Goal: Transaction & Acquisition: Purchase product/service

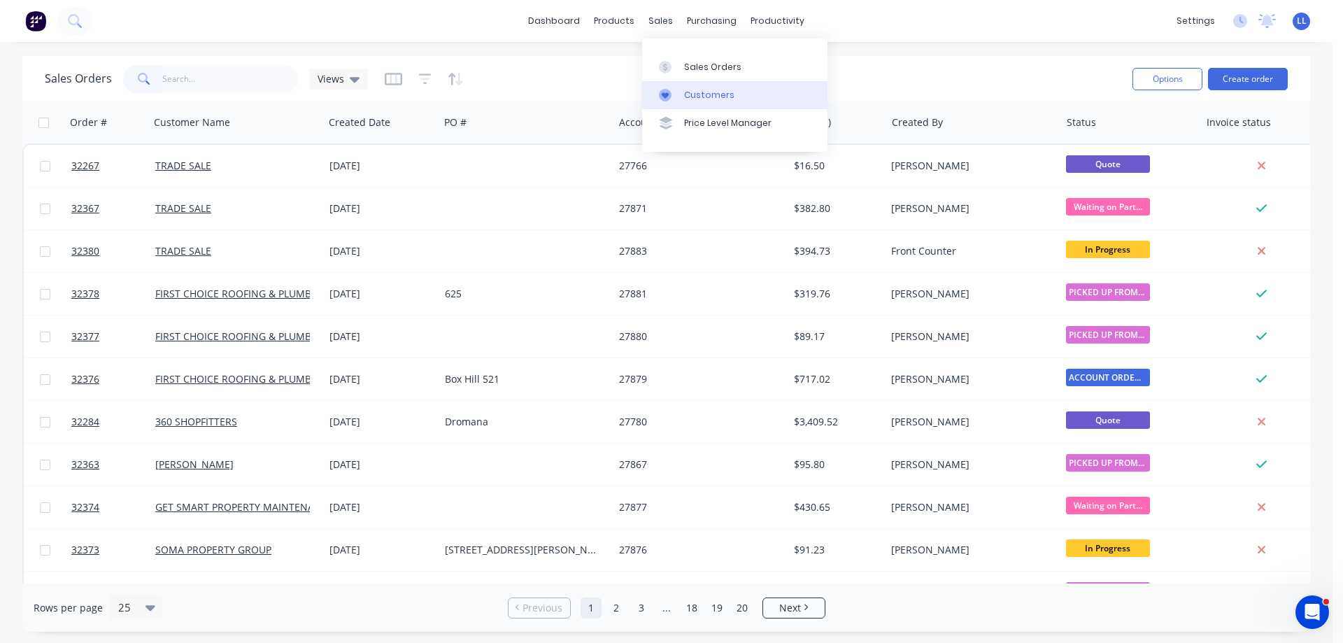
click at [676, 95] on div at bounding box center [669, 95] width 21 height 13
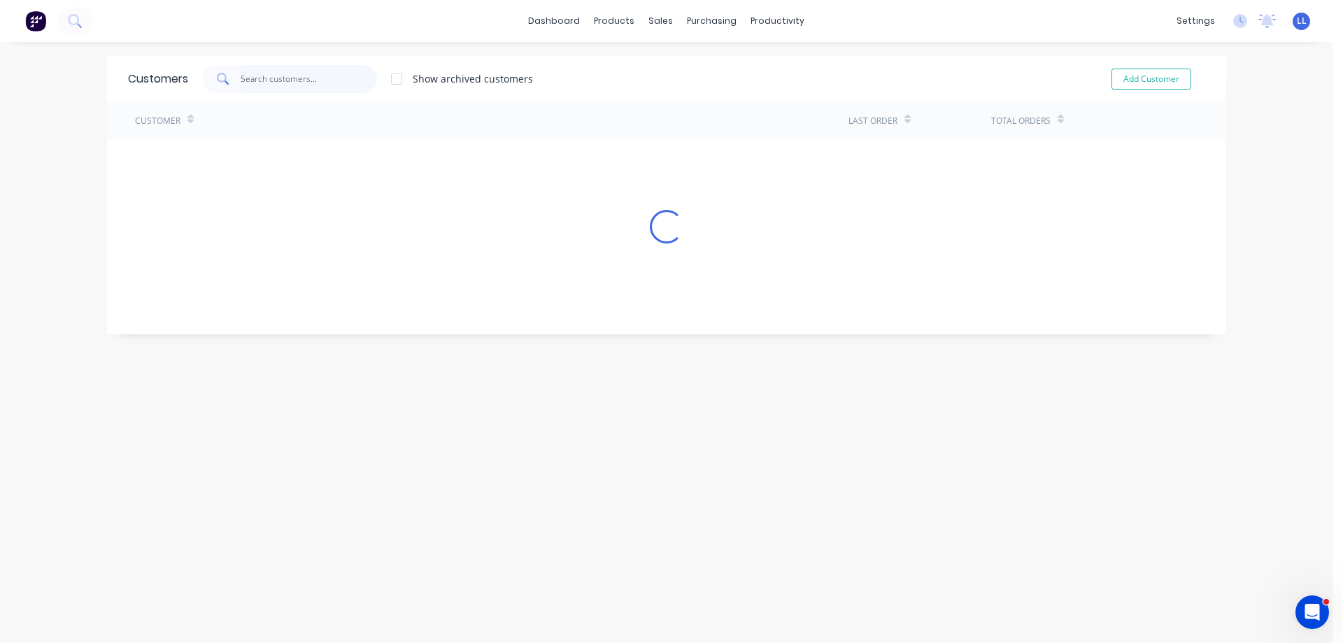
click at [267, 83] on input "text" at bounding box center [309, 79] width 136 height 28
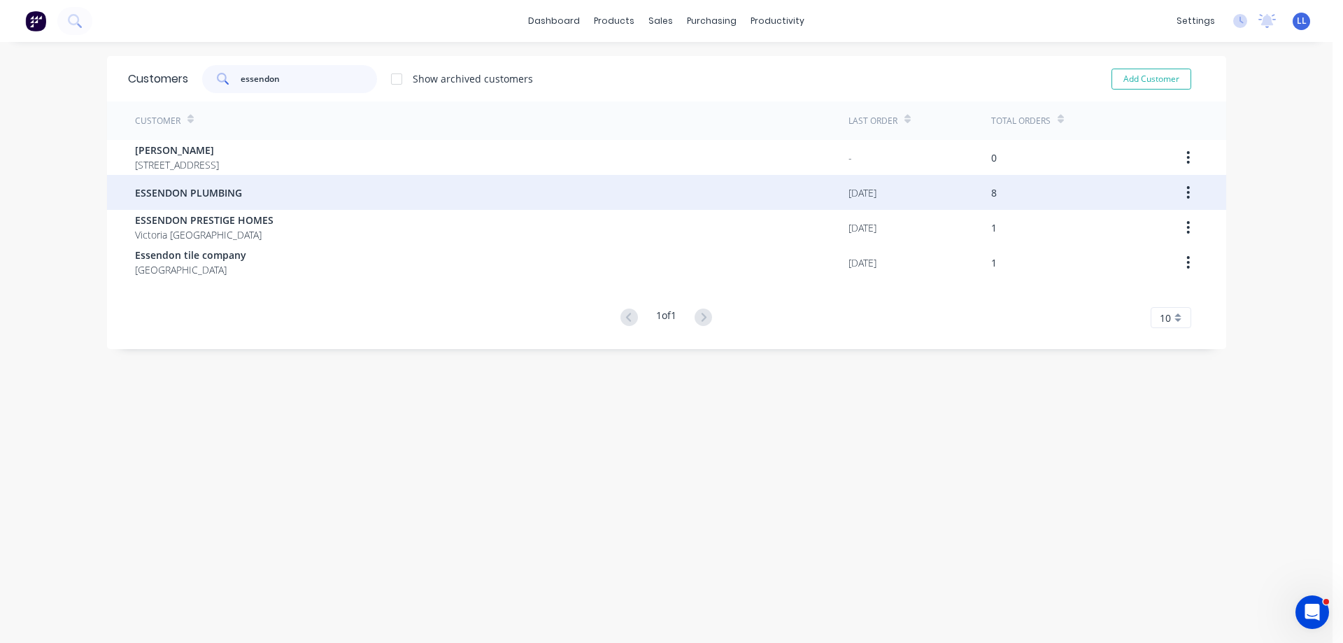
type input "essendon"
click at [214, 197] on span "ESSENDON PLUMBING" at bounding box center [188, 192] width 107 height 15
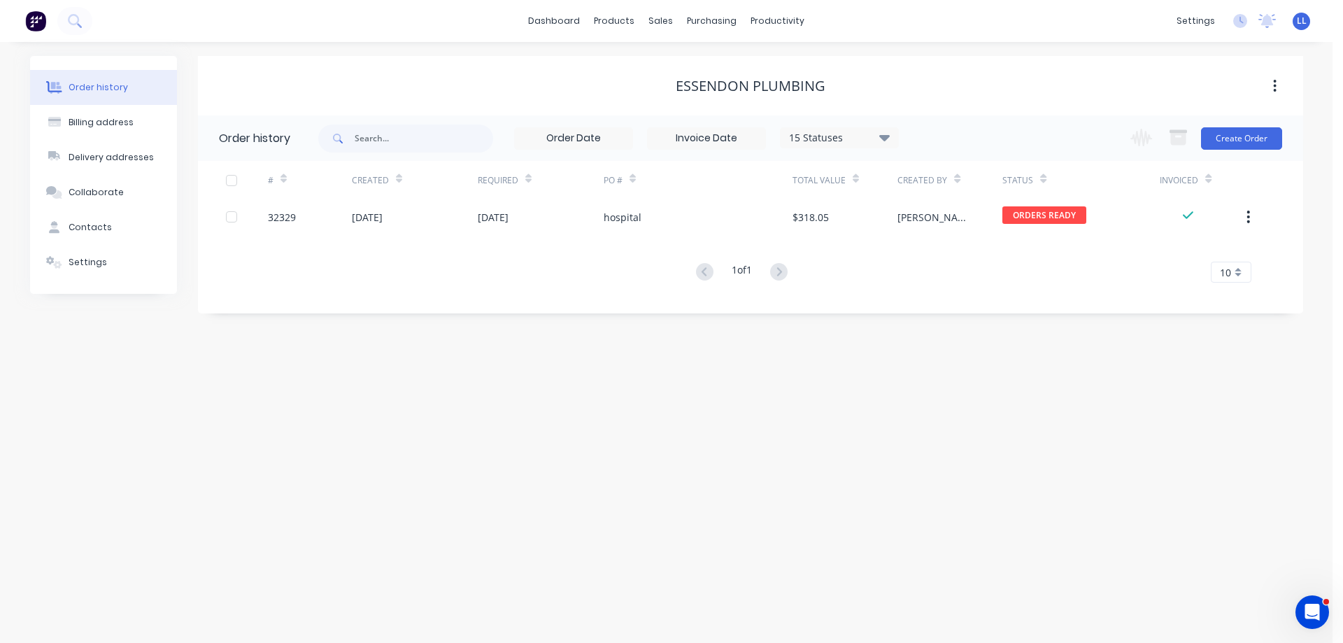
click at [885, 141] on icon at bounding box center [884, 137] width 10 height 6
drag, startPoint x: 931, startPoint y: 306, endPoint x: 909, endPoint y: 313, distance: 23.5
click at [955, 299] on label at bounding box center [955, 299] width 0 height 0
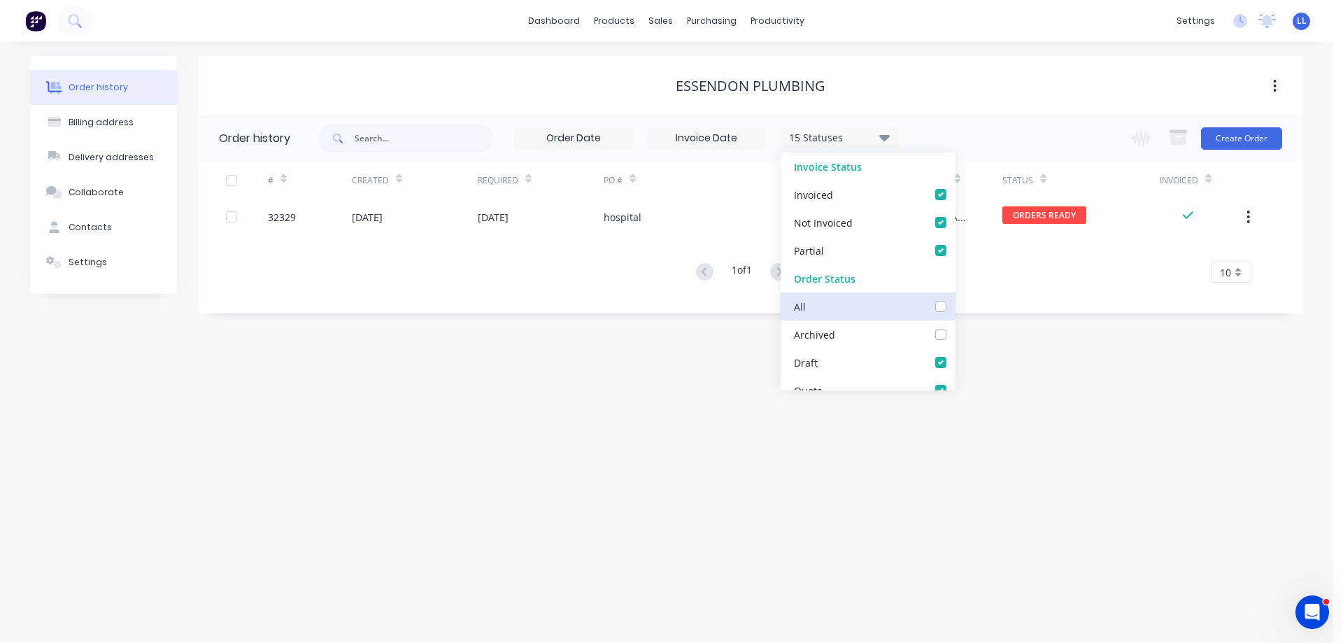
click at [955, 305] on input "checkbox" at bounding box center [960, 305] width 11 height 13
checkbox input "true"
click at [639, 512] on div "Order history Billing address Delivery addresses Collaborate Contacts Settings …" at bounding box center [666, 342] width 1333 height 601
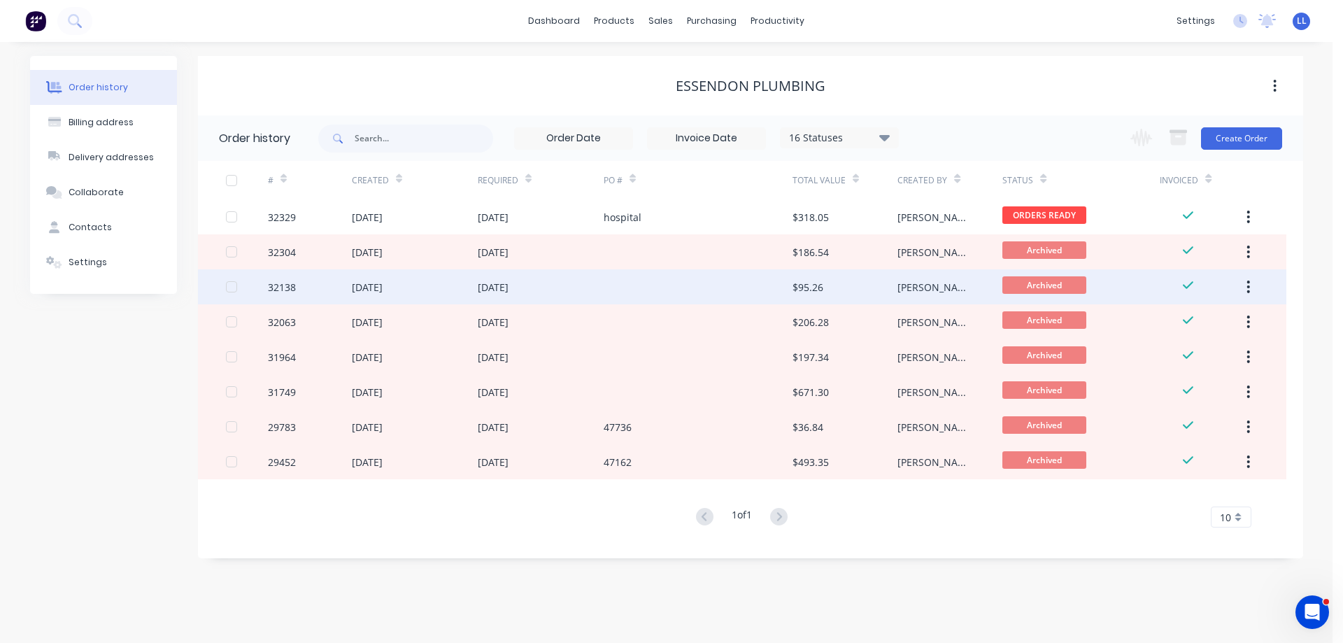
click at [502, 291] on div "[DATE]" at bounding box center [493, 287] width 31 height 15
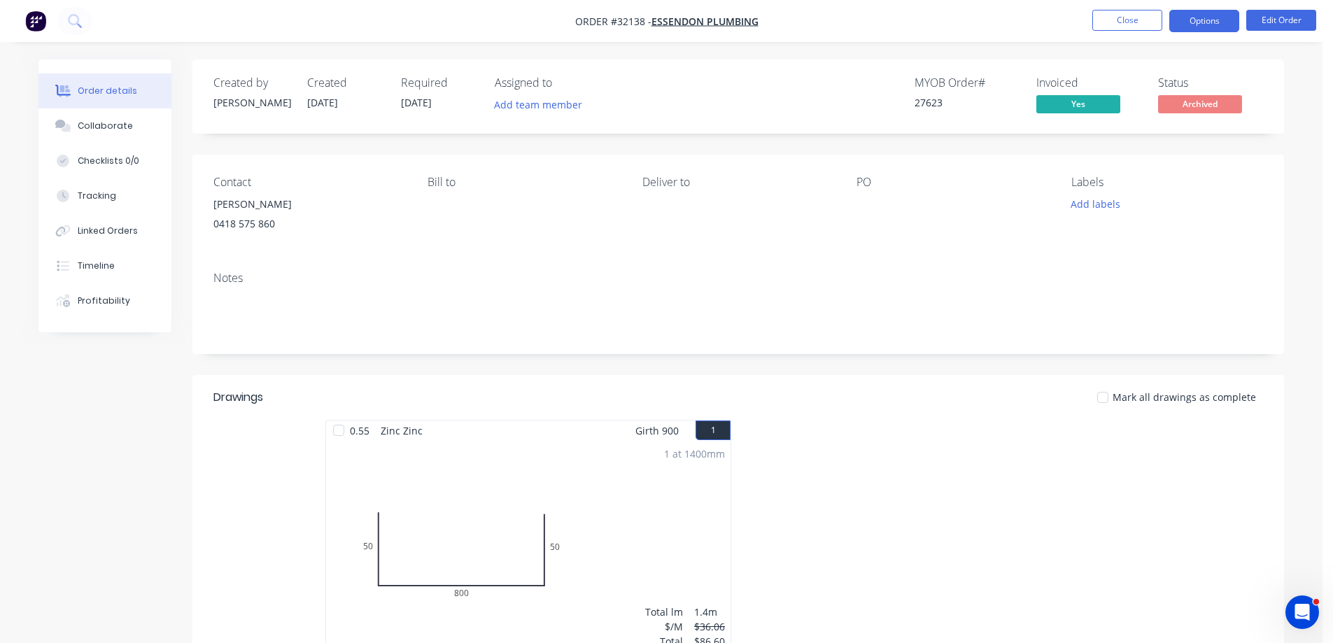
click at [1193, 27] on button "Options" at bounding box center [1204, 21] width 70 height 22
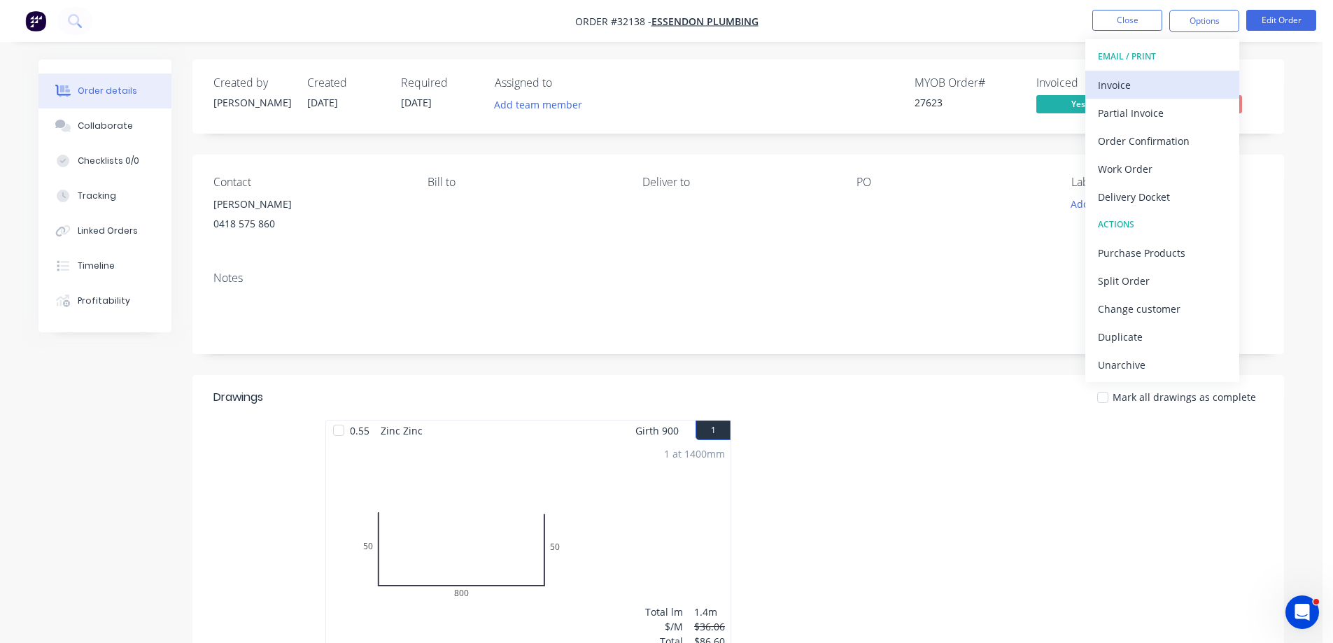
click at [1132, 82] on div "Invoice" at bounding box center [1162, 85] width 129 height 20
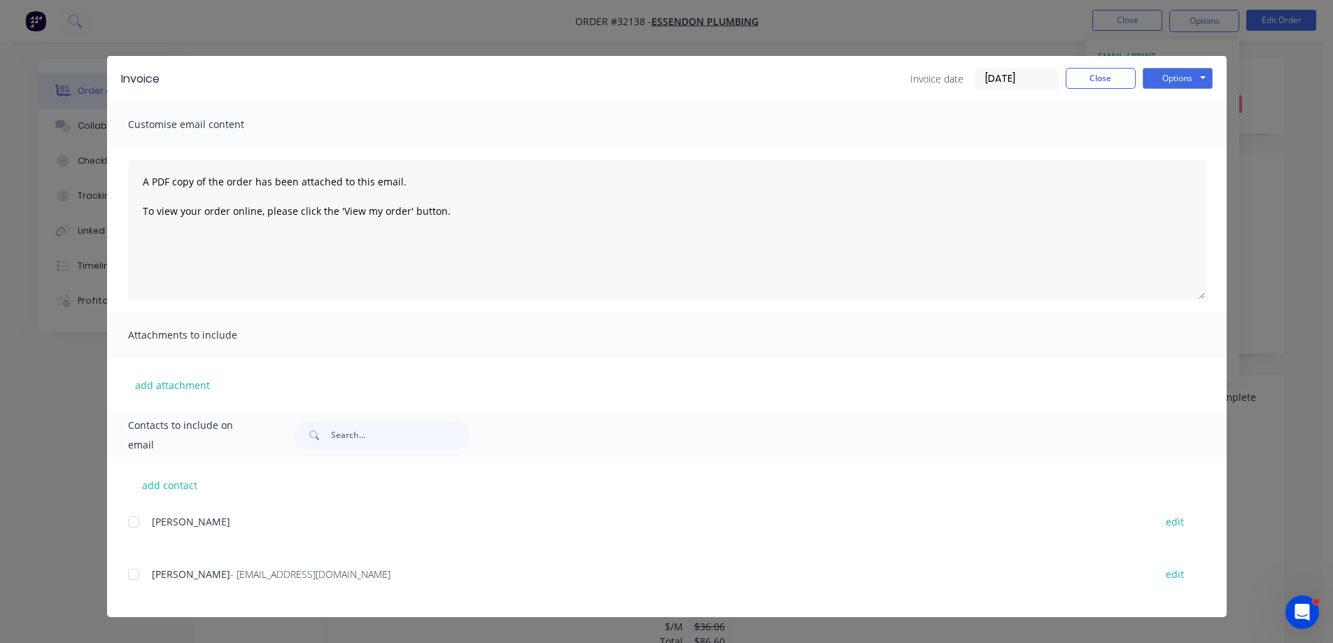
scroll to position [70, 0]
click at [140, 576] on div at bounding box center [134, 574] width 28 height 28
click at [1179, 83] on button "Options" at bounding box center [1177, 78] width 70 height 21
click at [1173, 152] on button "Email" at bounding box center [1187, 149] width 90 height 23
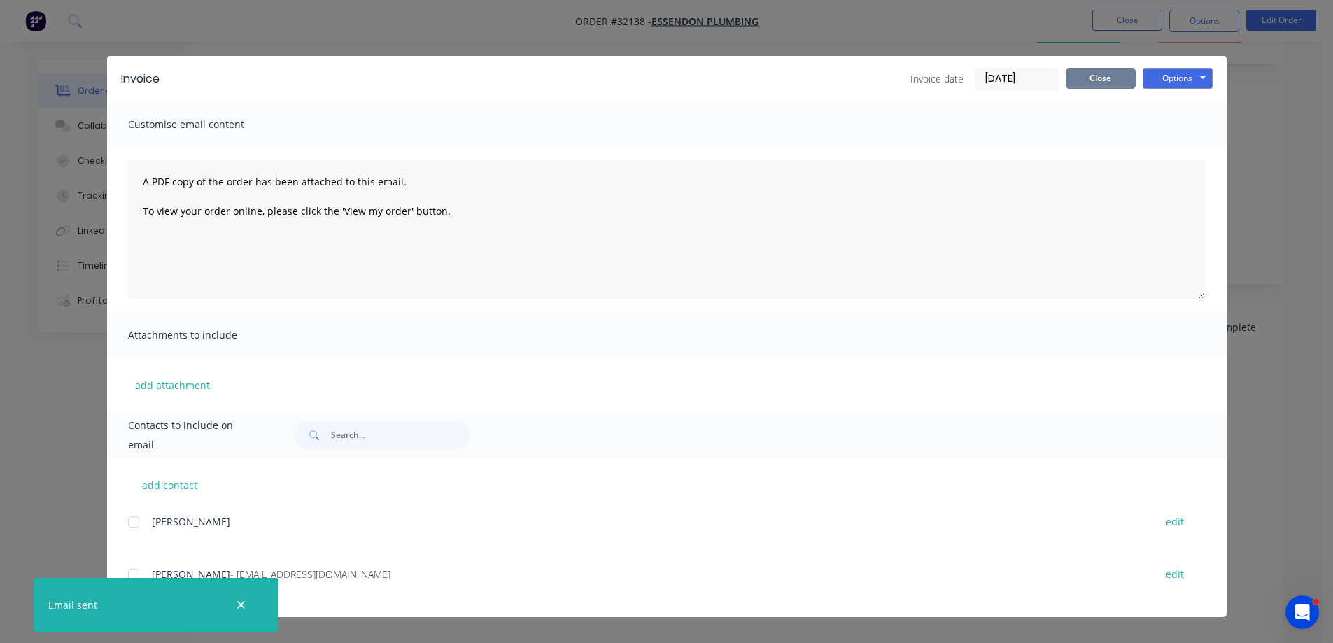
click at [1106, 76] on button "Close" at bounding box center [1100, 78] width 70 height 21
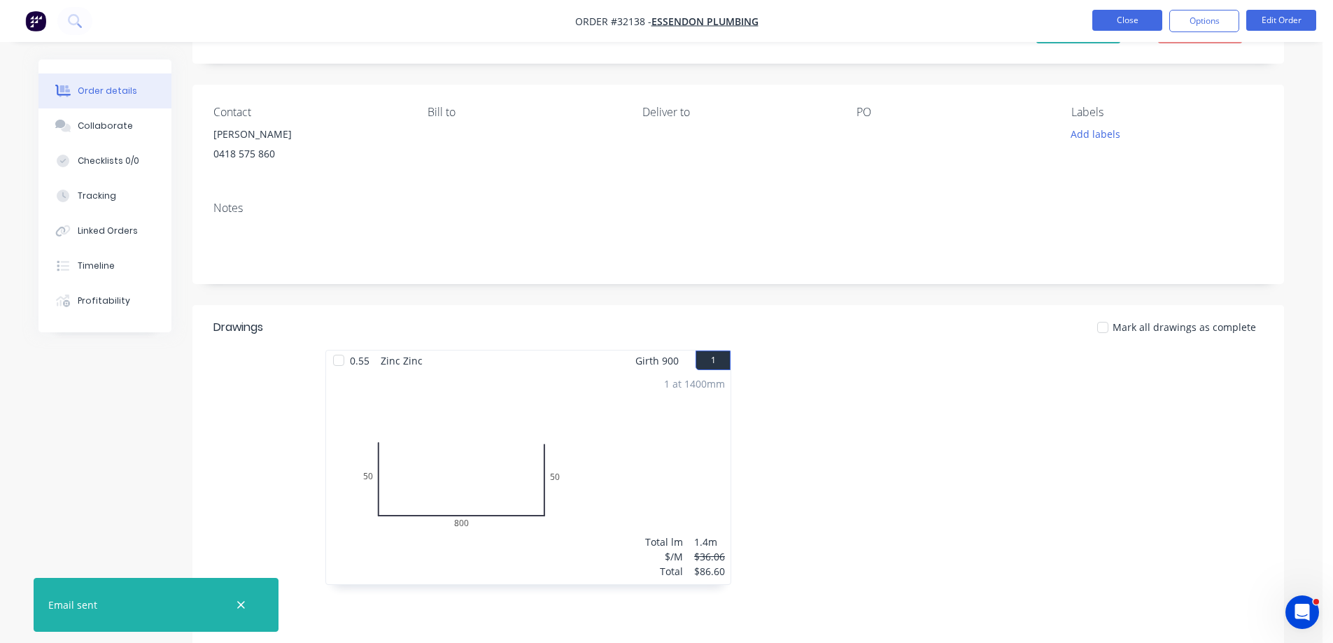
click at [1142, 22] on button "Close" at bounding box center [1127, 20] width 70 height 21
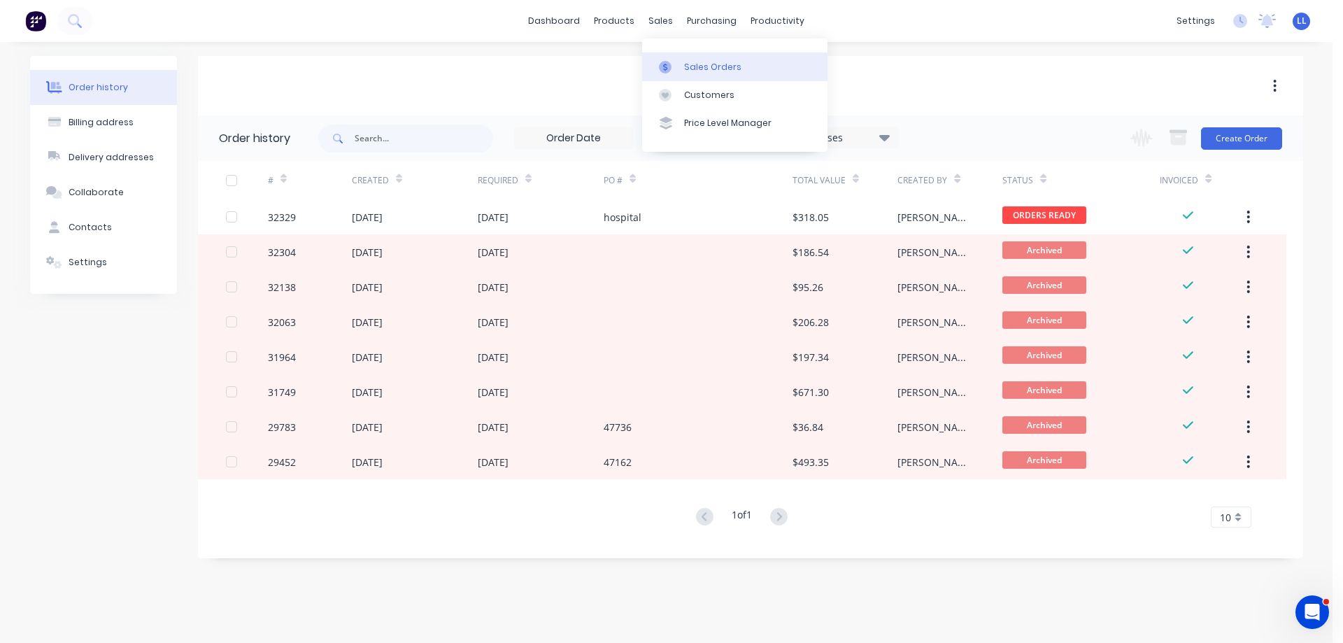
click at [681, 72] on link "Sales Orders" at bounding box center [734, 66] width 185 height 28
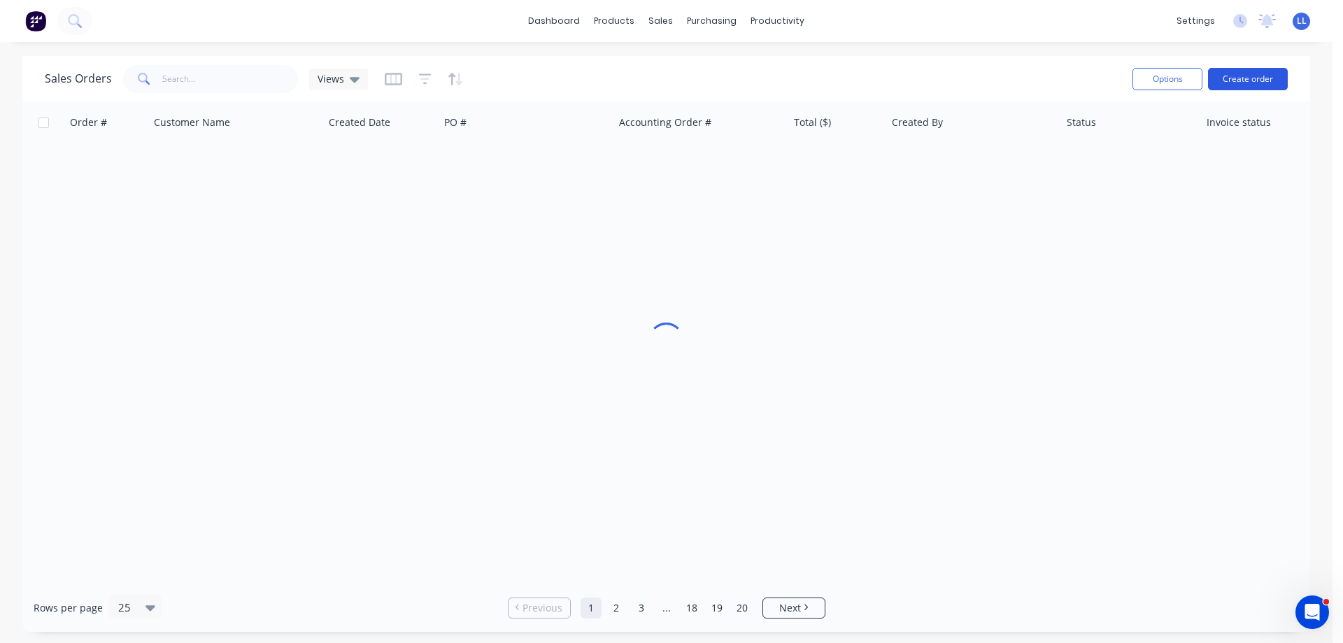
click at [1253, 77] on button "Create order" at bounding box center [1248, 79] width 80 height 22
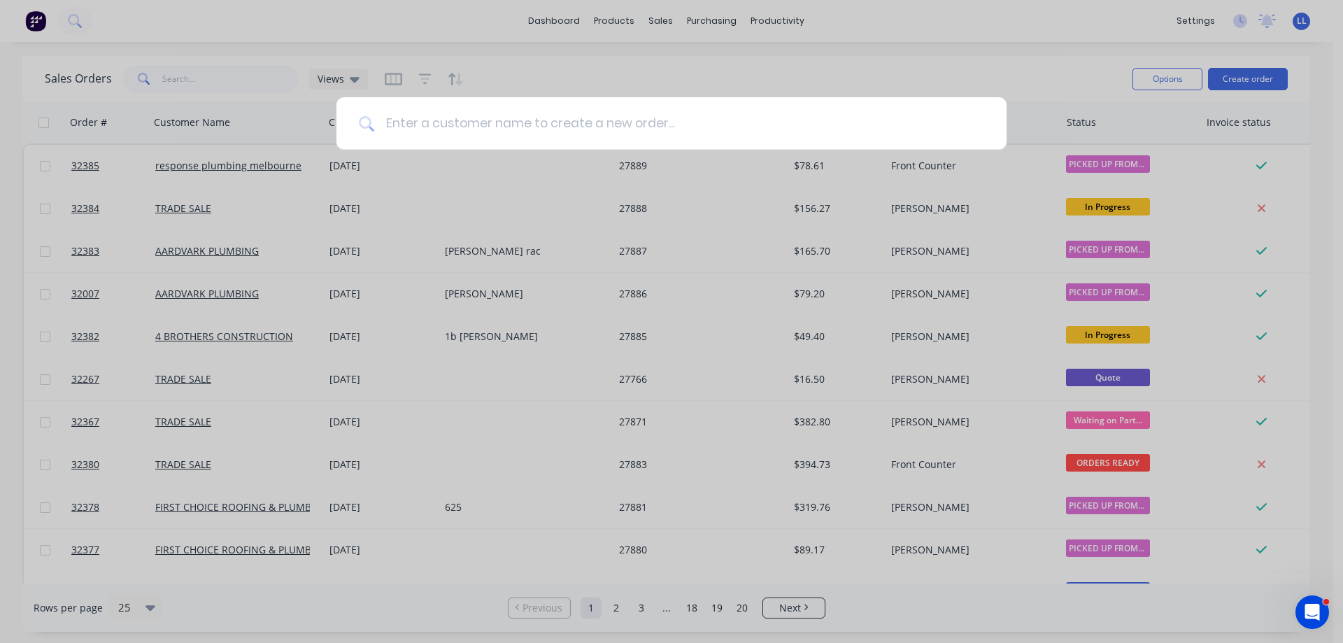
click at [511, 136] on input at bounding box center [679, 123] width 610 height 52
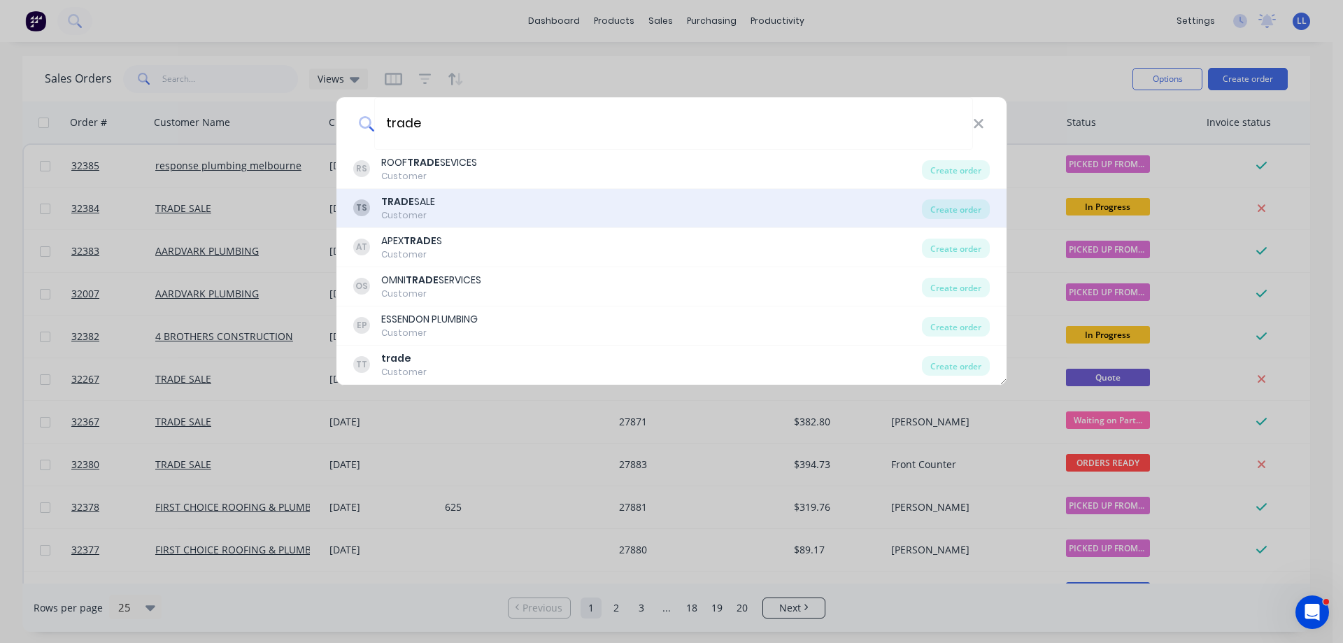
type input "trade"
click at [433, 202] on div "TRADE SALE" at bounding box center [408, 201] width 54 height 15
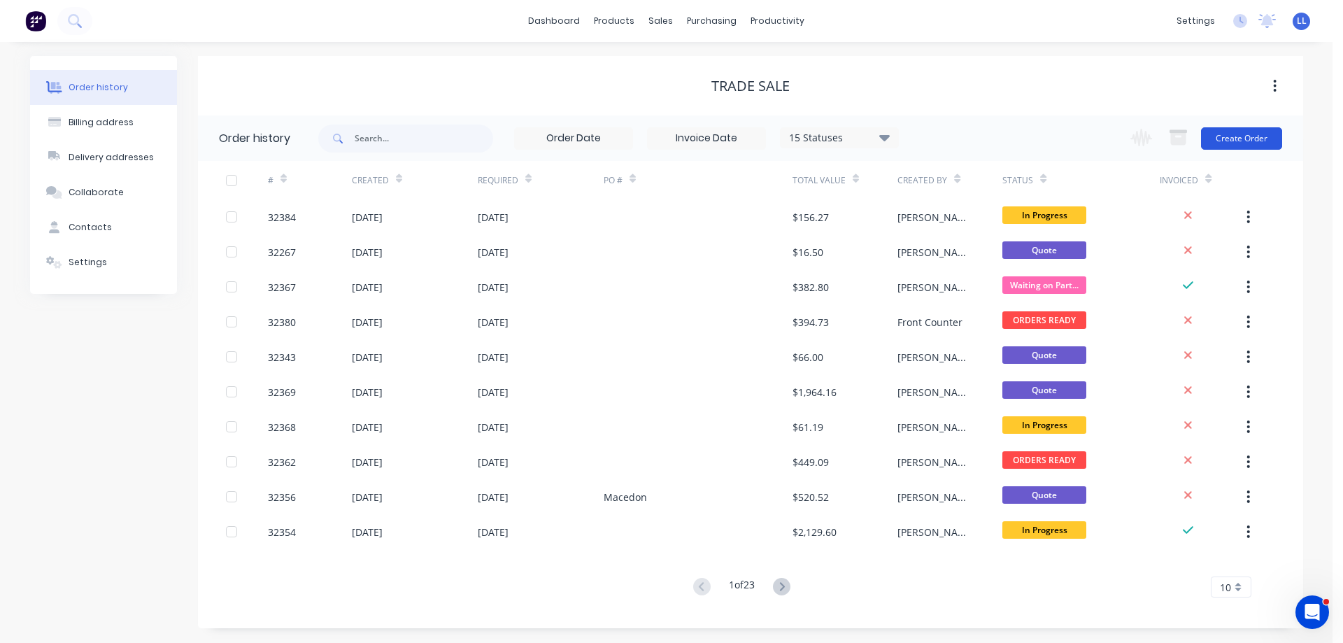
click at [1252, 139] on button "Create Order" at bounding box center [1241, 138] width 81 height 22
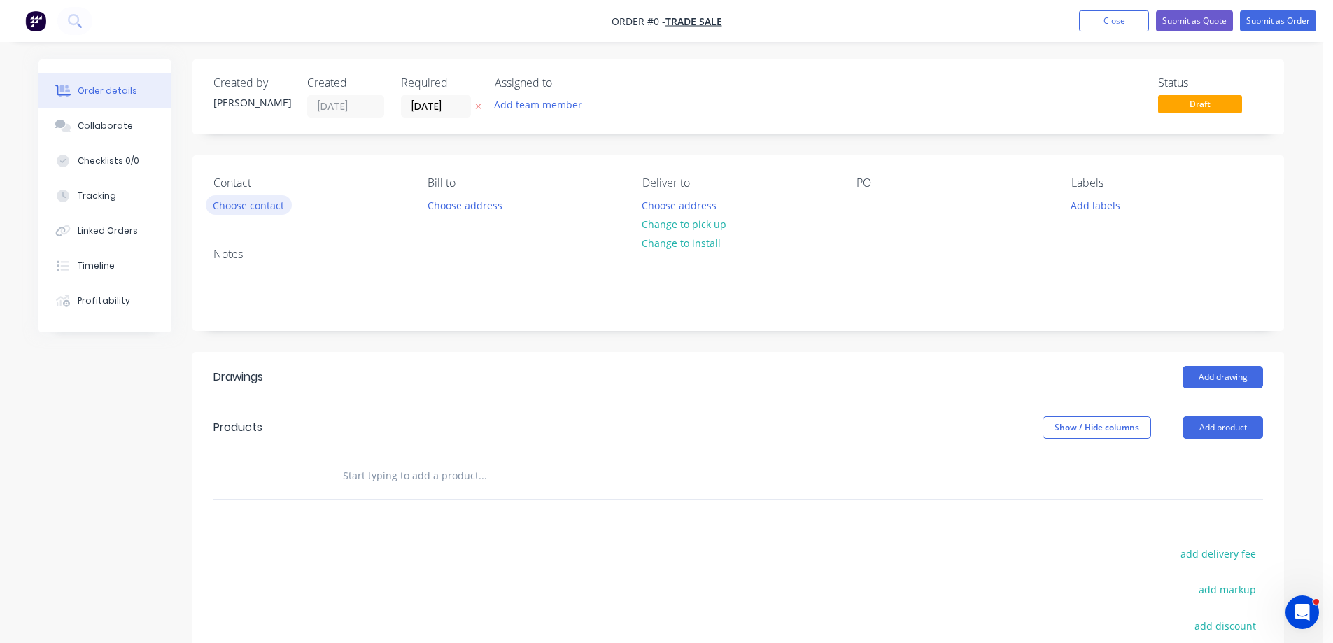
click at [238, 205] on button "Choose contact" at bounding box center [249, 204] width 86 height 19
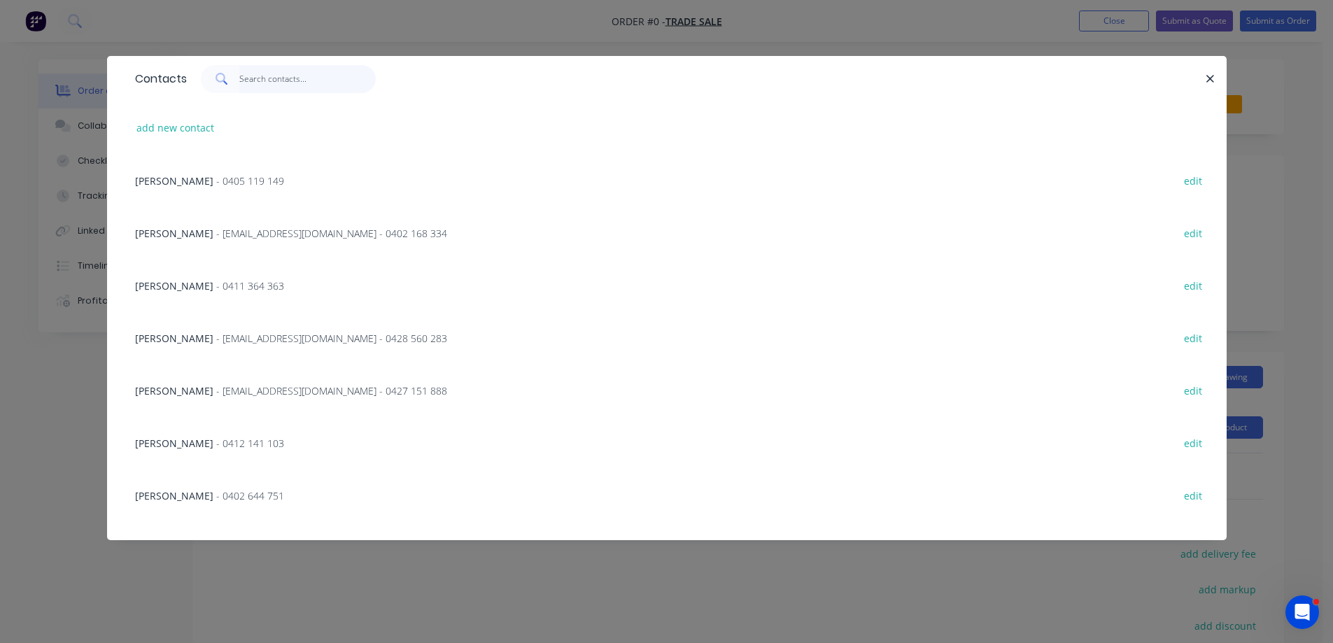
click at [279, 78] on input "text" at bounding box center [307, 79] width 136 height 28
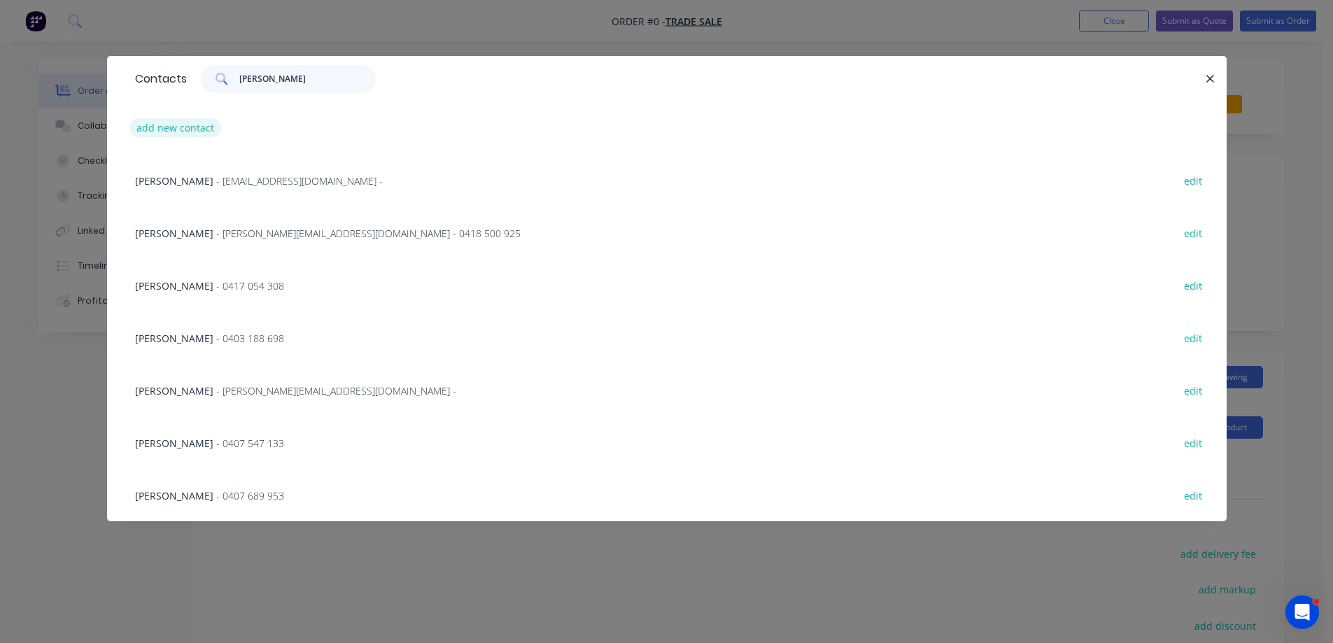
type input "[PERSON_NAME]"
click at [190, 131] on button "add new contact" at bounding box center [175, 127] width 92 height 19
select select "AU"
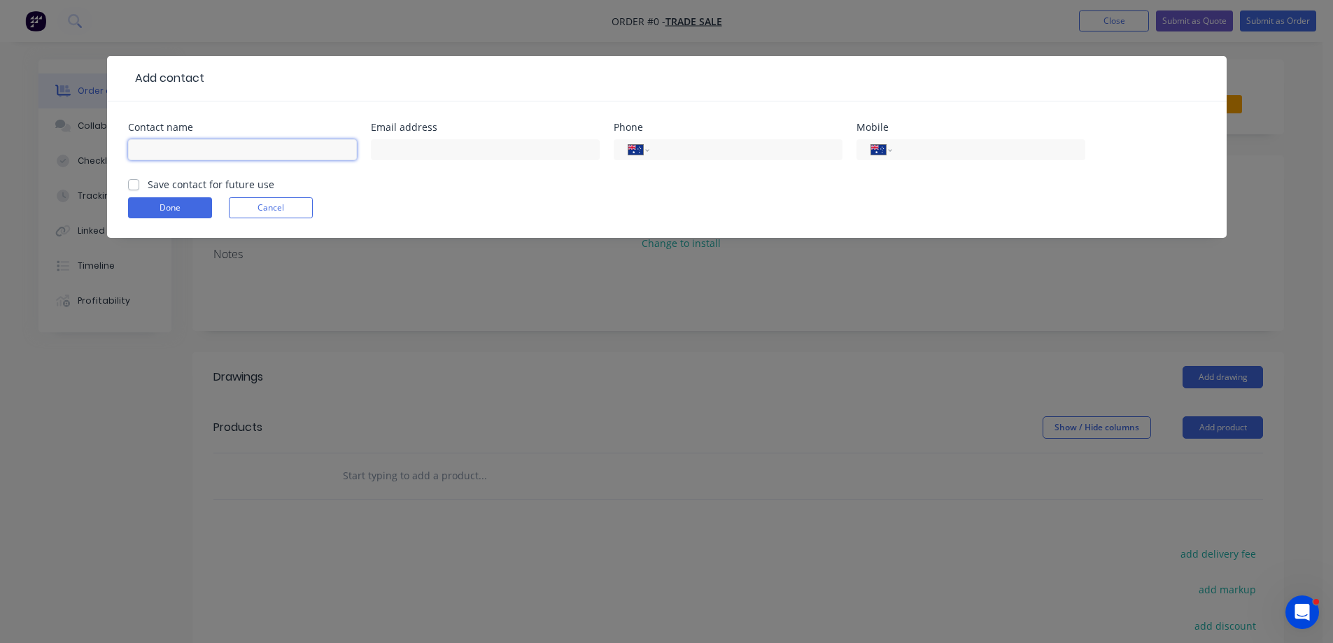
click at [206, 152] on input "text" at bounding box center [242, 149] width 229 height 21
type input "[PERSON_NAME]"
click at [466, 152] on input "text" at bounding box center [485, 149] width 229 height 21
type input "[DOMAIN_NAME]"
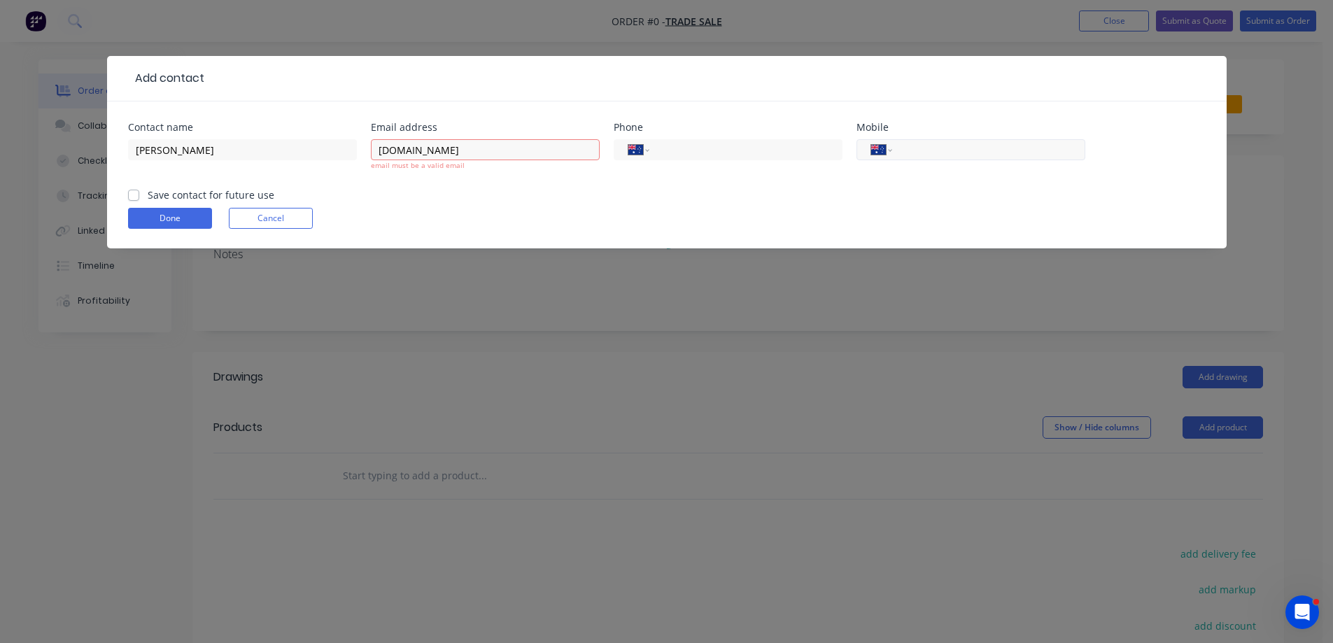
click at [943, 155] on input "tel" at bounding box center [986, 150] width 168 height 16
type input "0410 573 403"
click at [148, 196] on label "Save contact for future use" at bounding box center [211, 194] width 127 height 15
click at [134, 196] on input "Save contact for future use" at bounding box center [133, 193] width 11 height 13
checkbox input "true"
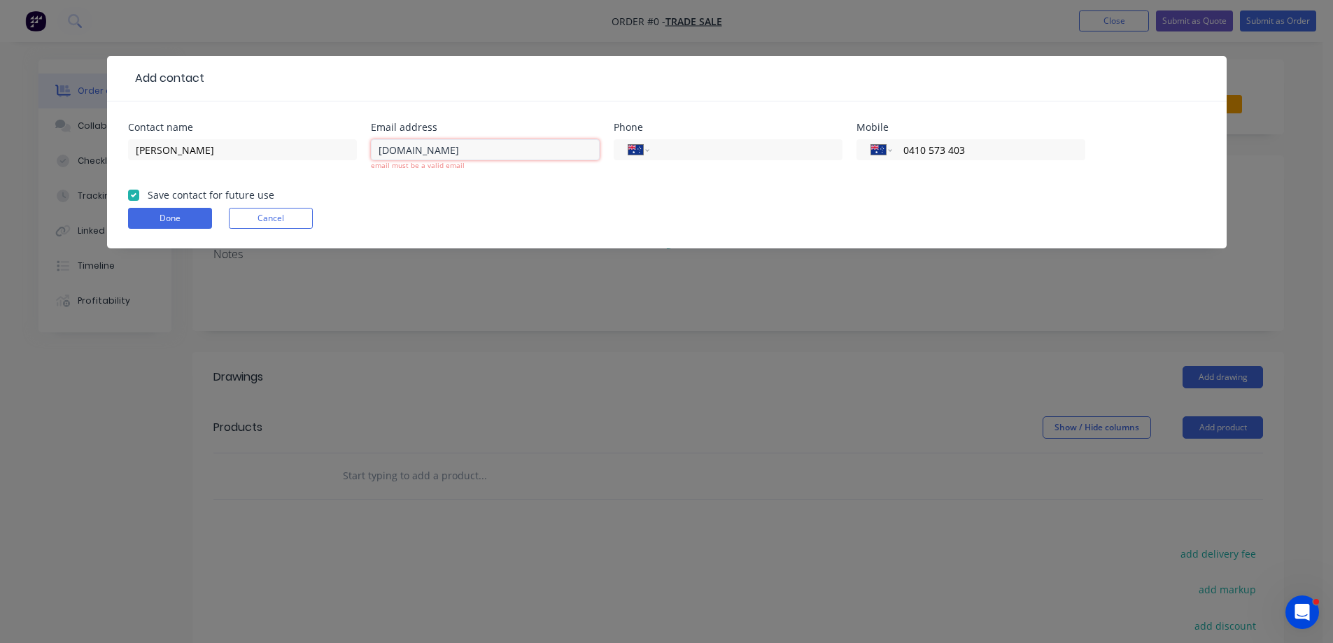
click at [484, 152] on input "[DOMAIN_NAME]" at bounding box center [485, 149] width 229 height 21
type input "[EMAIL_ADDRESS][DOMAIN_NAME]"
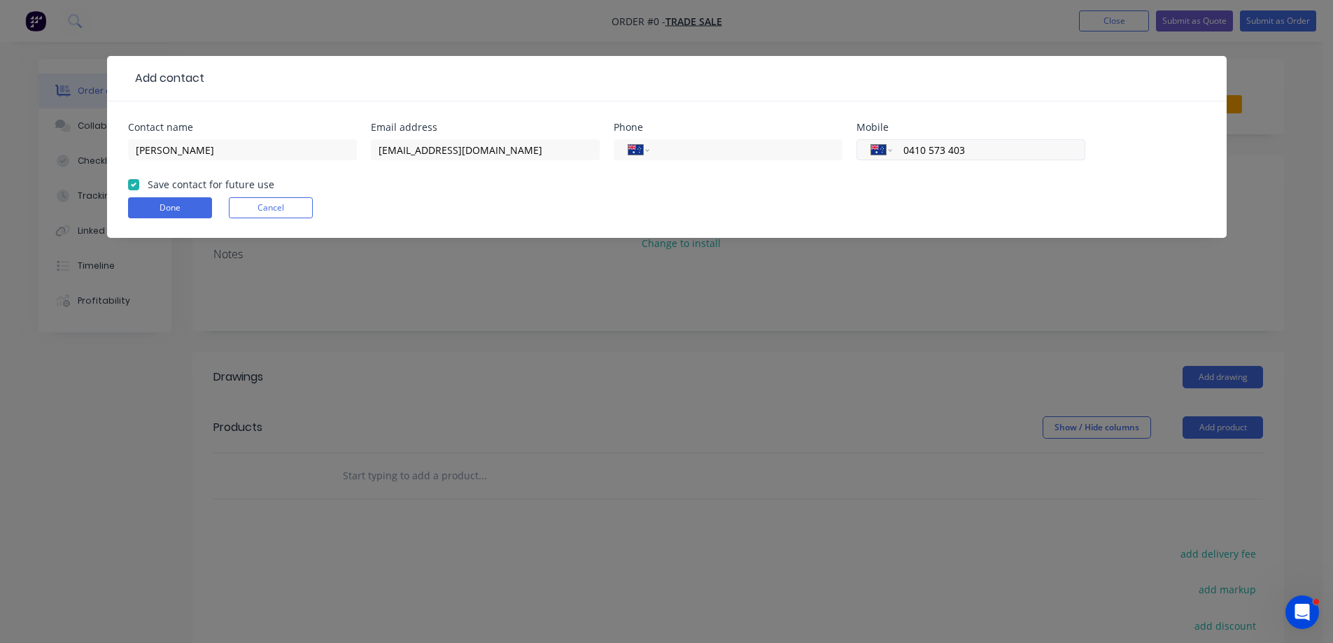
click at [1000, 154] on input "0410 573 403" at bounding box center [986, 150] width 168 height 16
click at [163, 207] on button "Done" at bounding box center [170, 207] width 84 height 21
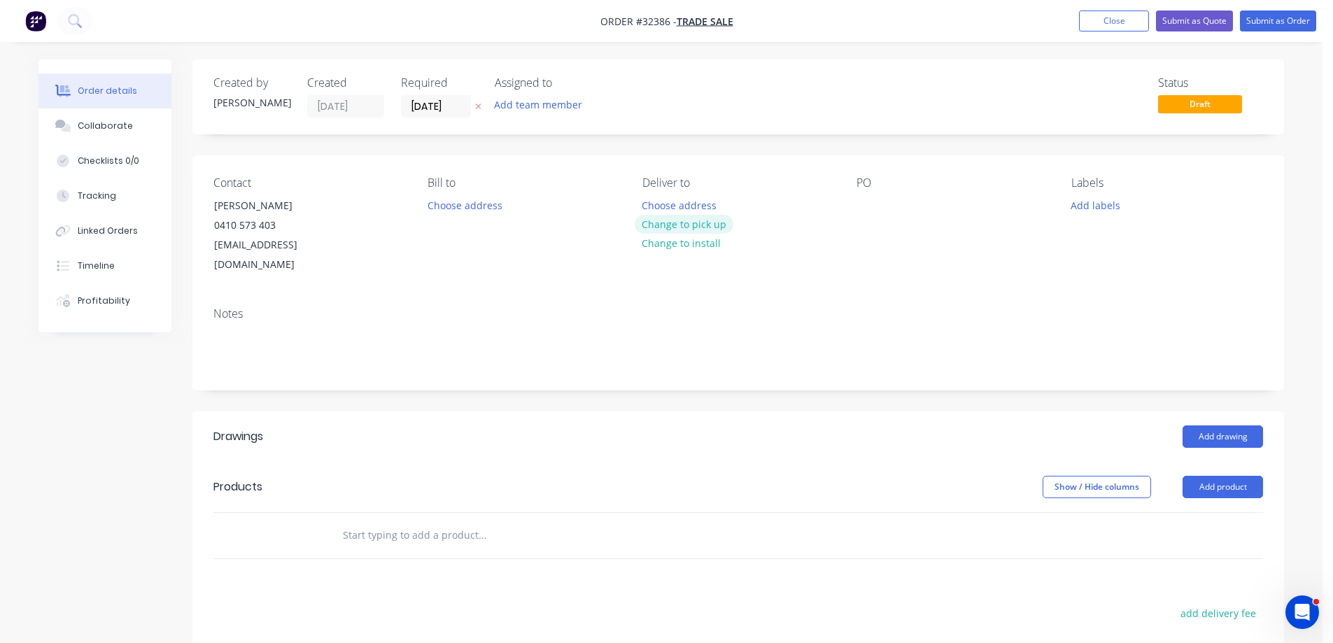
click at [665, 225] on button "Change to pick up" at bounding box center [684, 224] width 99 height 19
click at [1097, 204] on button "Add labels" at bounding box center [1095, 204] width 64 height 19
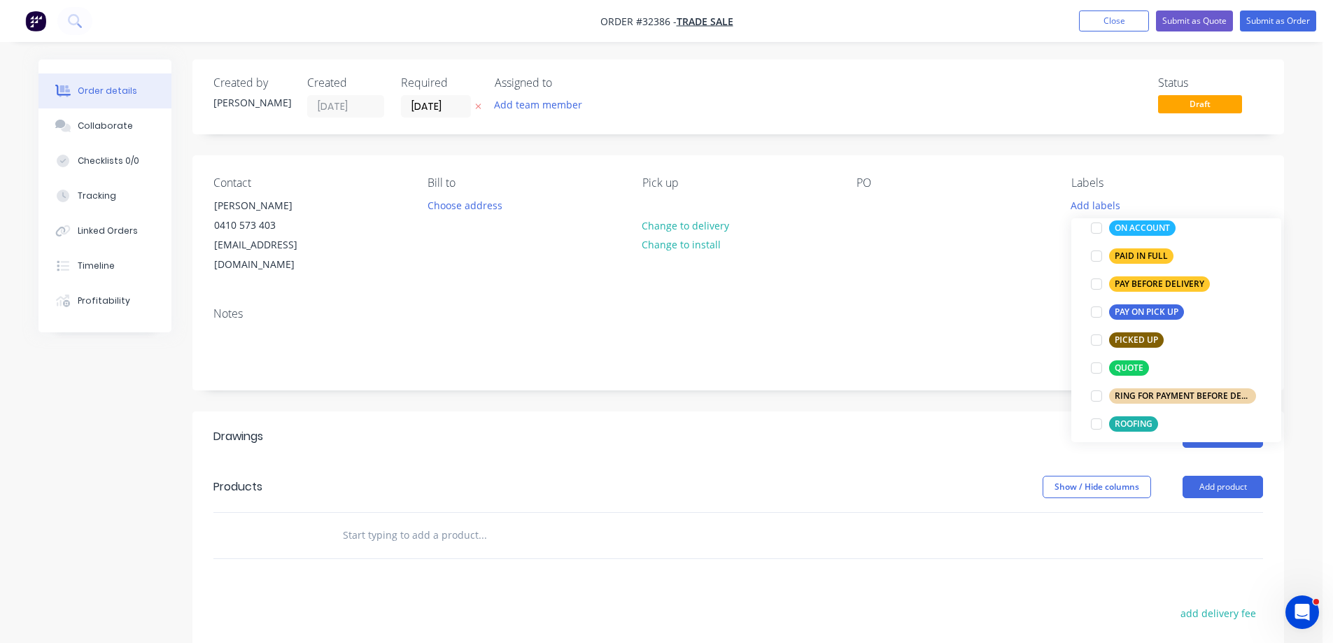
scroll to position [560, 0]
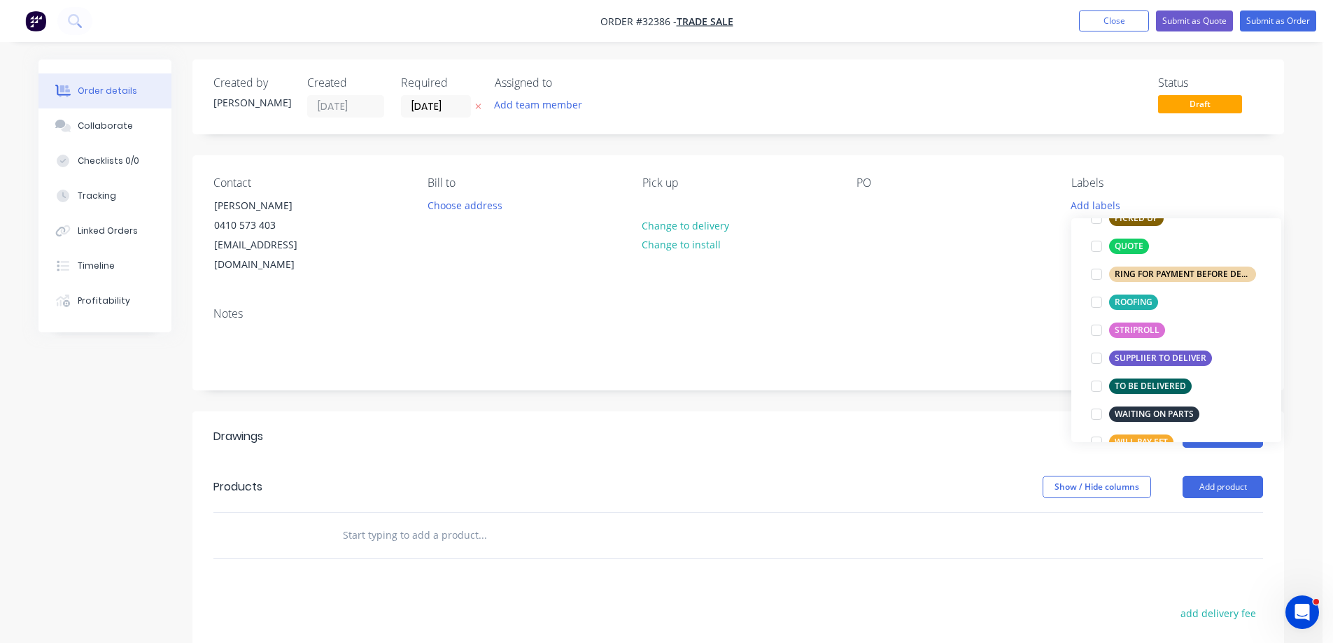
drag, startPoint x: 1102, startPoint y: 246, endPoint x: 801, endPoint y: 367, distance: 324.0
click at [1096, 248] on div at bounding box center [1096, 246] width 28 height 28
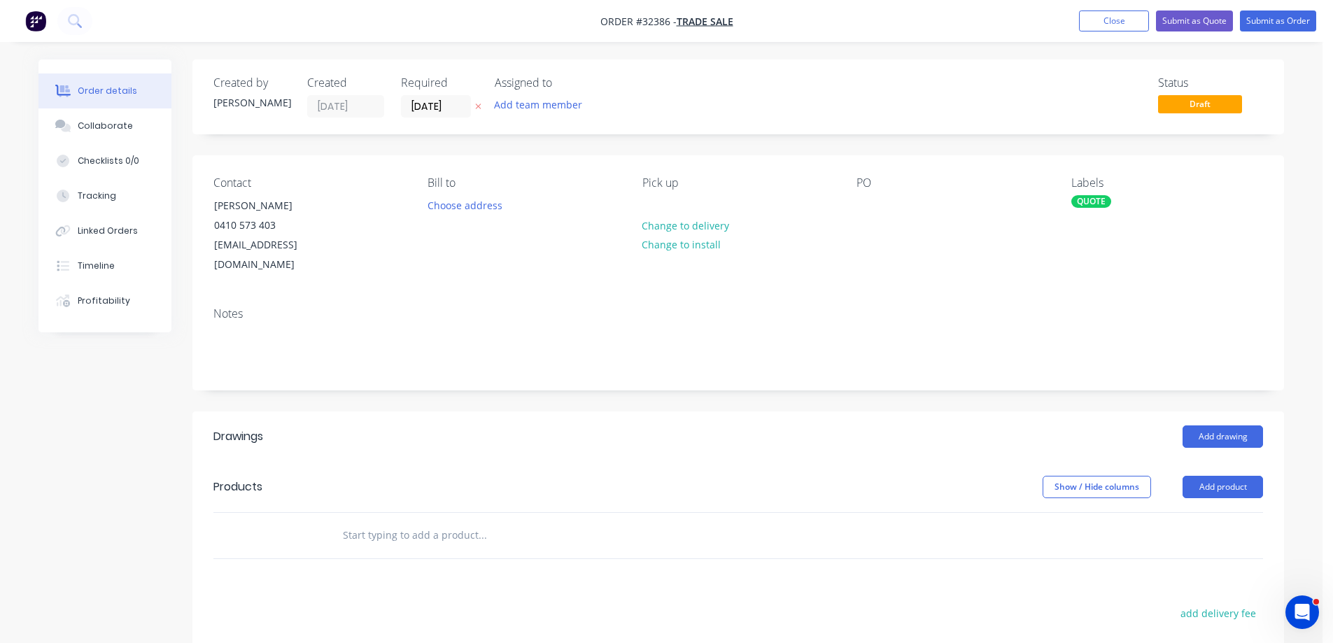
drag, startPoint x: 754, startPoint y: 386, endPoint x: 979, endPoint y: 416, distance: 226.5
click at [760, 386] on div "Created by [PERSON_NAME] Created [DATE] Required [DATE] Assigned to Add team me…" at bounding box center [737, 476] width 1091 height 835
click at [1206, 476] on button "Add product" at bounding box center [1222, 487] width 80 height 22
click at [1171, 512] on div "Product catalogue" at bounding box center [1196, 522] width 108 height 20
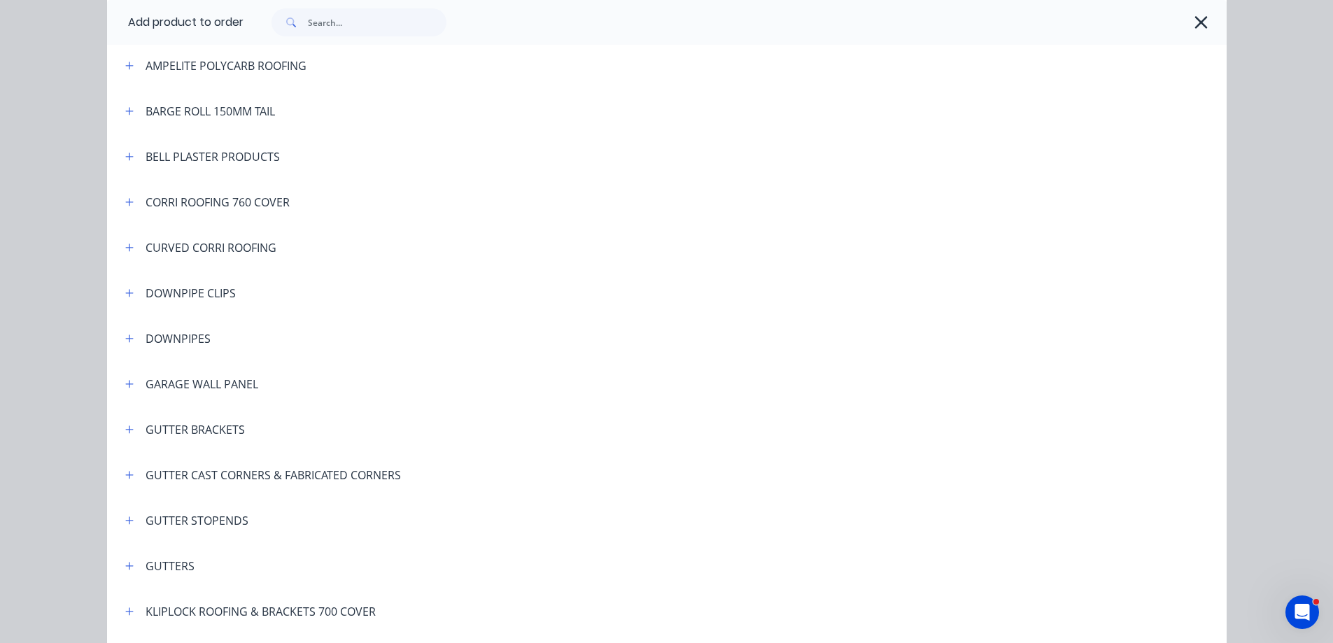
scroll to position [210, 0]
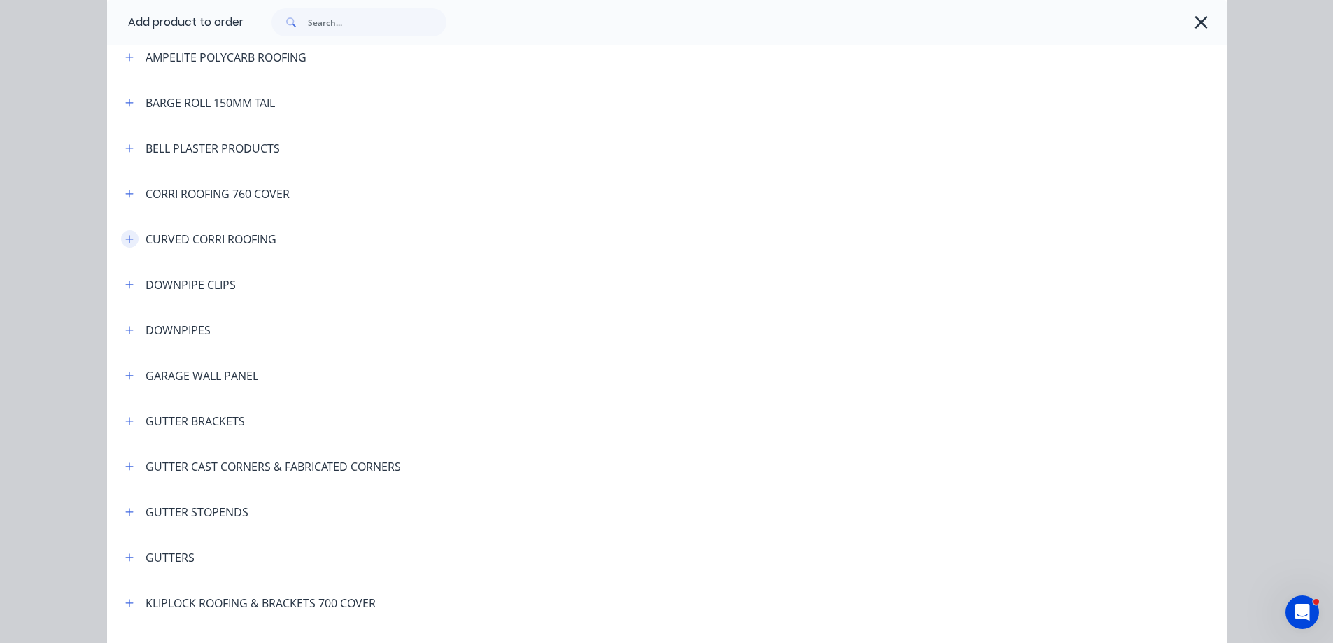
click at [125, 239] on icon "button" at bounding box center [129, 239] width 8 height 8
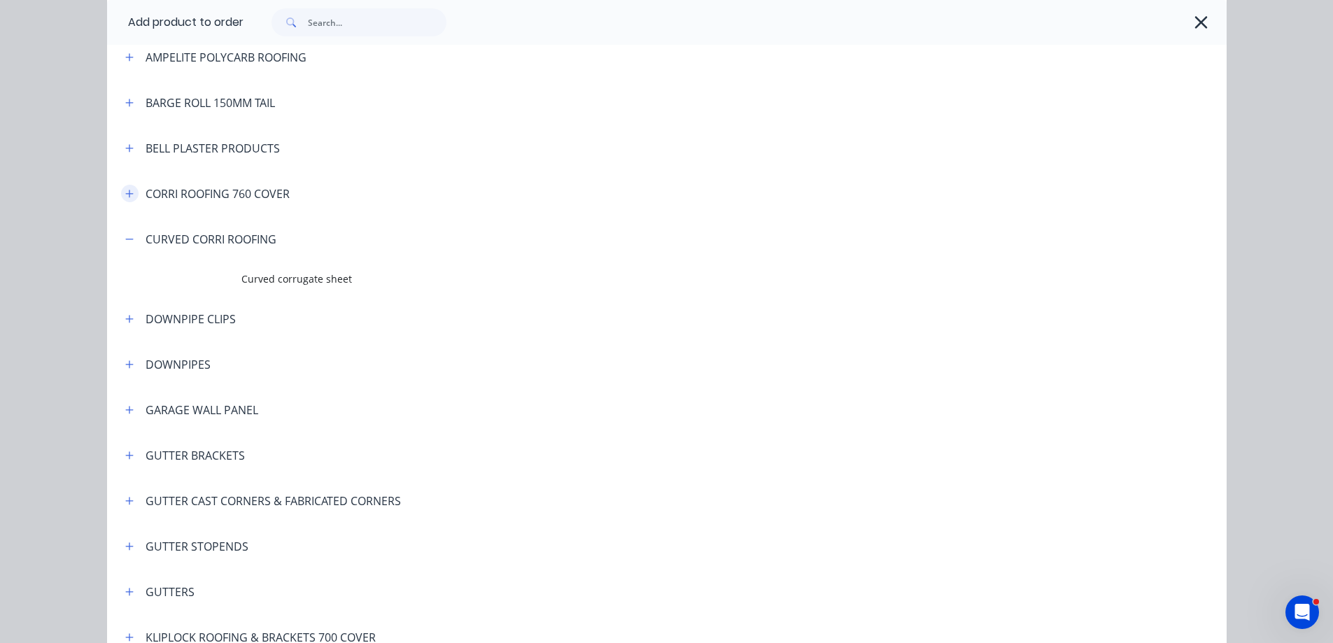
click at [125, 192] on icon "button" at bounding box center [129, 194] width 8 height 8
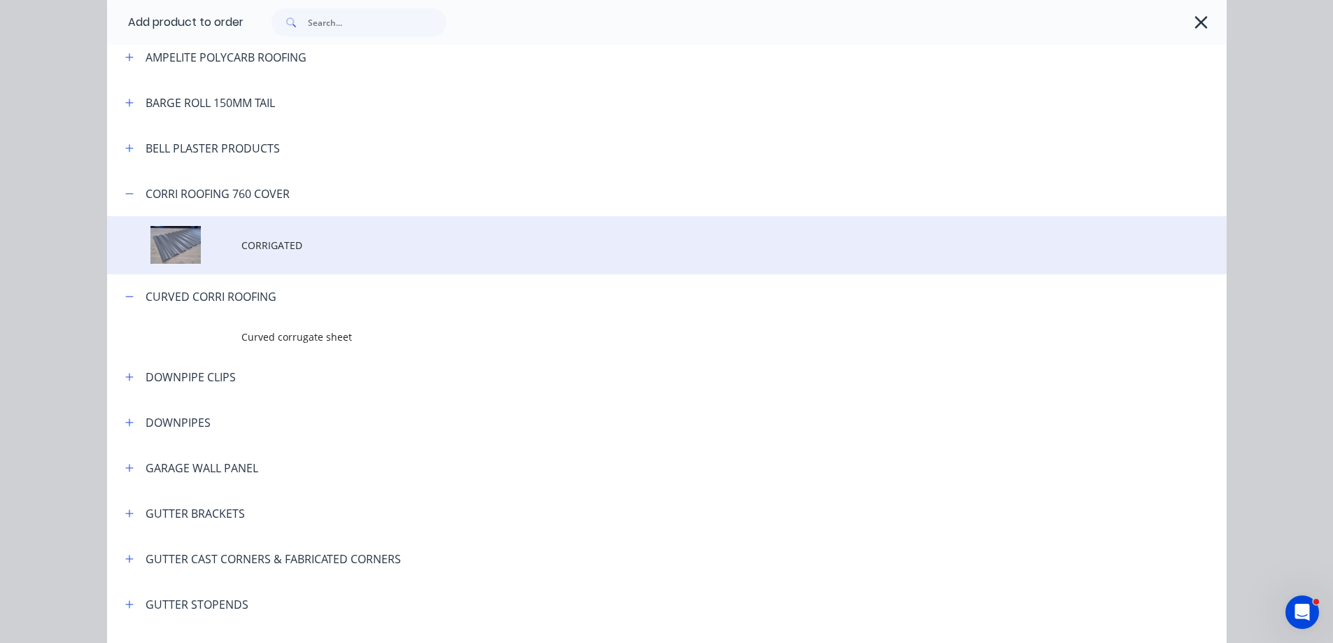
click at [289, 238] on span "CORRIGATED" at bounding box center [635, 245] width 788 height 15
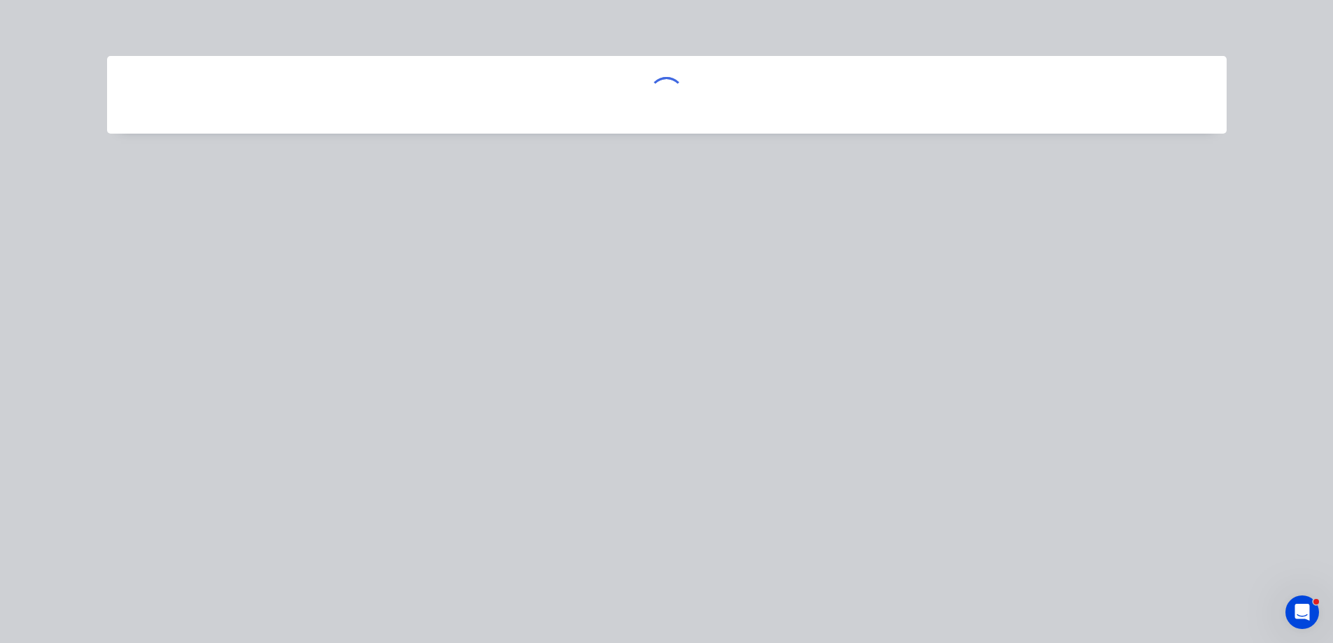
scroll to position [0, 0]
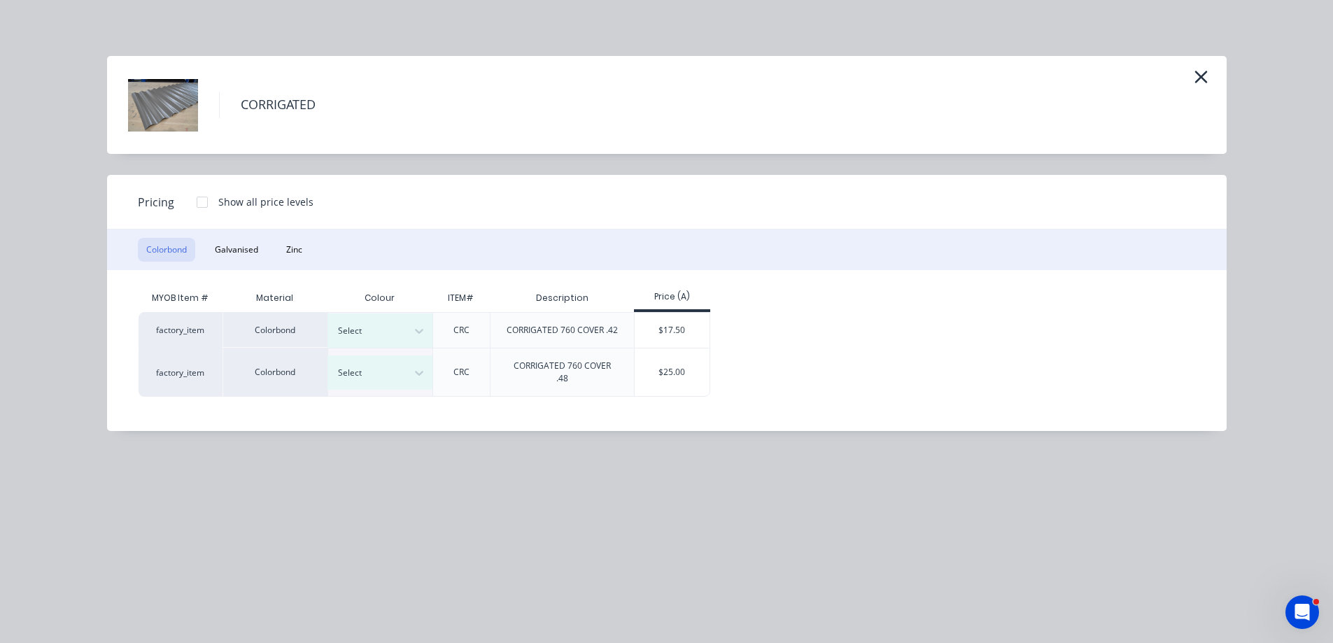
click at [313, 243] on div "Colorbond Galvanised Zinc" at bounding box center [666, 249] width 1119 height 41
click at [300, 249] on button "Zinc" at bounding box center [294, 250] width 33 height 24
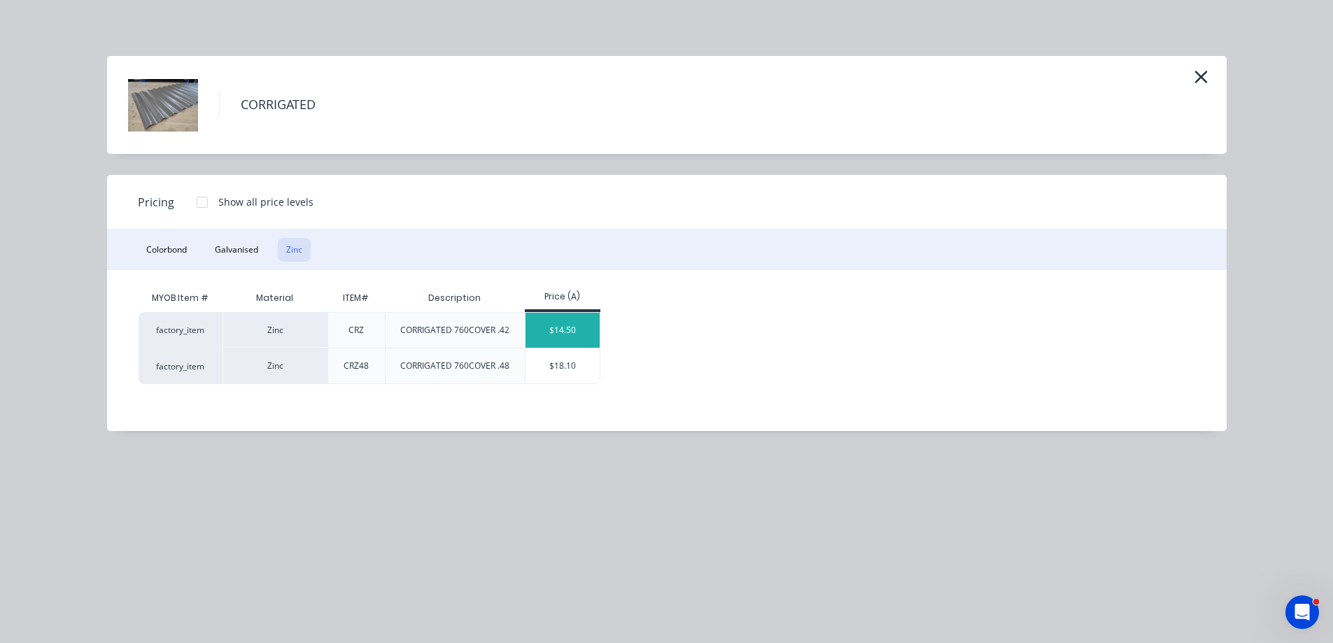
click at [572, 327] on div "$14.50" at bounding box center [562, 330] width 75 height 35
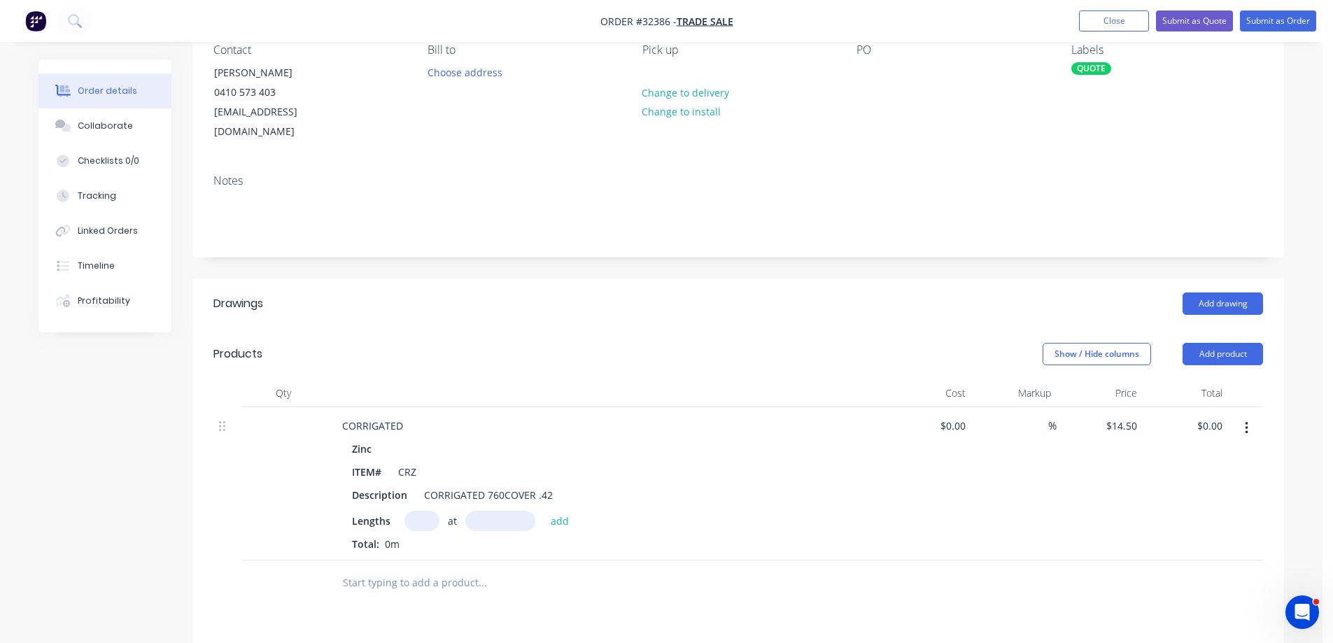
scroll to position [350, 0]
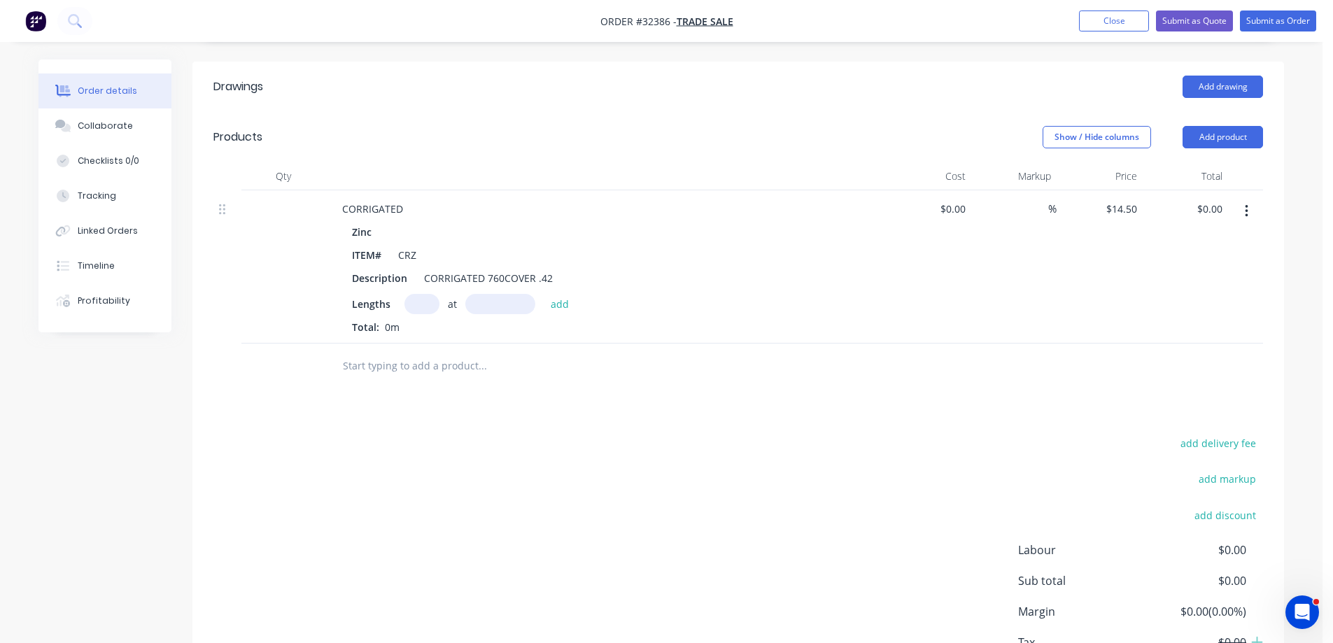
click at [411, 294] on input "text" at bounding box center [421, 304] width 35 height 20
type input "12"
type input "6000"
click at [544, 294] on button "add" at bounding box center [560, 303] width 33 height 19
type input "$1,044.00"
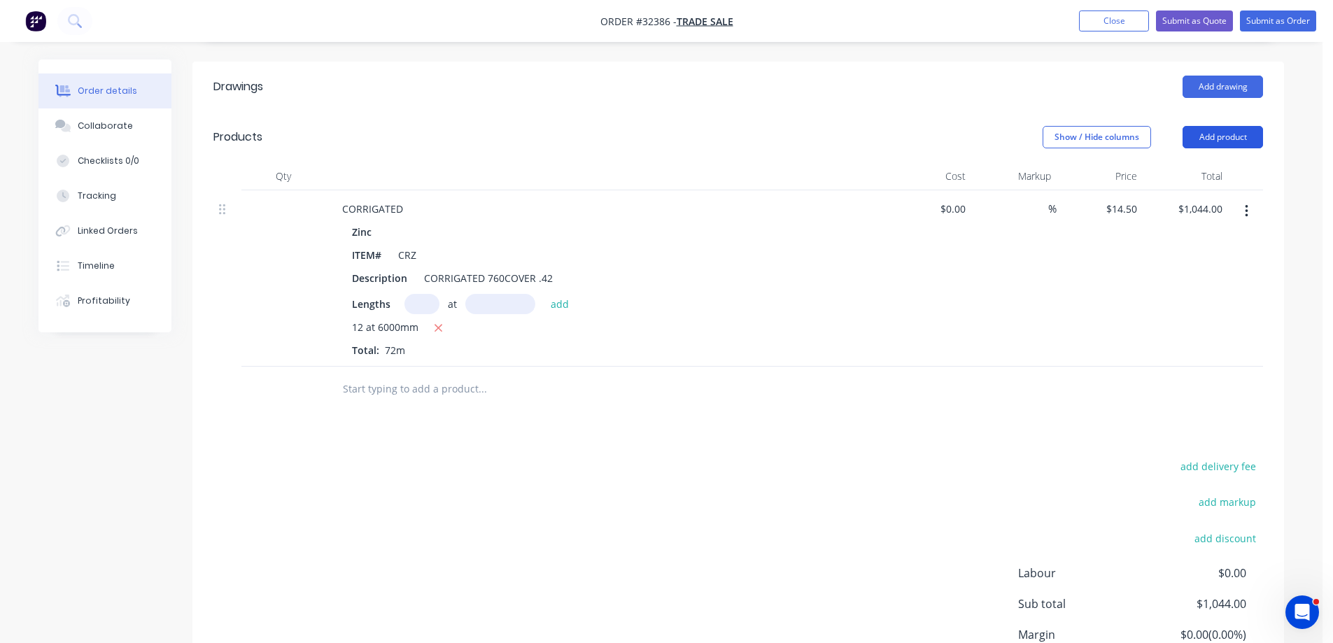
click at [1198, 126] on button "Add product" at bounding box center [1222, 137] width 80 height 22
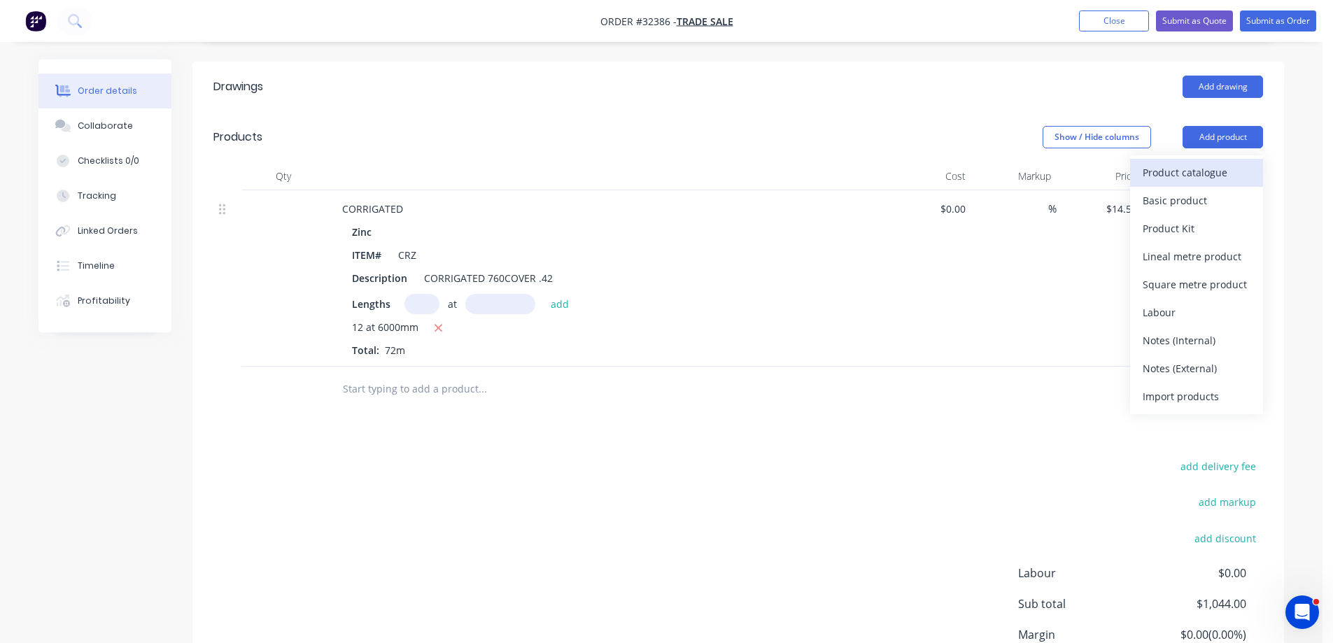
click at [1179, 162] on div "Product catalogue" at bounding box center [1196, 172] width 108 height 20
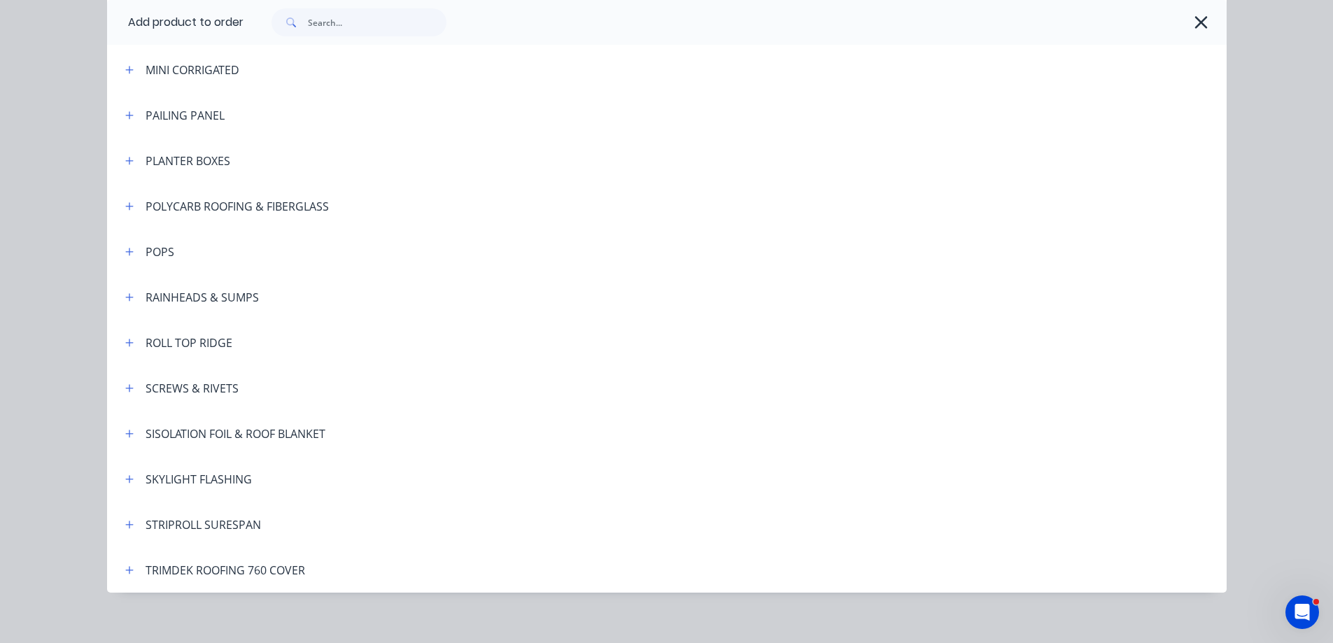
scroll to position [891, 0]
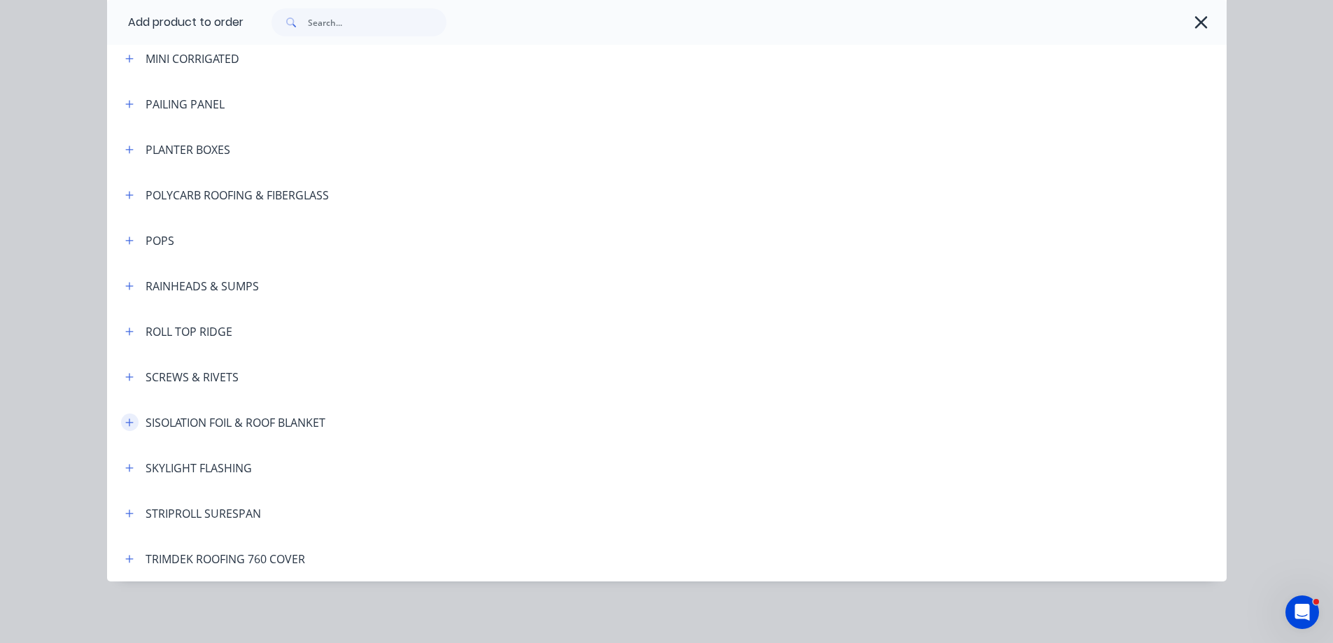
click at [125, 420] on icon "button" at bounding box center [129, 423] width 8 height 10
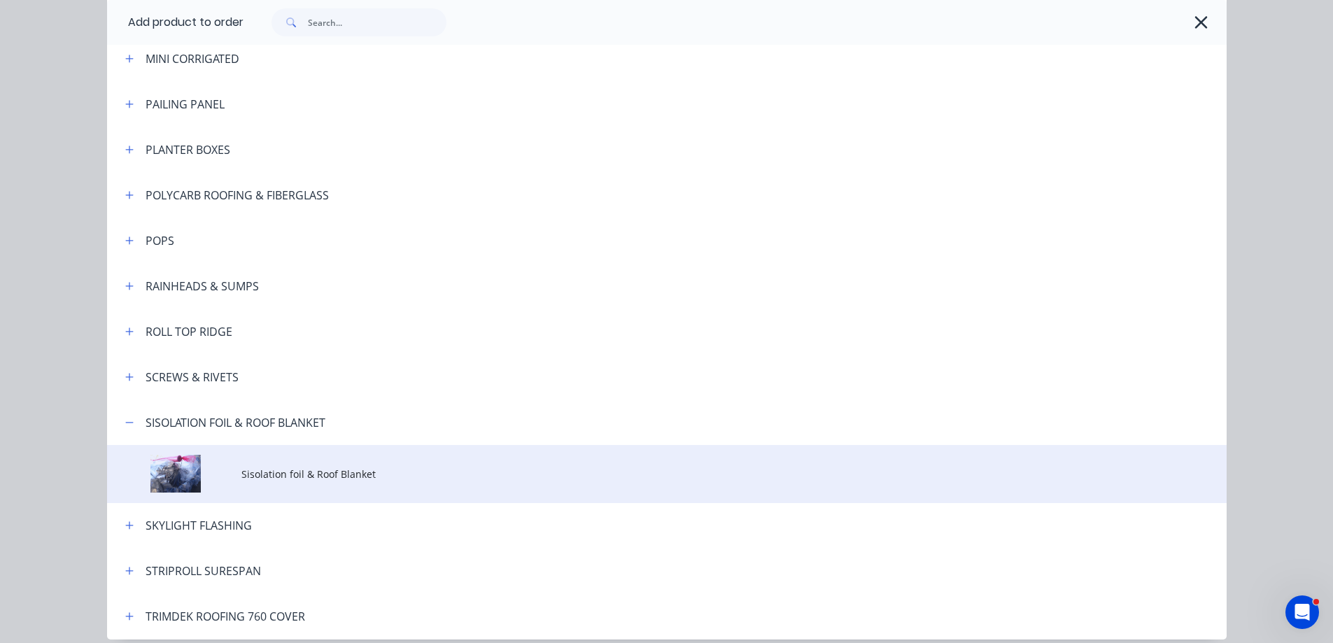
click at [334, 476] on span "Sisolation foil & Roof Blanket" at bounding box center [635, 474] width 788 height 15
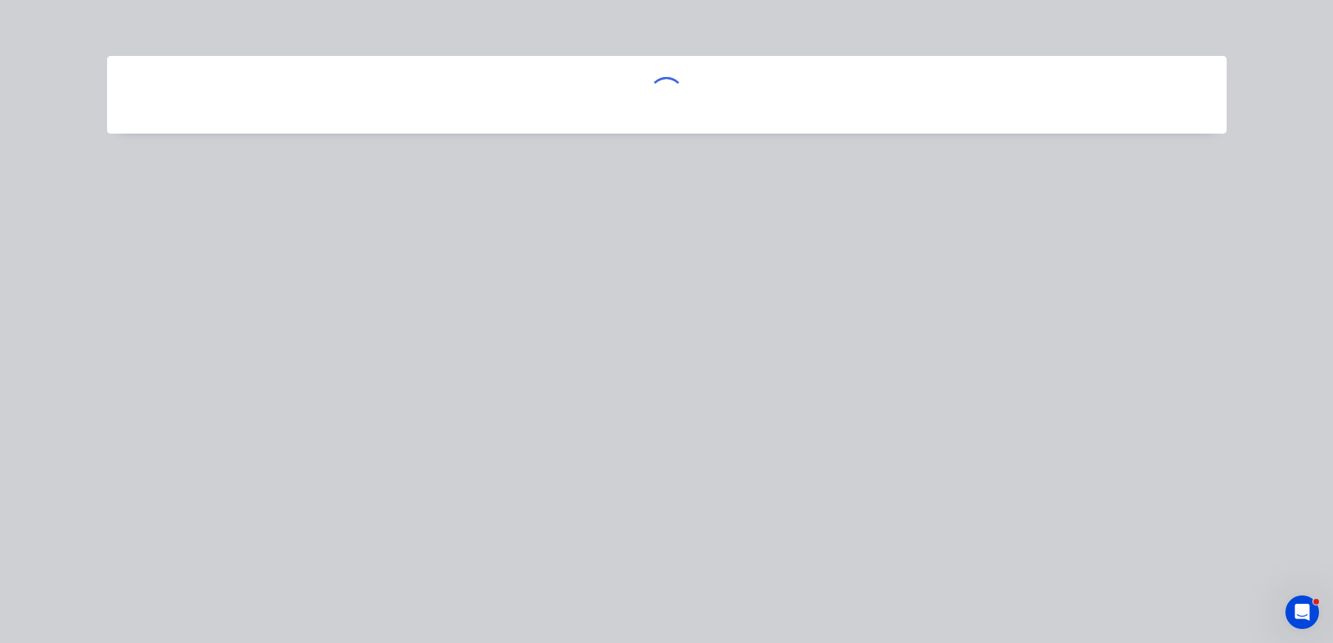
scroll to position [0, 0]
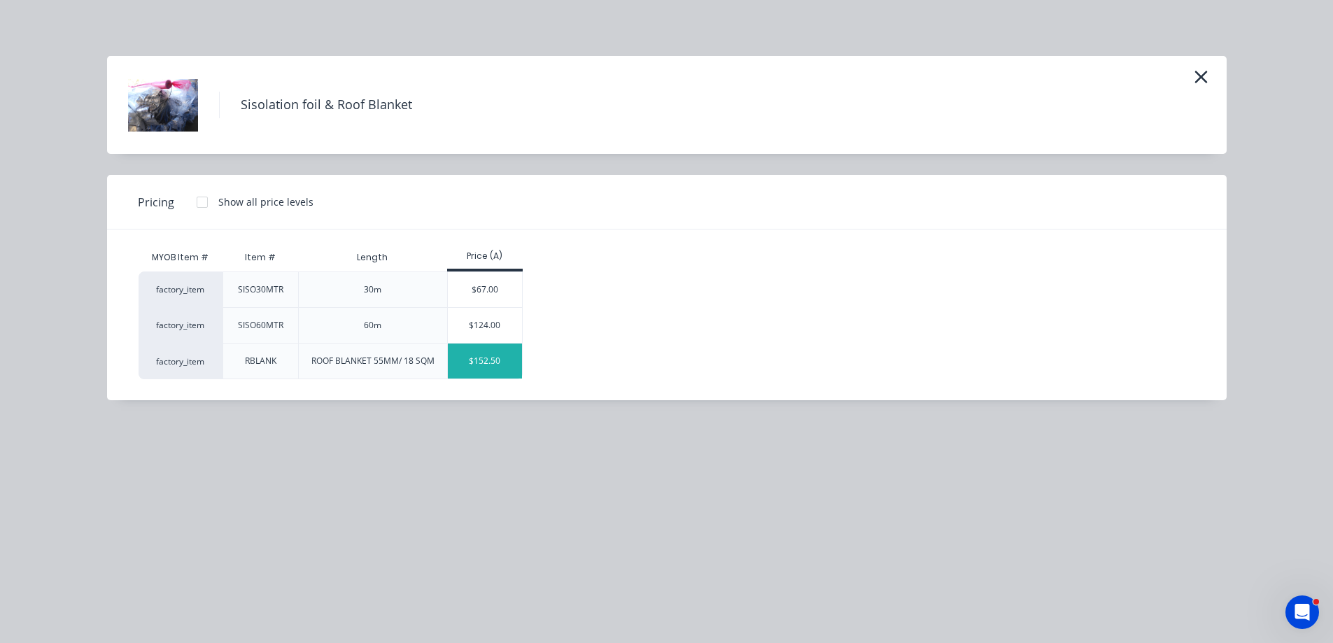
click at [509, 358] on div "$152.50" at bounding box center [485, 360] width 75 height 35
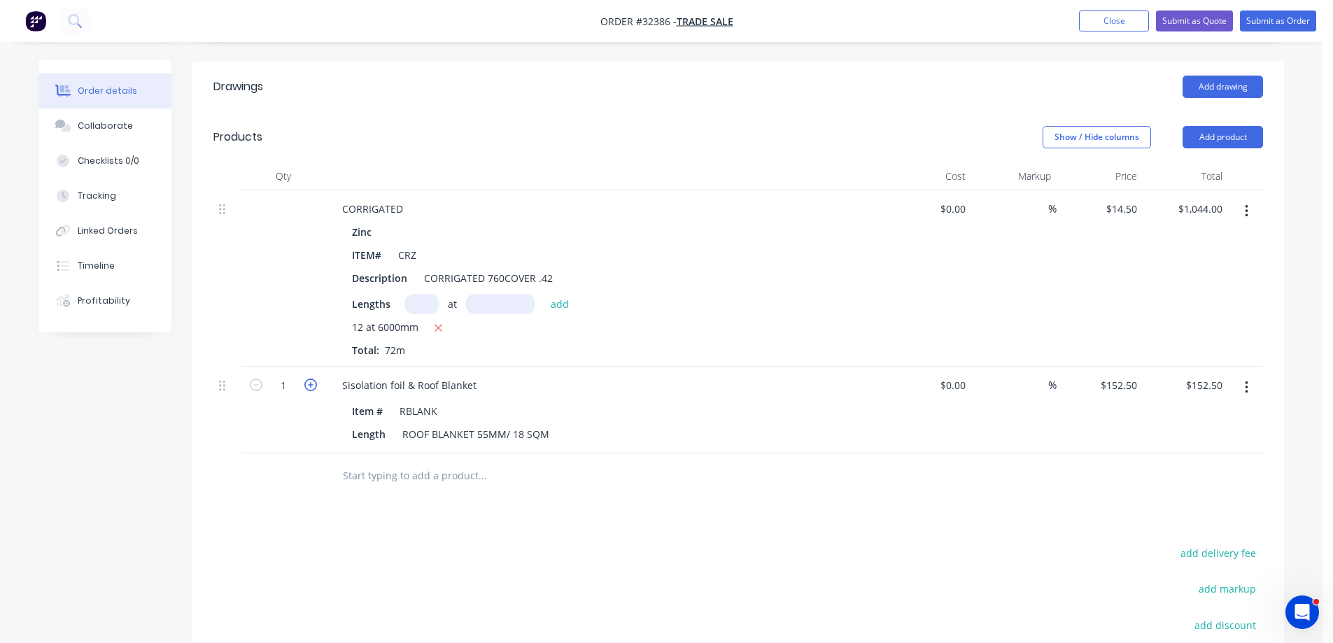
click at [311, 378] on icon "button" at bounding box center [310, 384] width 13 height 13
type input "2"
type input "$305.00"
click at [311, 378] on icon "button" at bounding box center [310, 384] width 13 height 13
type input "3"
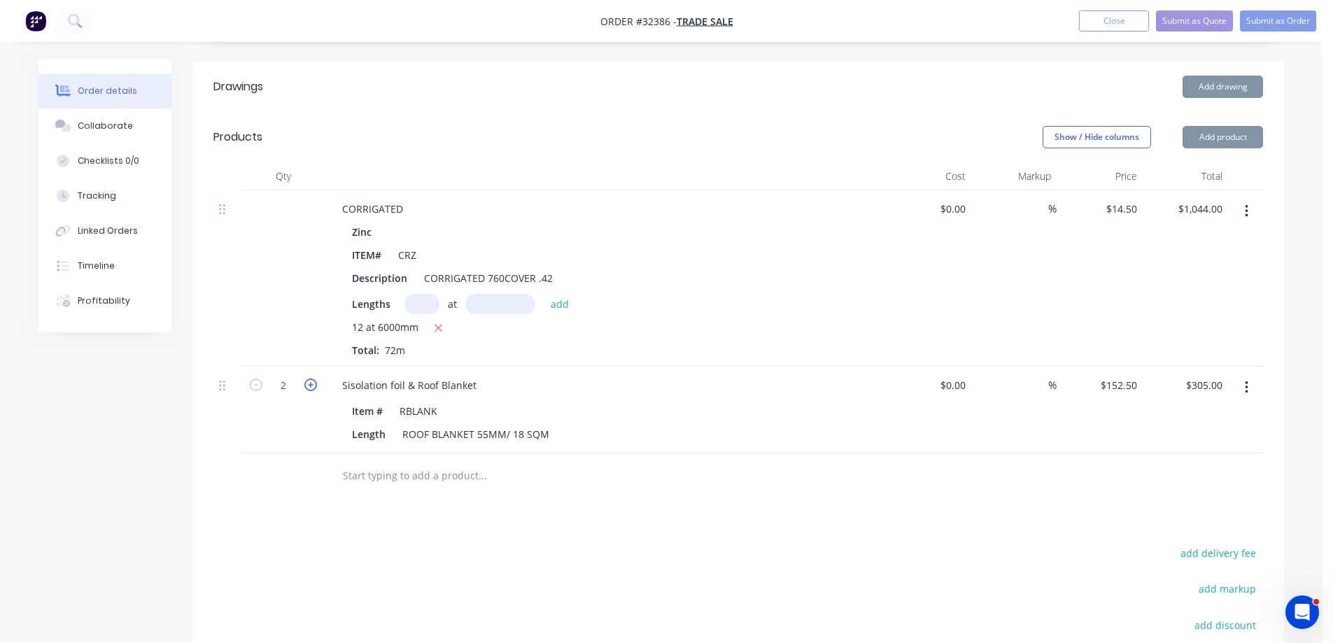
type input "$457.50"
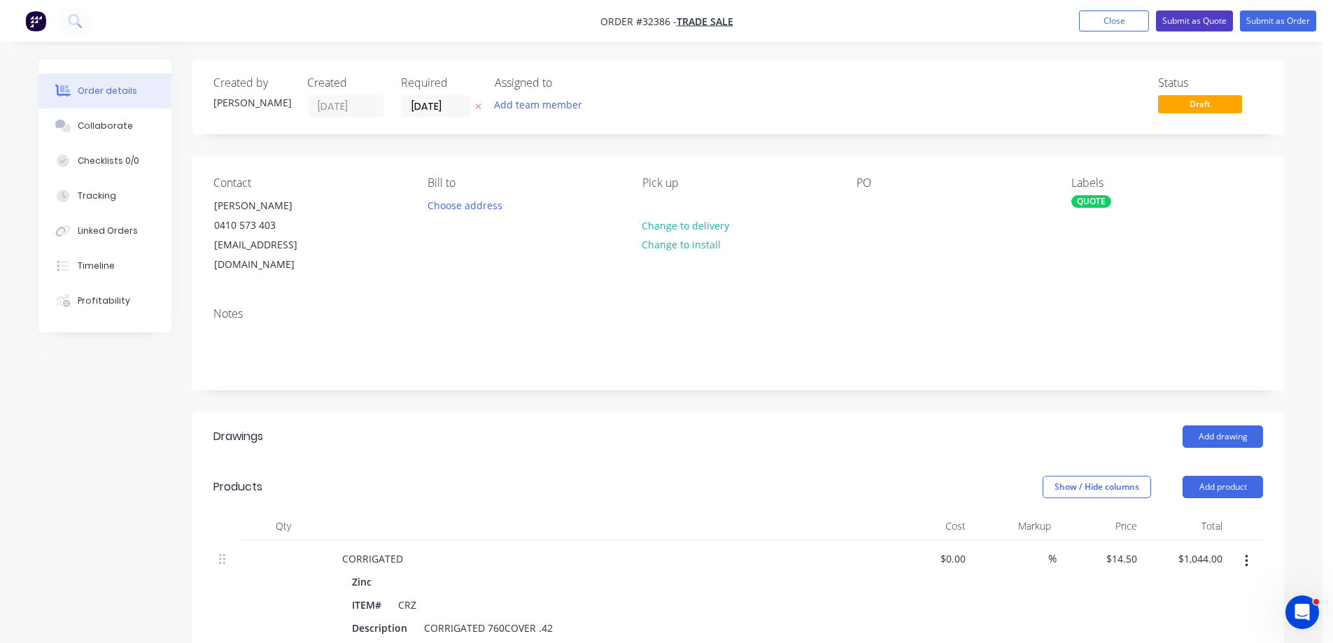
click at [1196, 22] on button "Submit as Quote" at bounding box center [1194, 20] width 77 height 21
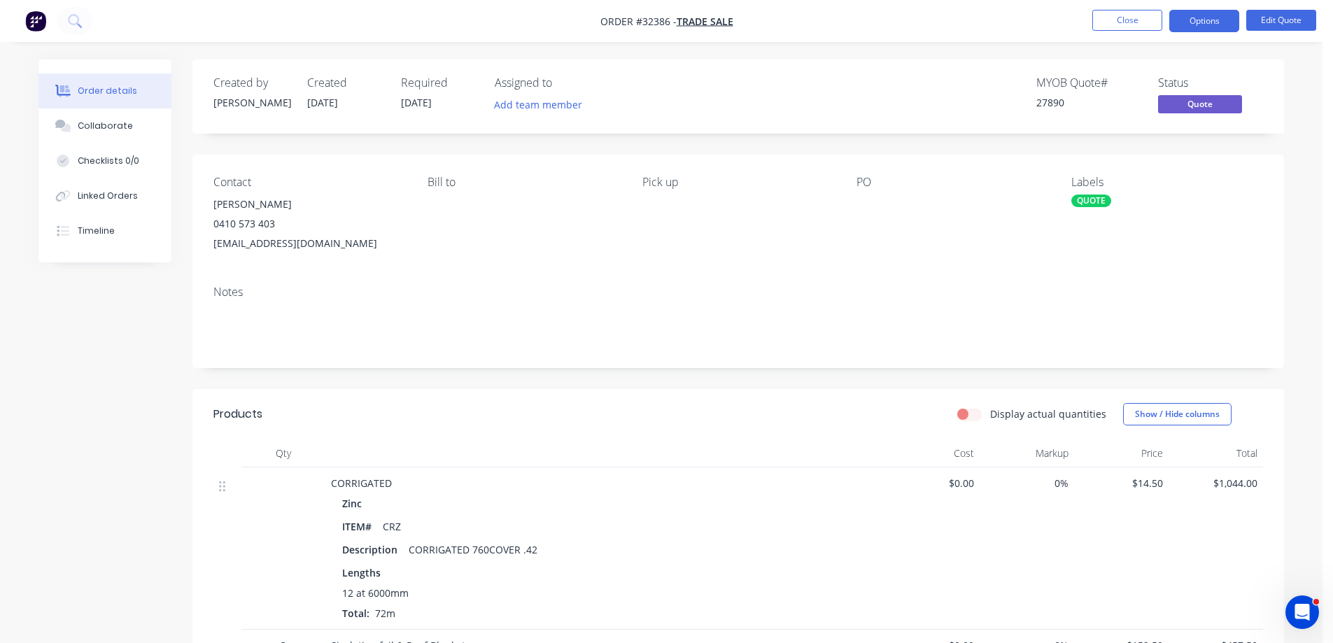
click at [1196, 22] on button "Options" at bounding box center [1204, 21] width 70 height 22
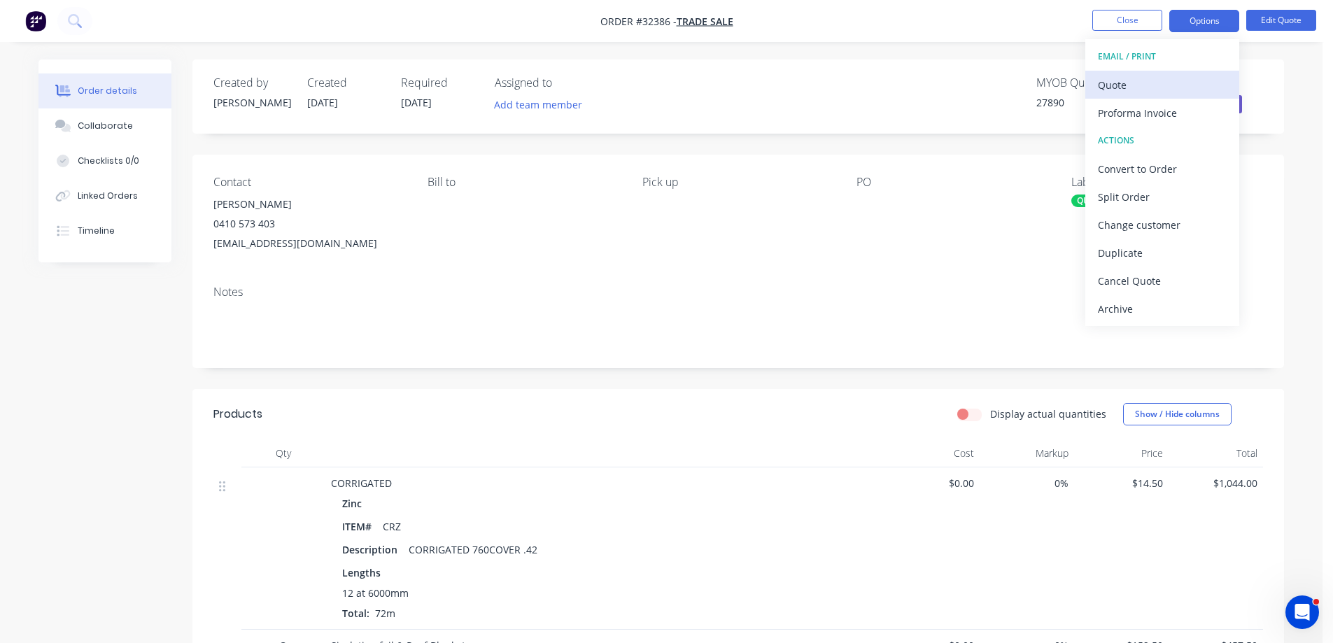
click at [1119, 83] on div "Quote" at bounding box center [1162, 85] width 129 height 20
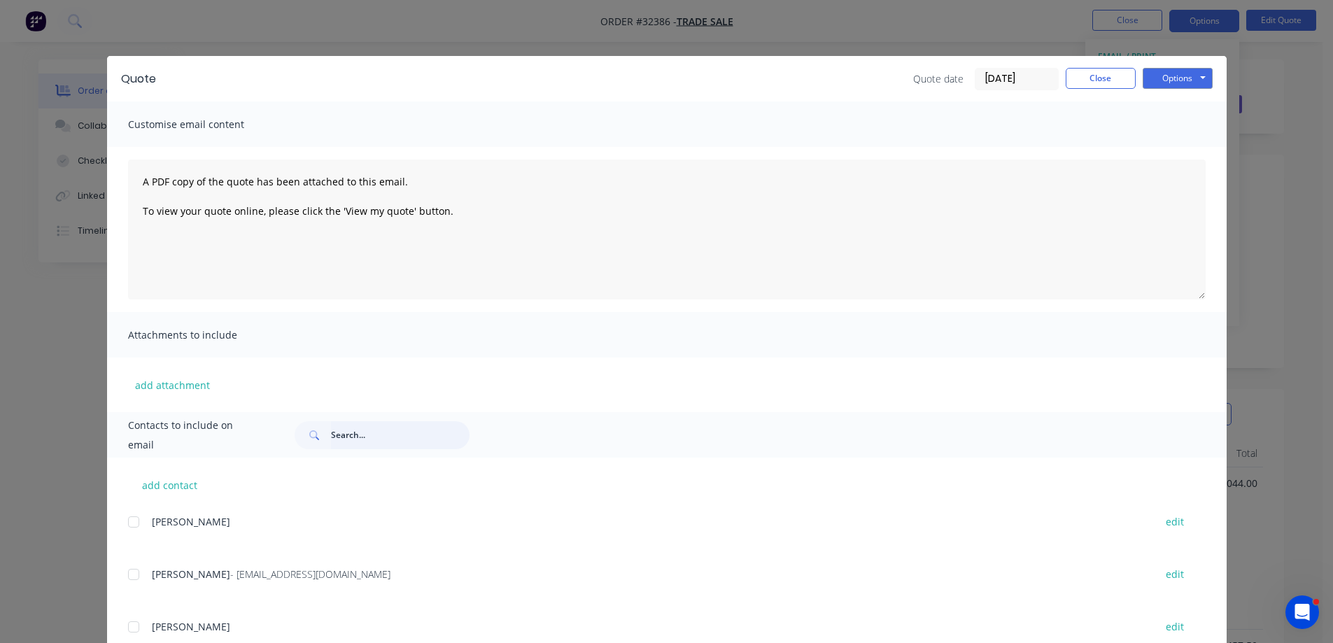
click at [411, 431] on input "text" at bounding box center [400, 435] width 139 height 28
drag, startPoint x: 364, startPoint y: 433, endPoint x: 222, endPoint y: 433, distance: 141.3
click at [222, 433] on div "Contacts to include on email [PERSON_NAME]" at bounding box center [666, 434] width 1119 height 45
drag, startPoint x: 395, startPoint y: 440, endPoint x: 246, endPoint y: 440, distance: 149.7
click at [246, 440] on div "Contacts to include on email [PERSON_NAME]" at bounding box center [666, 434] width 1119 height 45
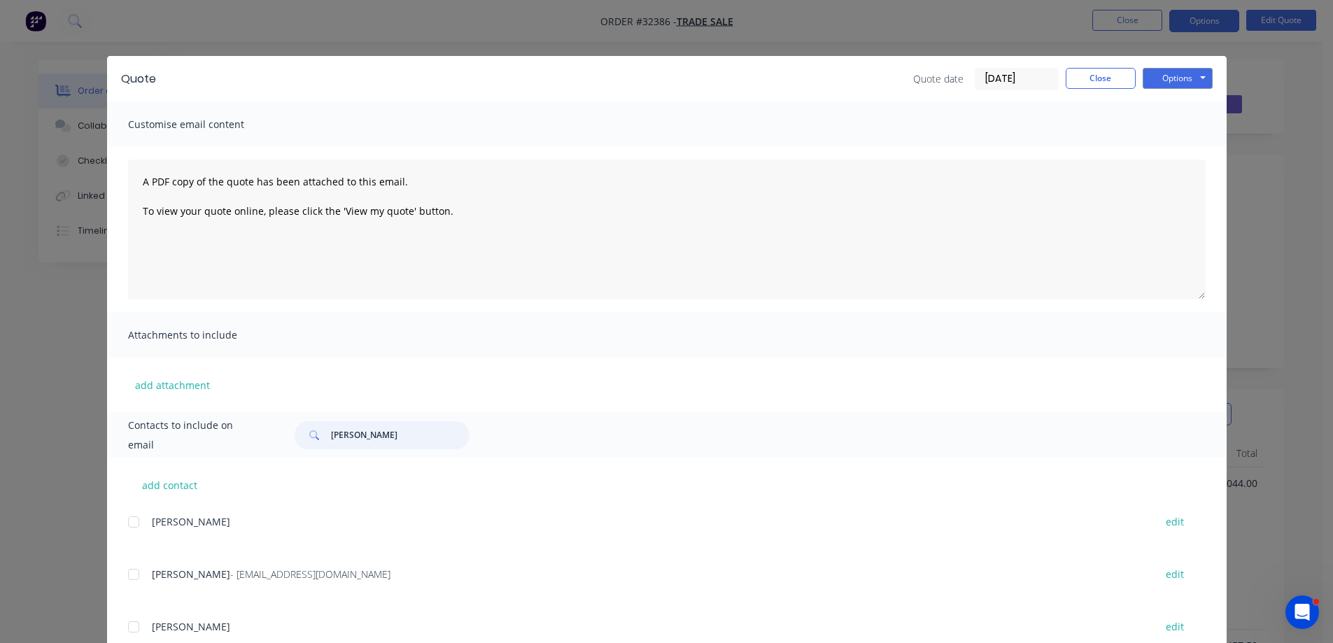
click at [129, 580] on div at bounding box center [134, 574] width 28 height 28
click at [131, 574] on div at bounding box center [134, 574] width 28 height 28
drag, startPoint x: 379, startPoint y: 423, endPoint x: 369, endPoint y: 427, distance: 11.1
click at [369, 427] on input "[PERSON_NAME]" at bounding box center [400, 435] width 139 height 28
drag, startPoint x: 360, startPoint y: 438, endPoint x: 284, endPoint y: 432, distance: 76.5
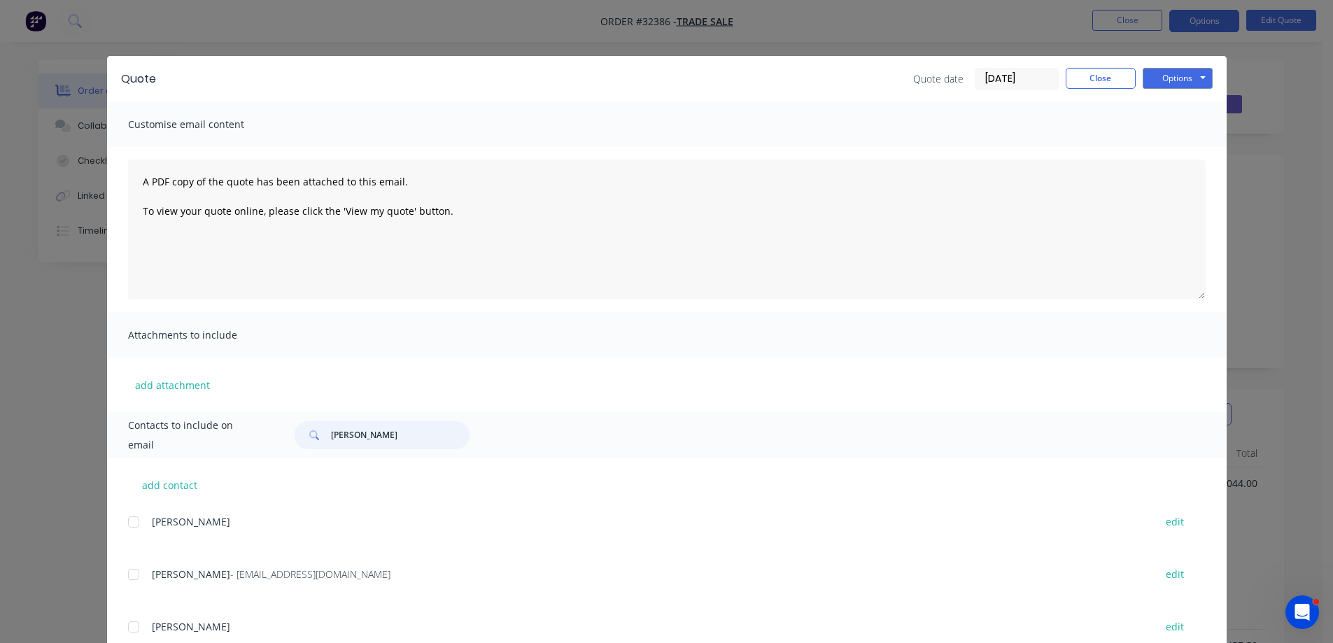
click at [284, 432] on div "[PERSON_NAME]" at bounding box center [743, 435] width 924 height 28
type input "[PERSON_NAME]"
click at [1100, 84] on button "Close" at bounding box center [1100, 78] width 70 height 21
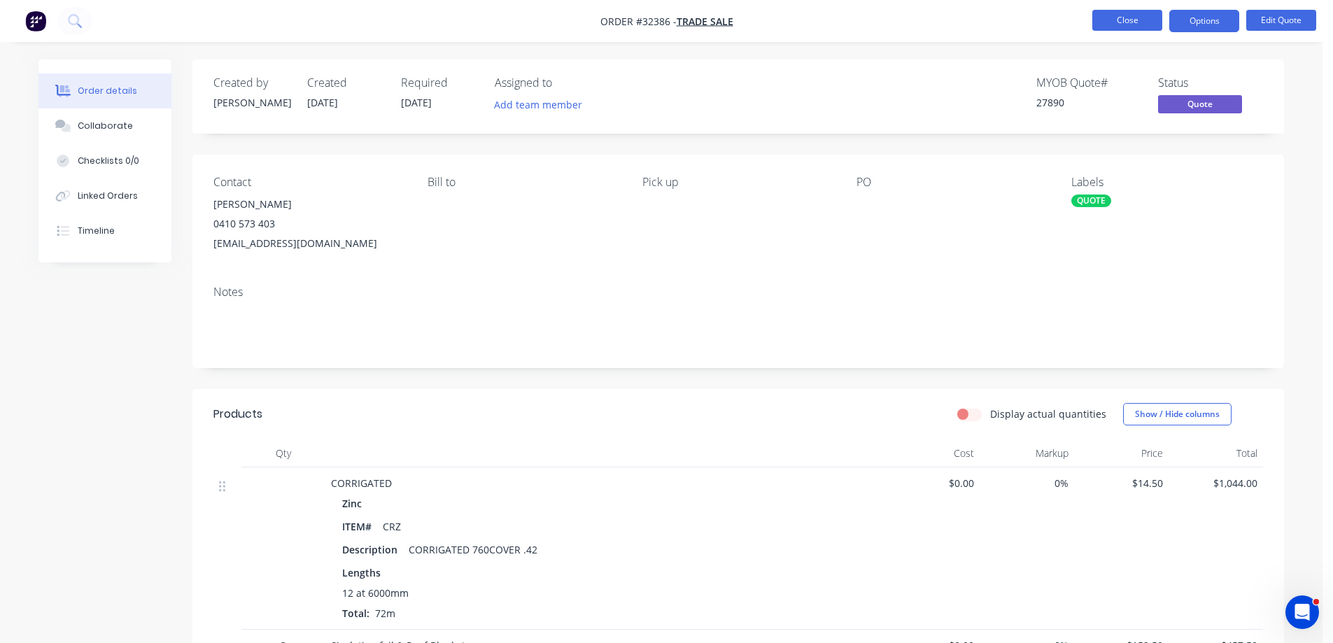
click at [1112, 23] on button "Close" at bounding box center [1127, 20] width 70 height 21
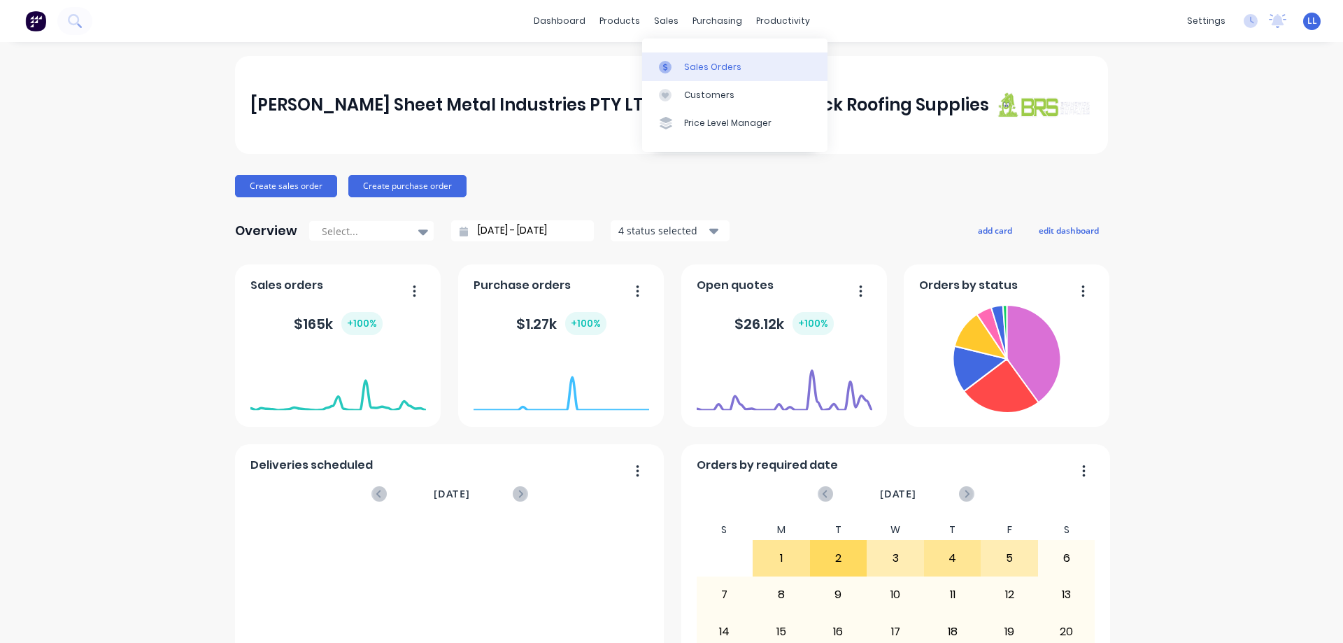
click at [670, 67] on icon at bounding box center [665, 67] width 13 height 13
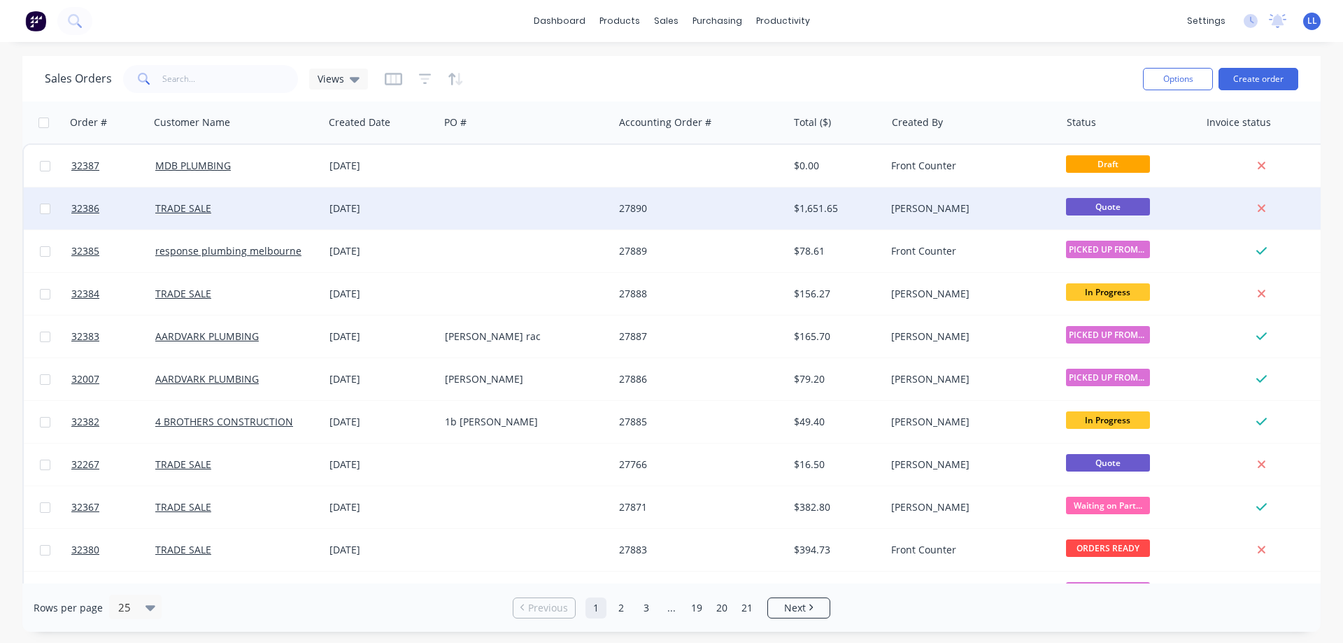
click at [685, 223] on div "27890" at bounding box center [701, 208] width 174 height 42
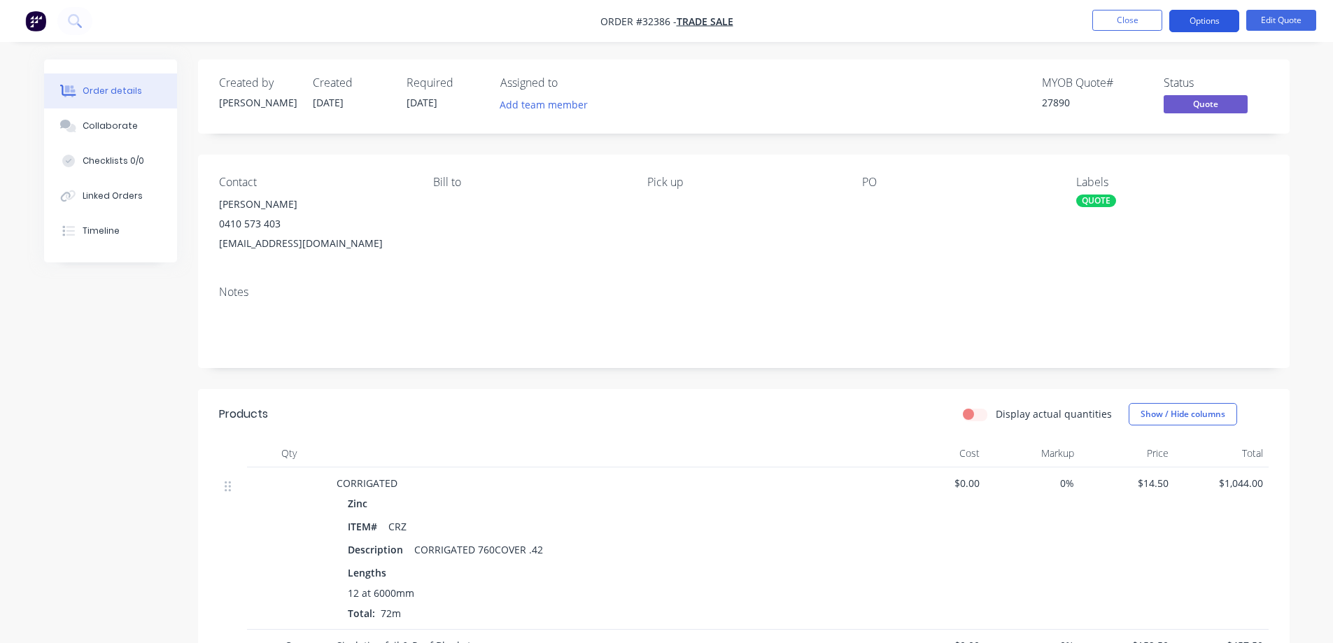
click at [1183, 28] on button "Options" at bounding box center [1204, 21] width 70 height 22
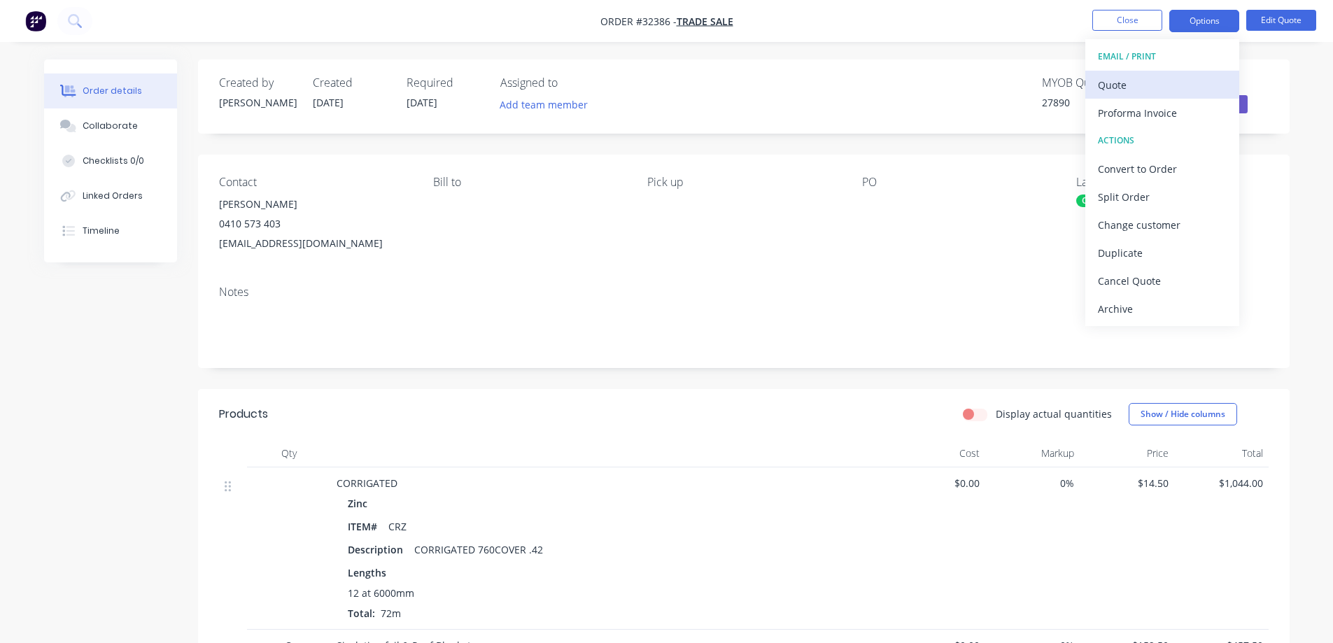
click at [1152, 90] on div "Quote" at bounding box center [1162, 85] width 129 height 20
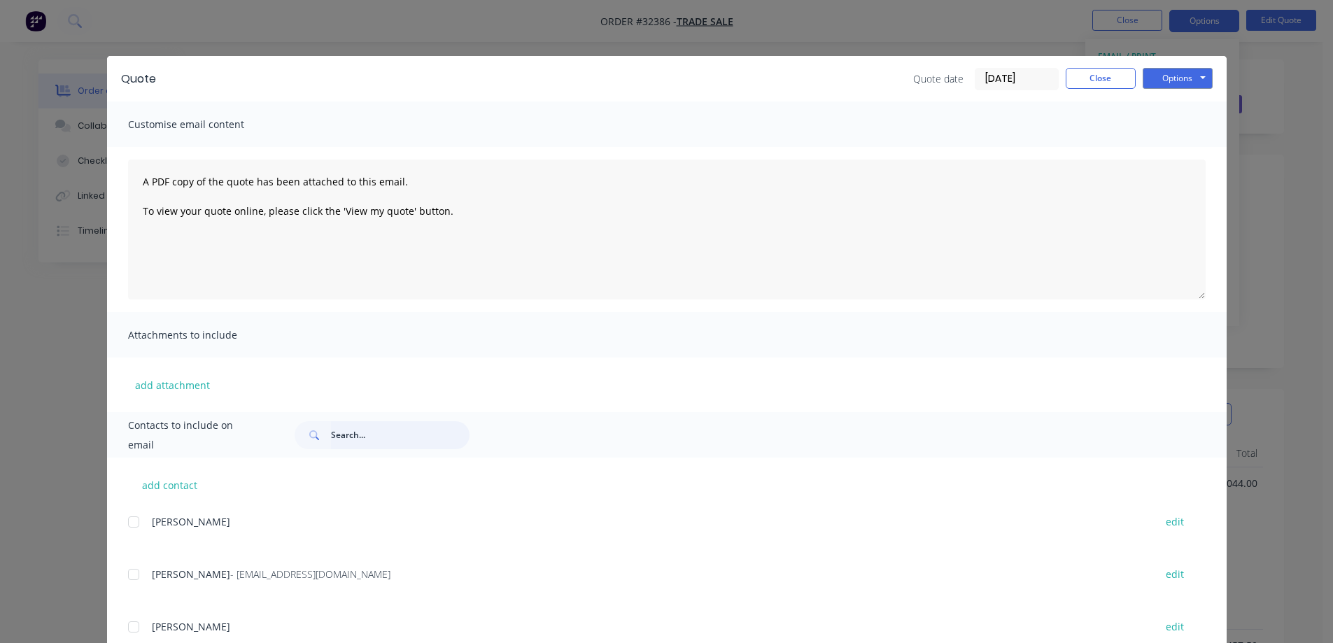
click at [369, 439] on input "text" at bounding box center [400, 435] width 139 height 28
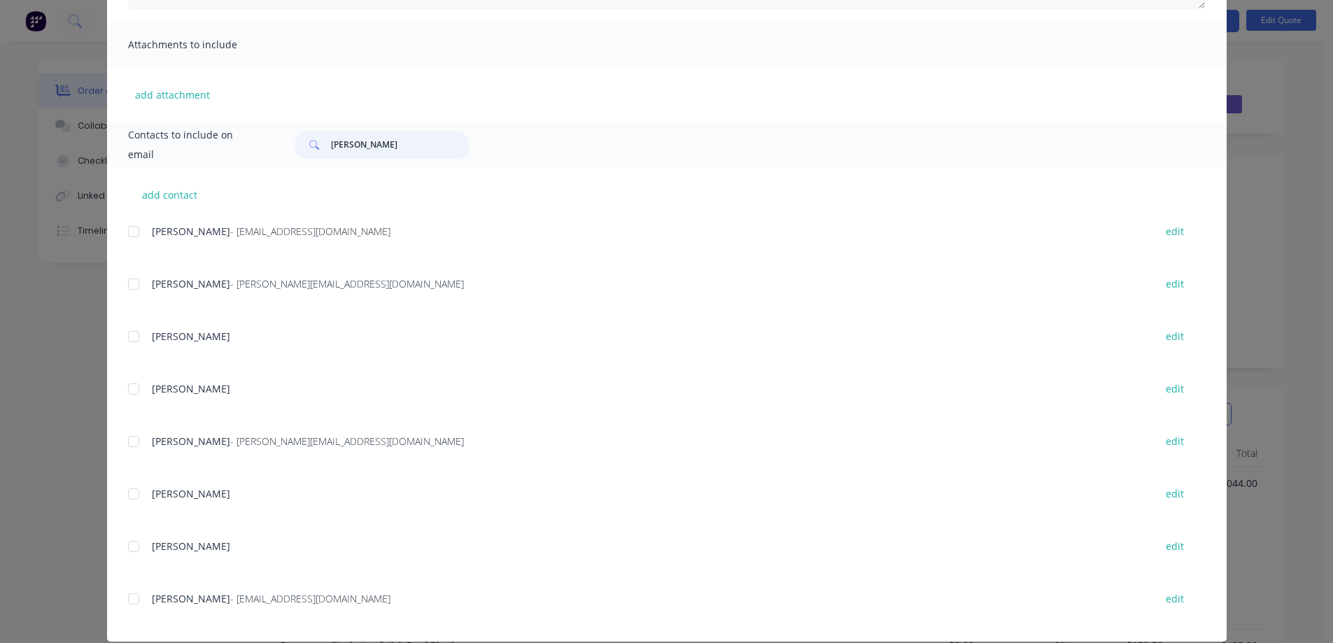
scroll to position [309, 0]
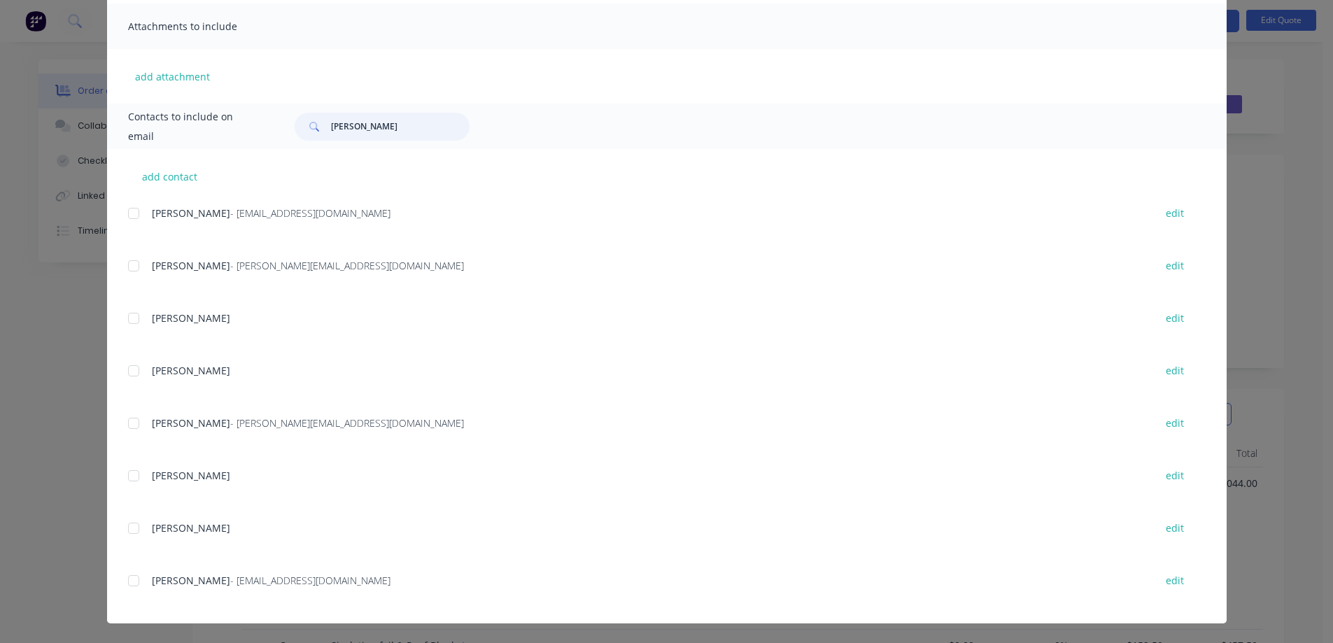
click at [131, 581] on div at bounding box center [134, 581] width 28 height 28
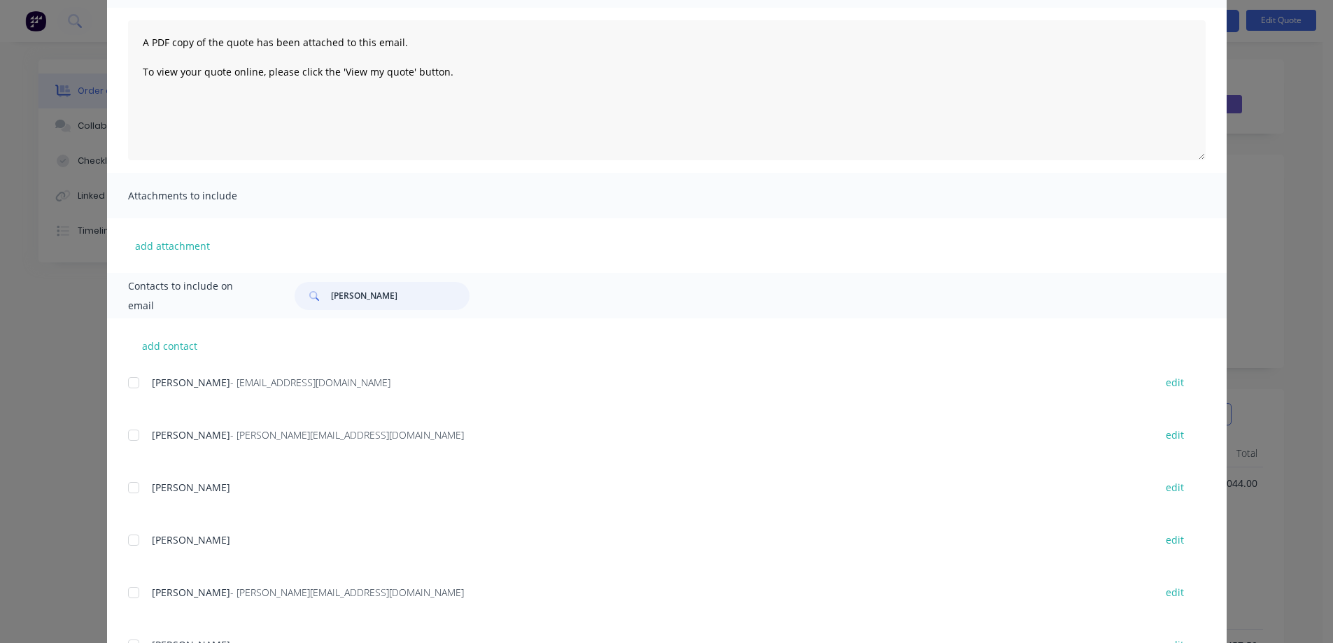
scroll to position [29, 0]
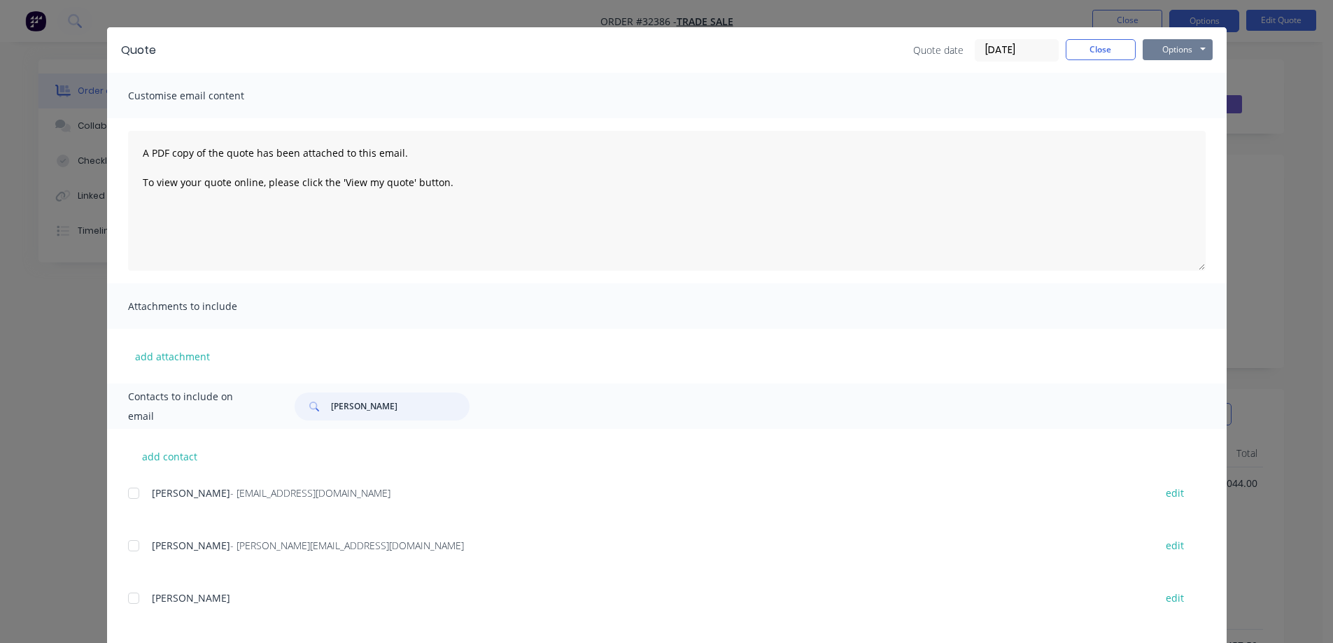
type input "[PERSON_NAME]"
click at [1163, 48] on button "Options" at bounding box center [1177, 49] width 70 height 21
click at [1204, 122] on button "Email" at bounding box center [1187, 120] width 90 height 23
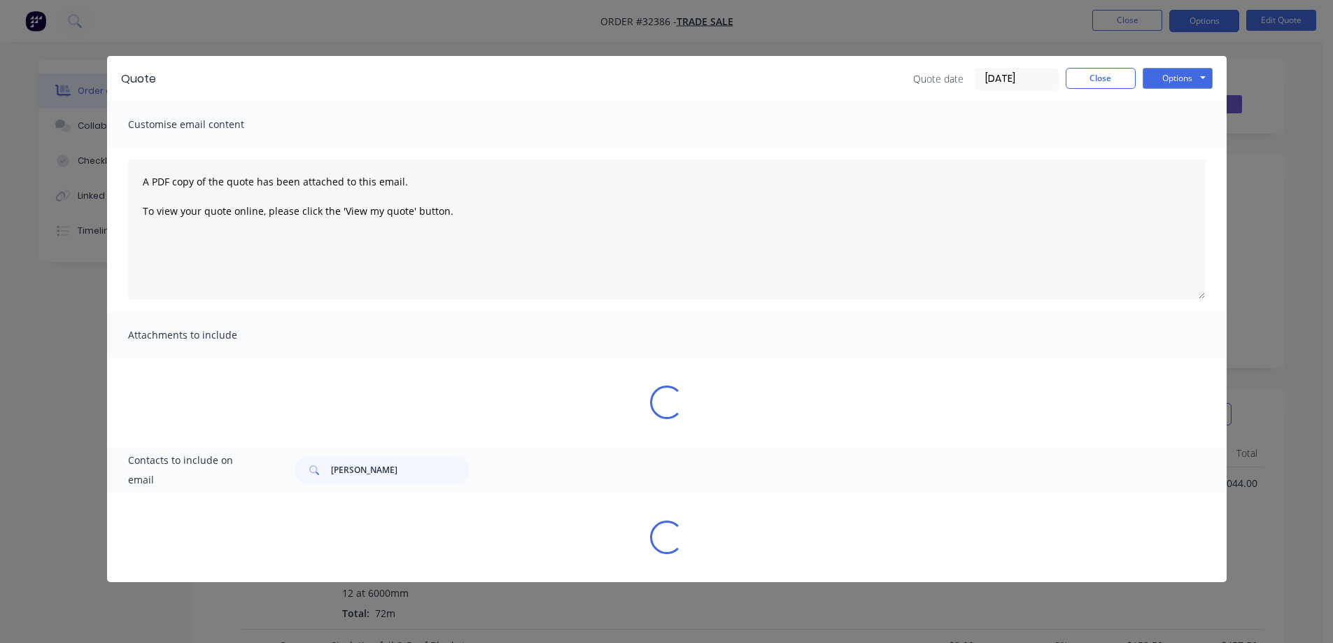
scroll to position [0, 0]
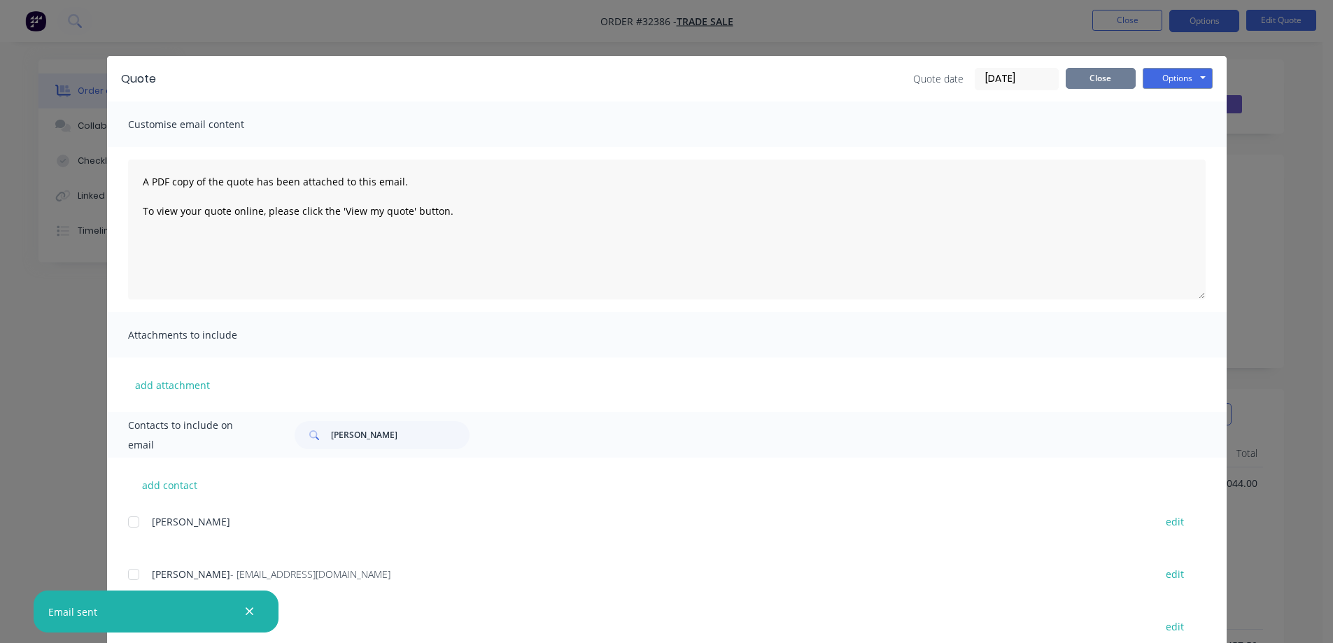
click at [1099, 75] on button "Close" at bounding box center [1100, 78] width 70 height 21
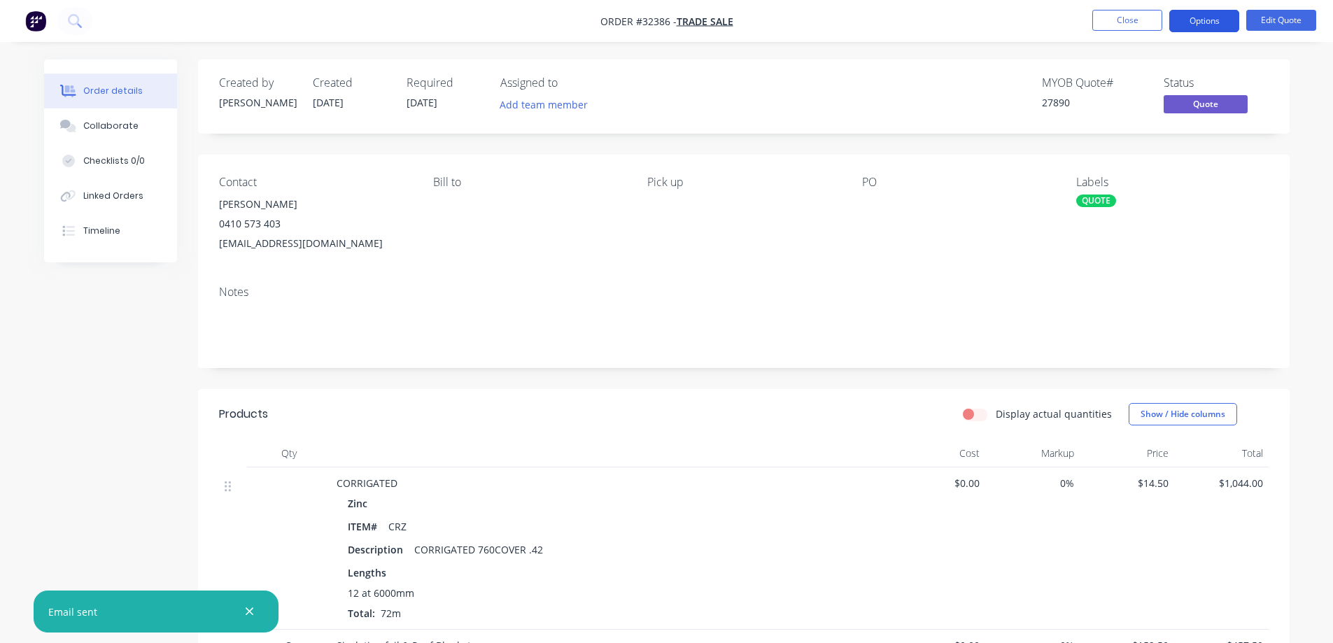
click at [1198, 20] on button "Options" at bounding box center [1204, 21] width 70 height 22
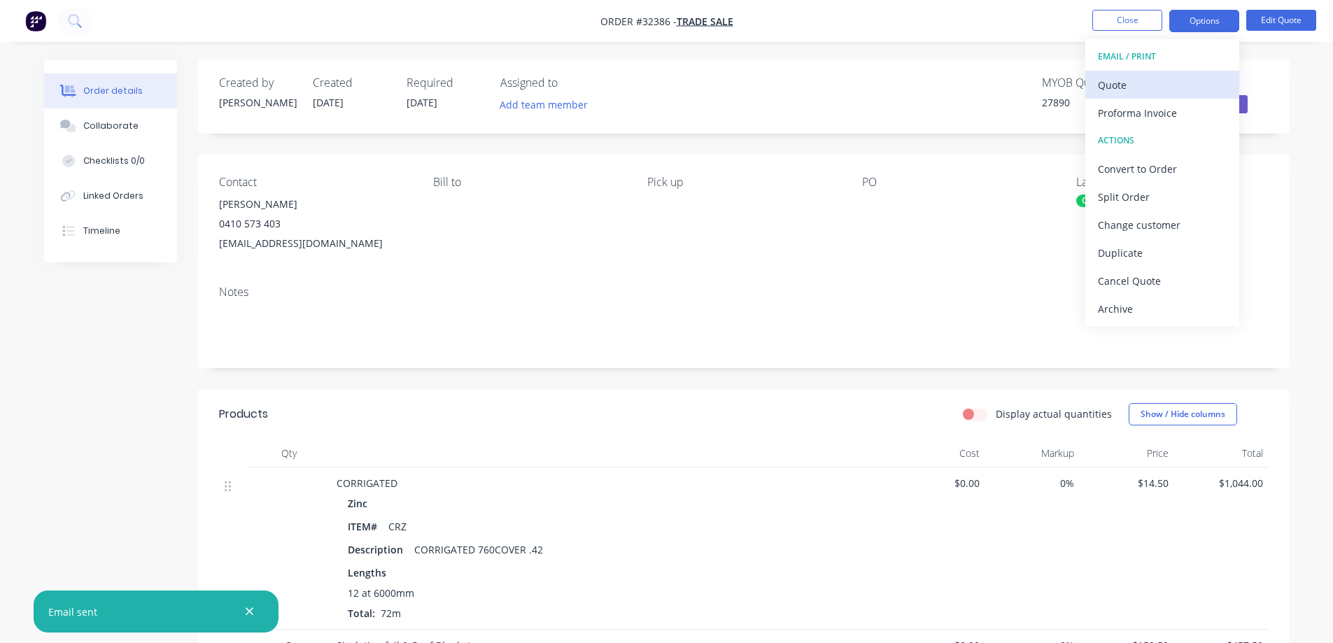
click at [1098, 86] on button "Quote" at bounding box center [1162, 85] width 154 height 28
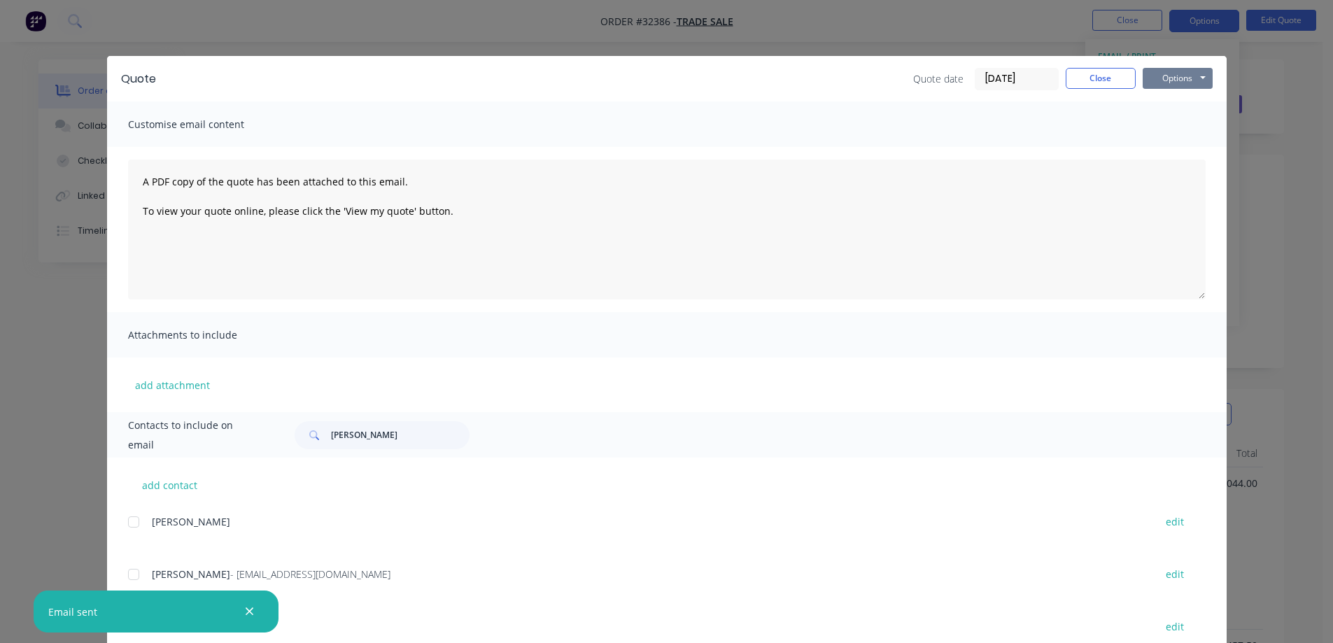
click at [1165, 76] on button "Options" at bounding box center [1177, 78] width 70 height 21
click at [1174, 126] on button "Print" at bounding box center [1187, 126] width 90 height 23
drag, startPoint x: 1082, startPoint y: 82, endPoint x: 1102, endPoint y: 49, distance: 38.3
click at [1082, 81] on button "Close" at bounding box center [1100, 78] width 70 height 21
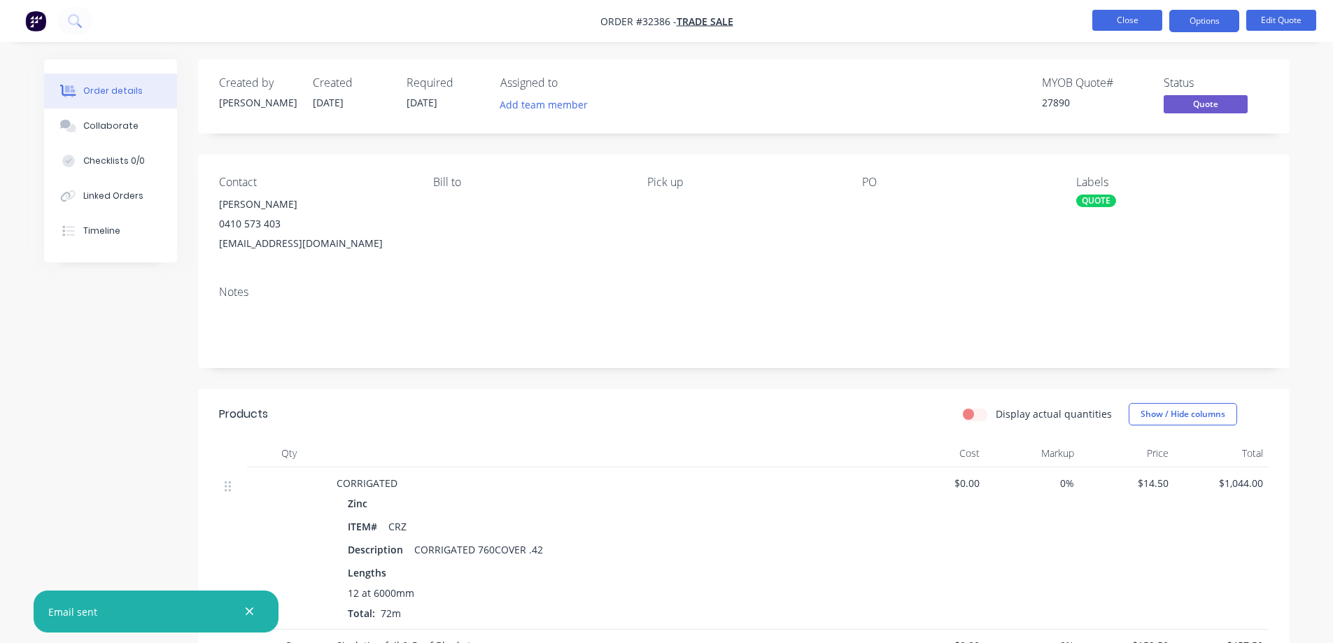
click at [1130, 25] on button "Close" at bounding box center [1127, 20] width 70 height 21
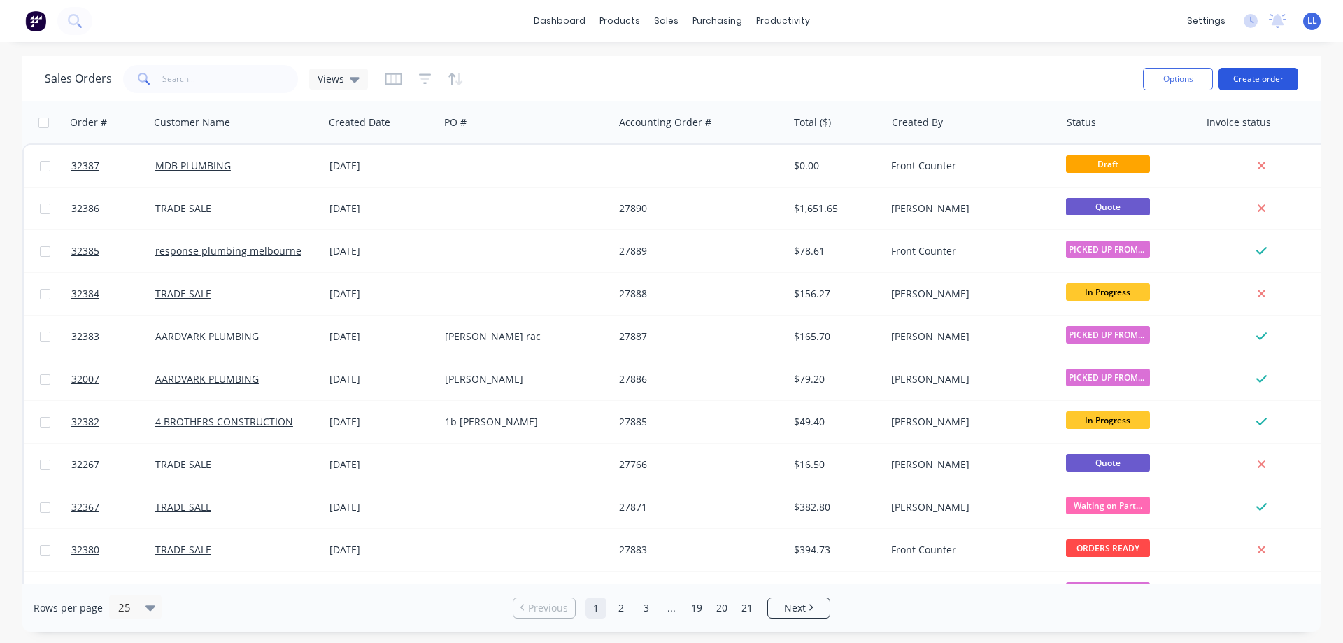
click at [1258, 78] on button "Create order" at bounding box center [1259, 79] width 80 height 22
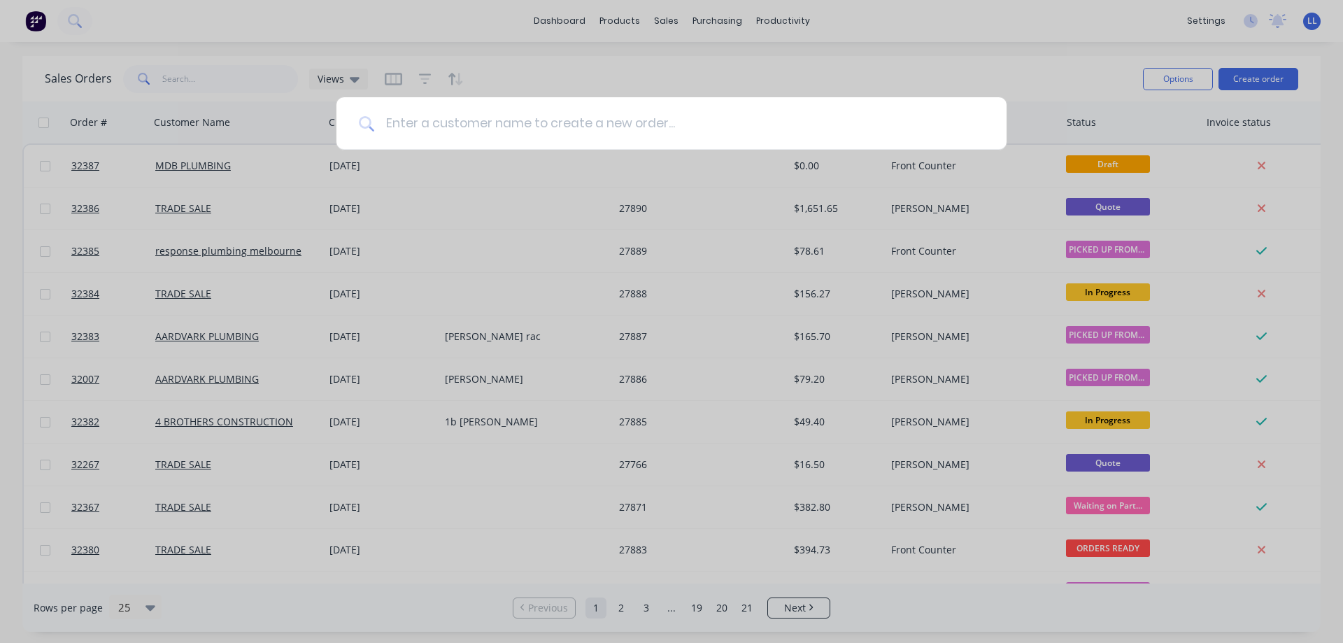
click at [497, 122] on input at bounding box center [679, 123] width 610 height 52
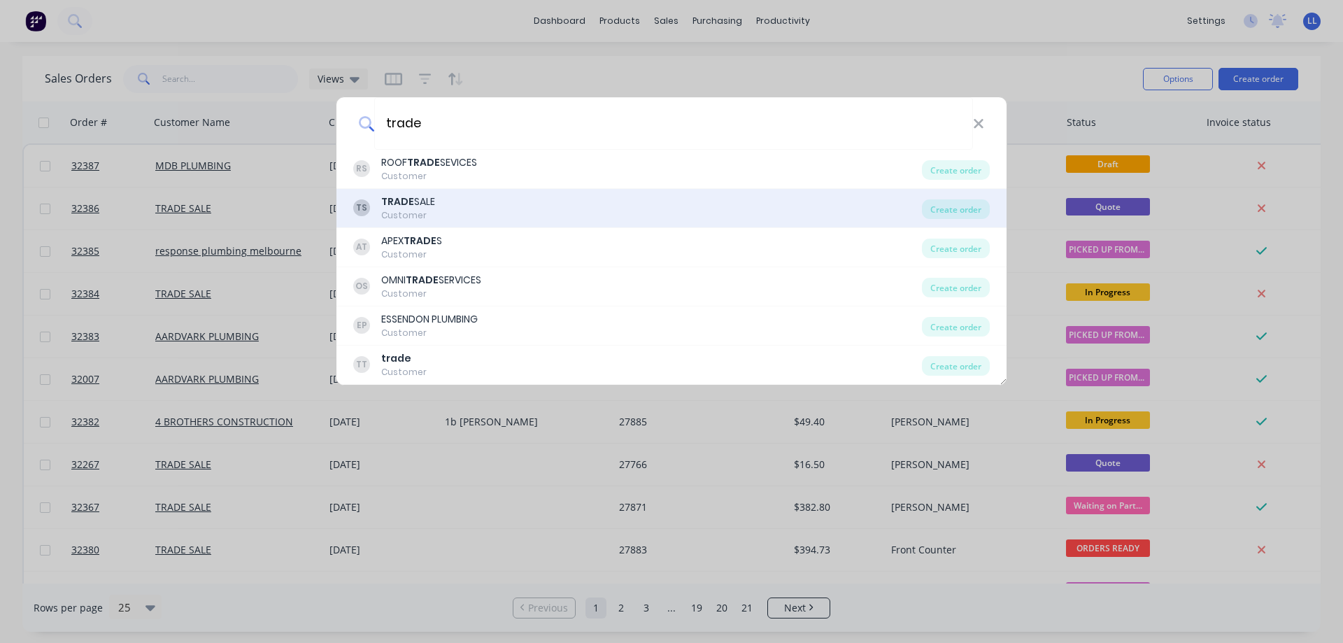
type input "trade"
click at [396, 206] on b "TRADE" at bounding box center [397, 201] width 33 height 14
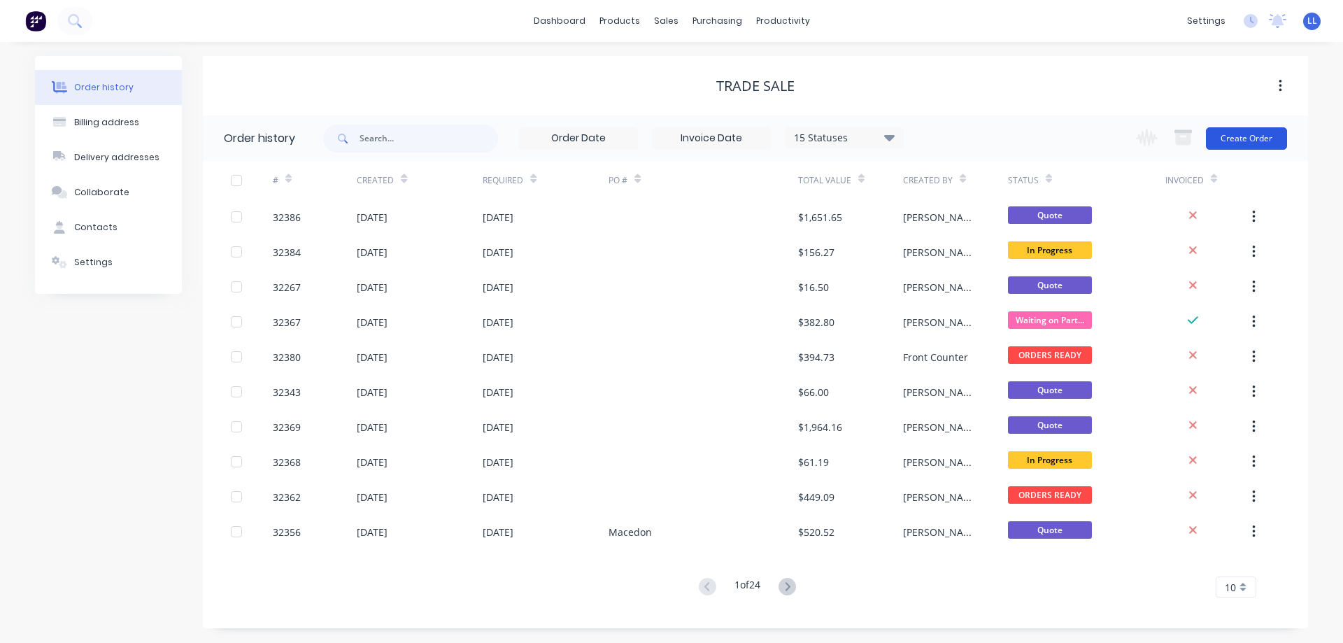
click at [1237, 135] on button "Create Order" at bounding box center [1246, 138] width 81 height 22
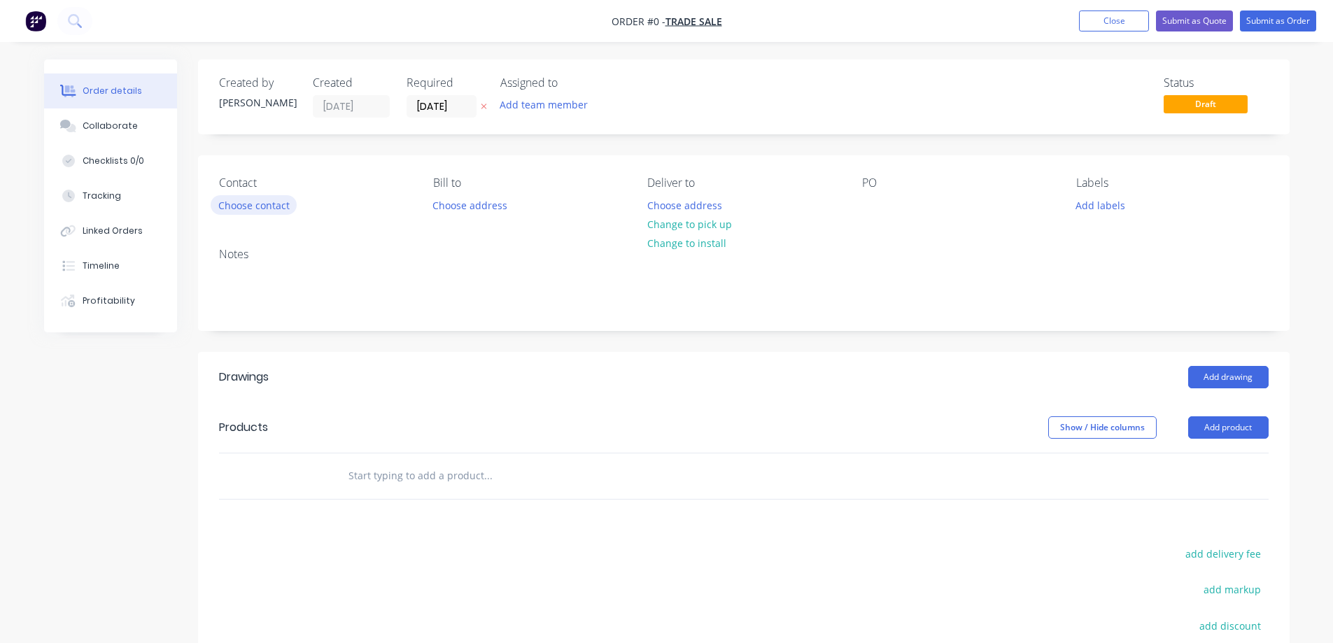
click at [247, 207] on button "Choose contact" at bounding box center [254, 204] width 86 height 19
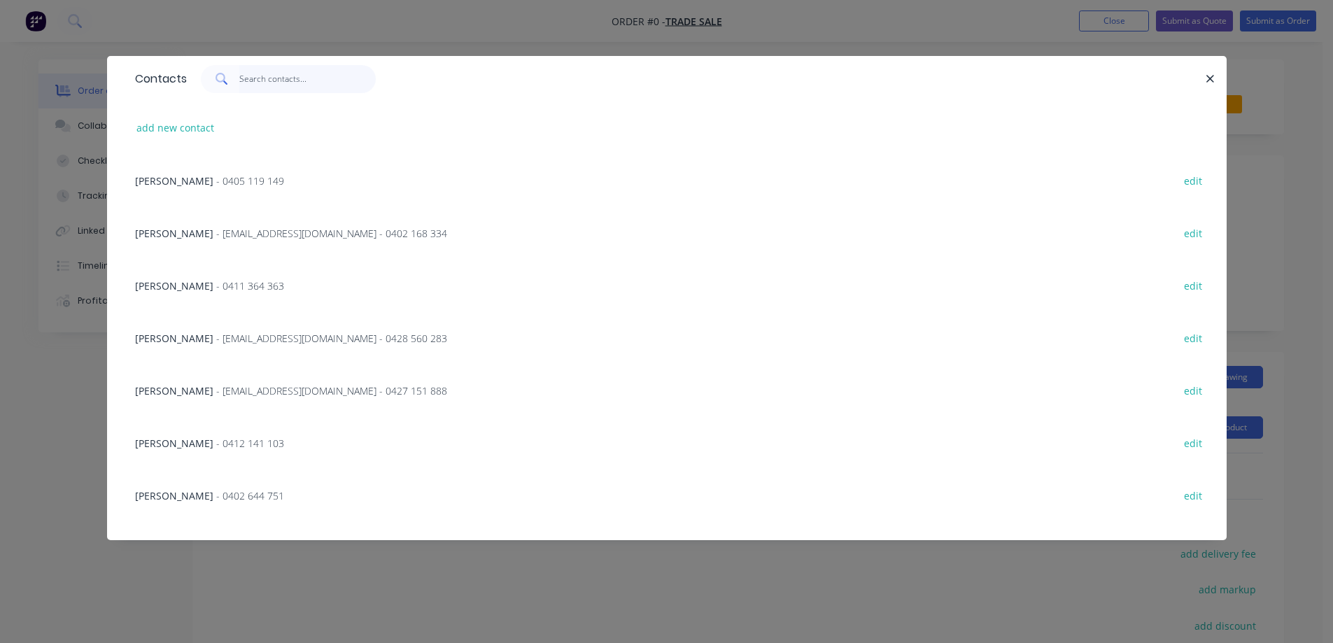
click at [268, 81] on input "text" at bounding box center [307, 79] width 136 height 28
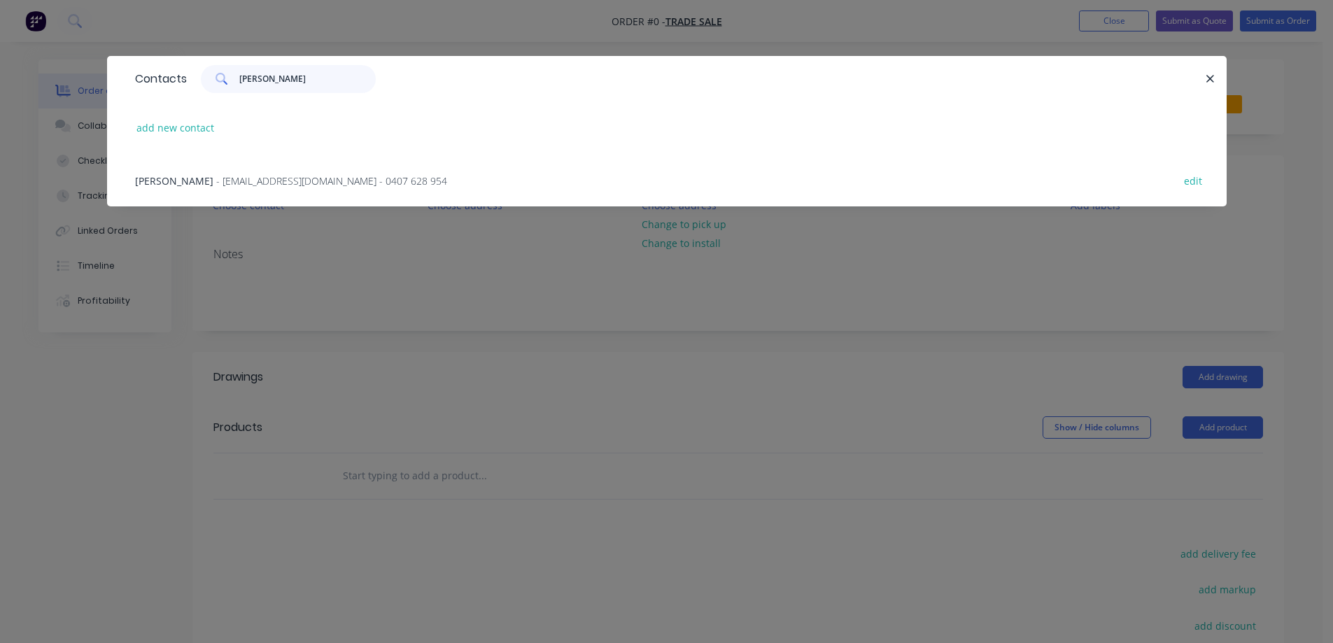
type input "luke mills"
click at [240, 186] on span "- oneinarow_24@outlook.com - 0407 628 954" at bounding box center [331, 180] width 231 height 13
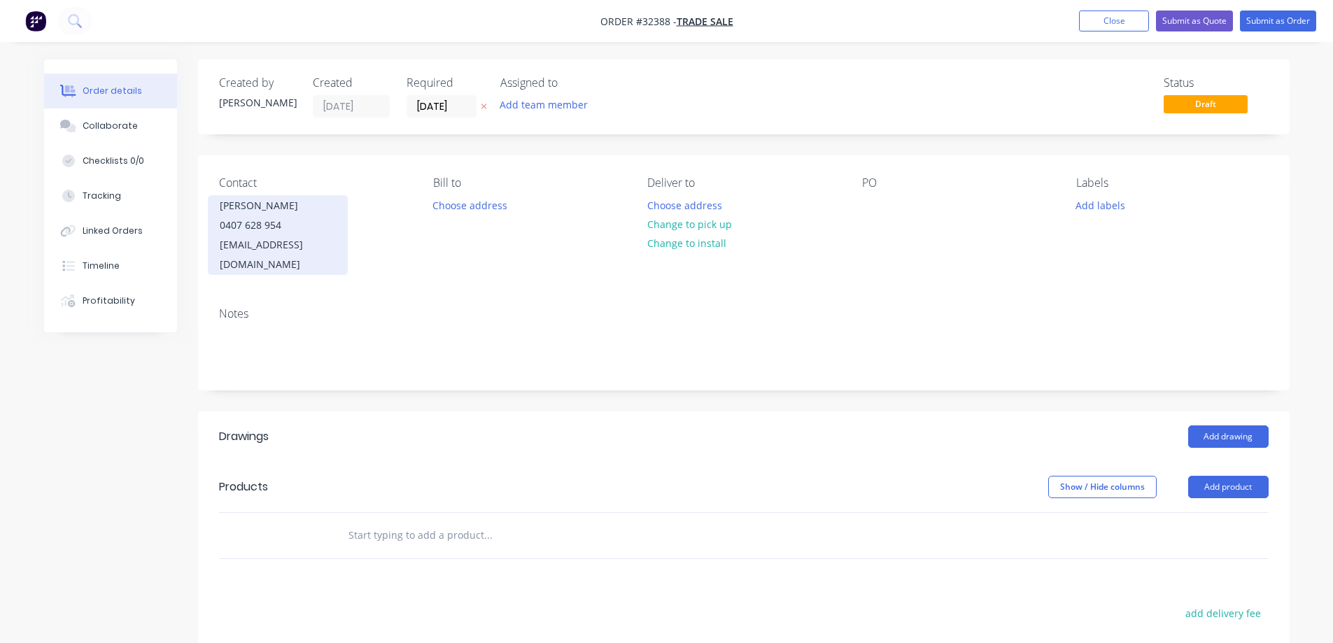
click at [239, 233] on div "0407 628 954" at bounding box center [278, 225] width 116 height 20
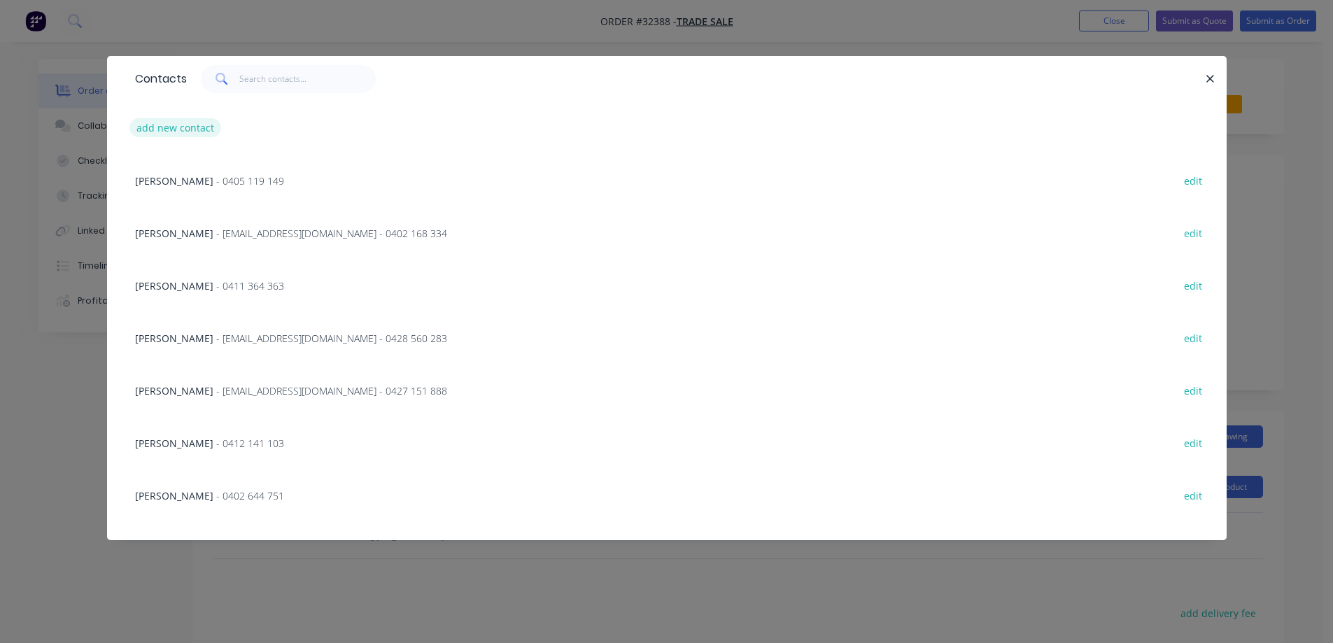
click at [180, 129] on button "add new contact" at bounding box center [175, 127] width 92 height 19
select select "AU"
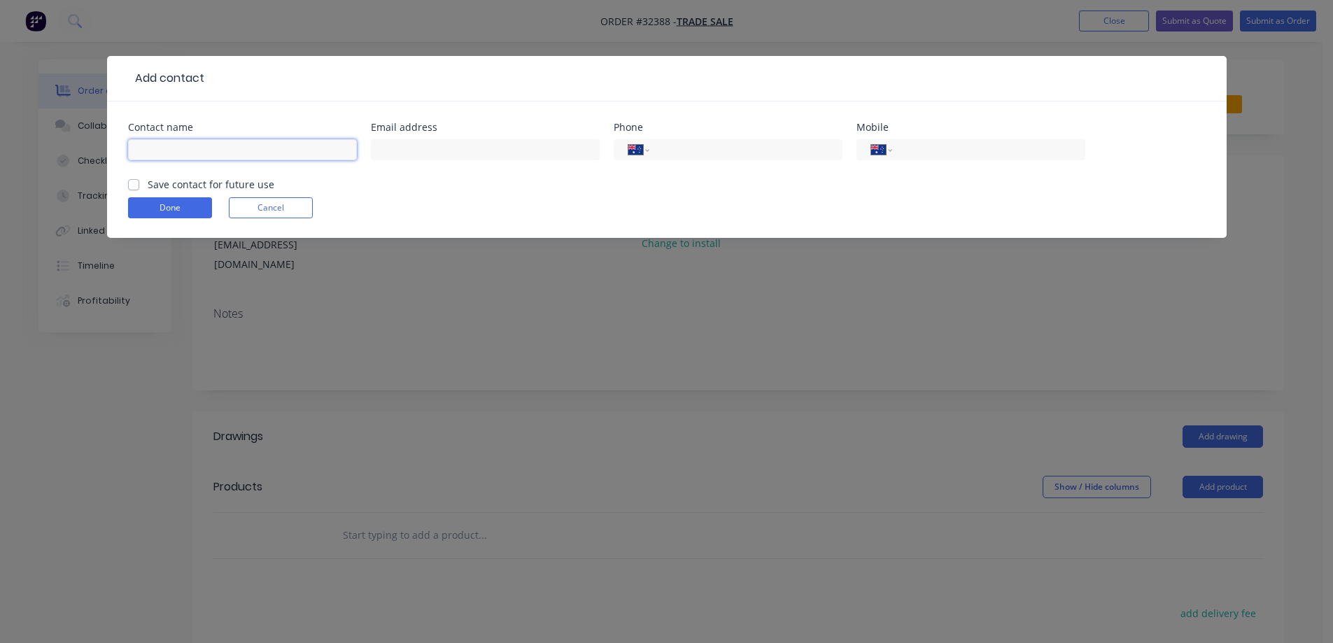
click at [166, 148] on input "text" at bounding box center [242, 149] width 229 height 21
type input "Luke Mills"
click at [944, 153] on input "tel" at bounding box center [986, 150] width 168 height 16
type input "0"
type input "0451 602 941"
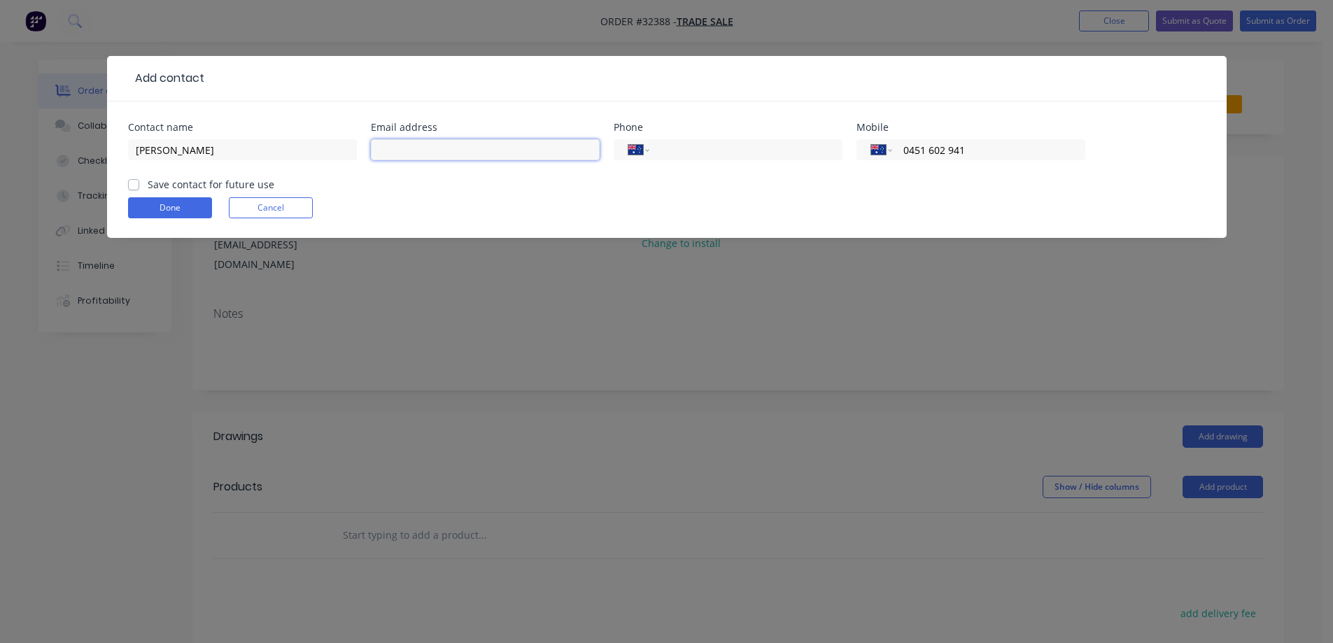
click at [414, 152] on input "text" at bounding box center [485, 149] width 229 height 21
type input "building4u2@outlook.com"
drag, startPoint x: 134, startPoint y: 183, endPoint x: 140, endPoint y: 200, distance: 18.4
click at [148, 183] on label "Save contact for future use" at bounding box center [211, 184] width 127 height 15
click at [134, 183] on input "Save contact for future use" at bounding box center [133, 183] width 11 height 13
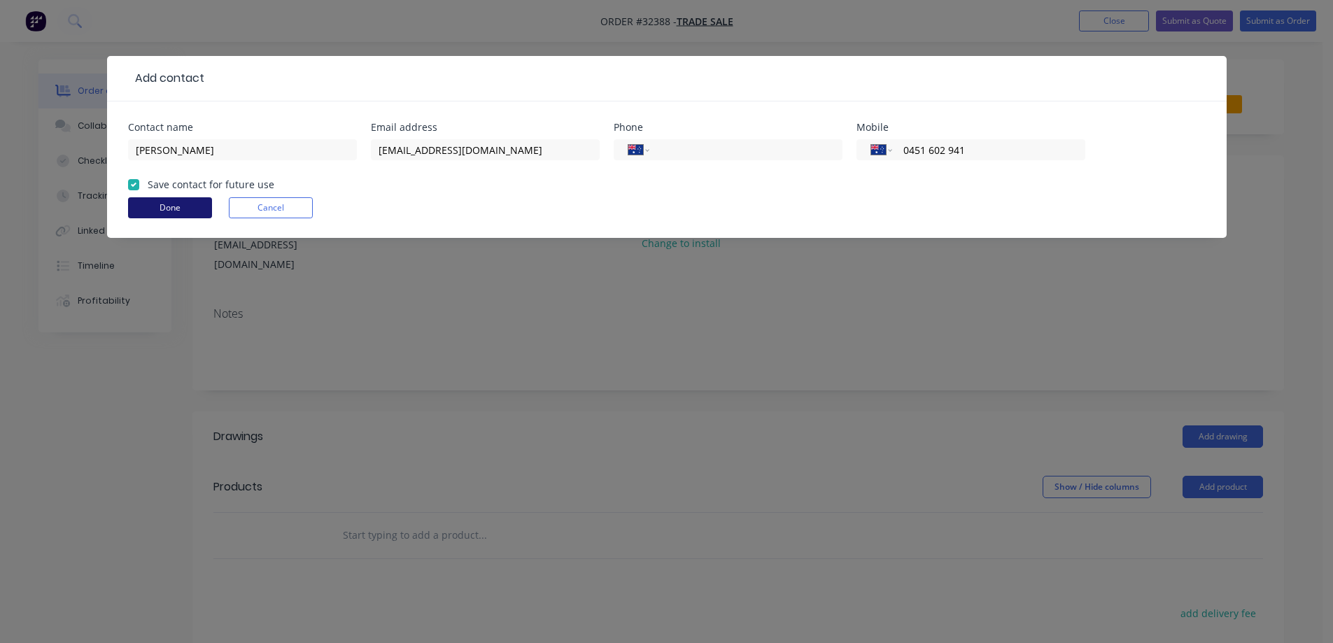
checkbox input "true"
click at [194, 203] on button "Done" at bounding box center [170, 207] width 84 height 21
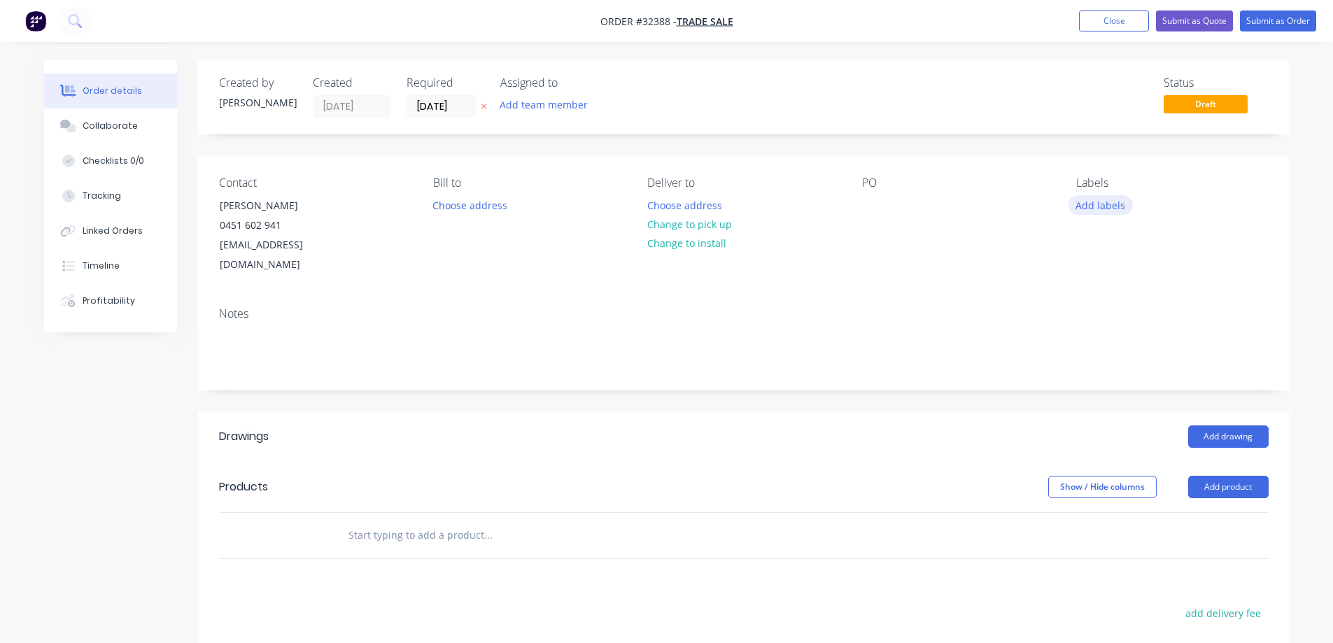
click at [1110, 208] on button "Add labels" at bounding box center [1100, 204] width 64 height 19
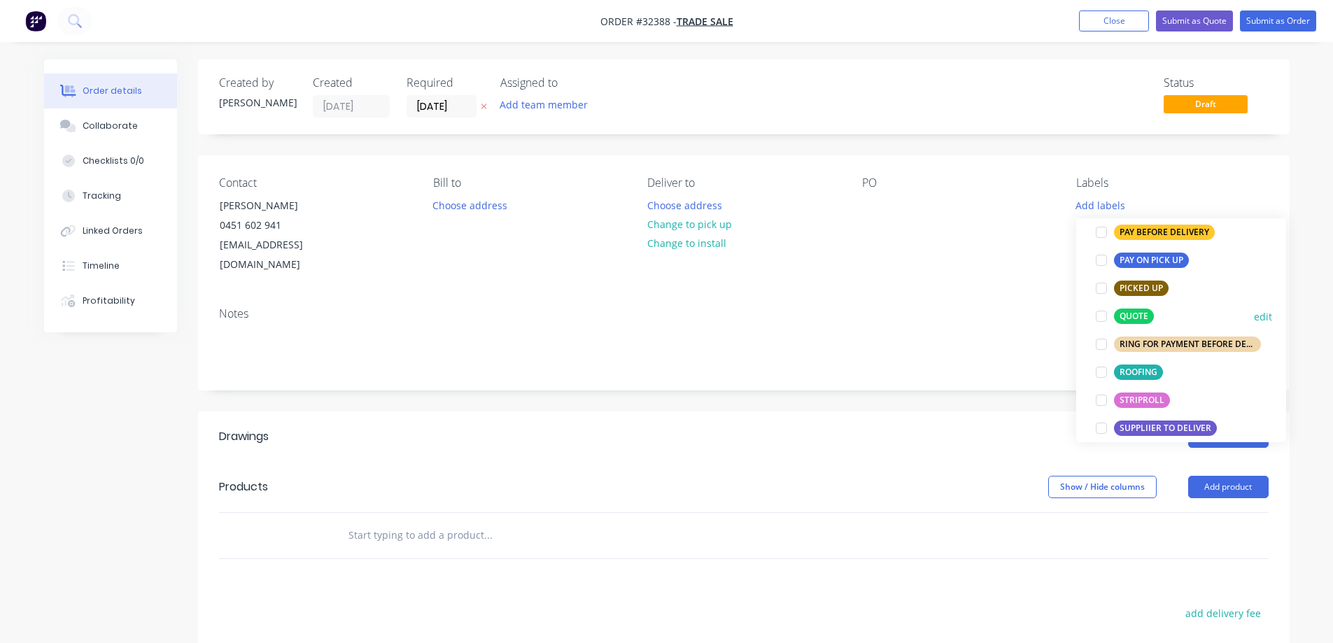
click at [1100, 318] on div at bounding box center [1101, 316] width 28 height 28
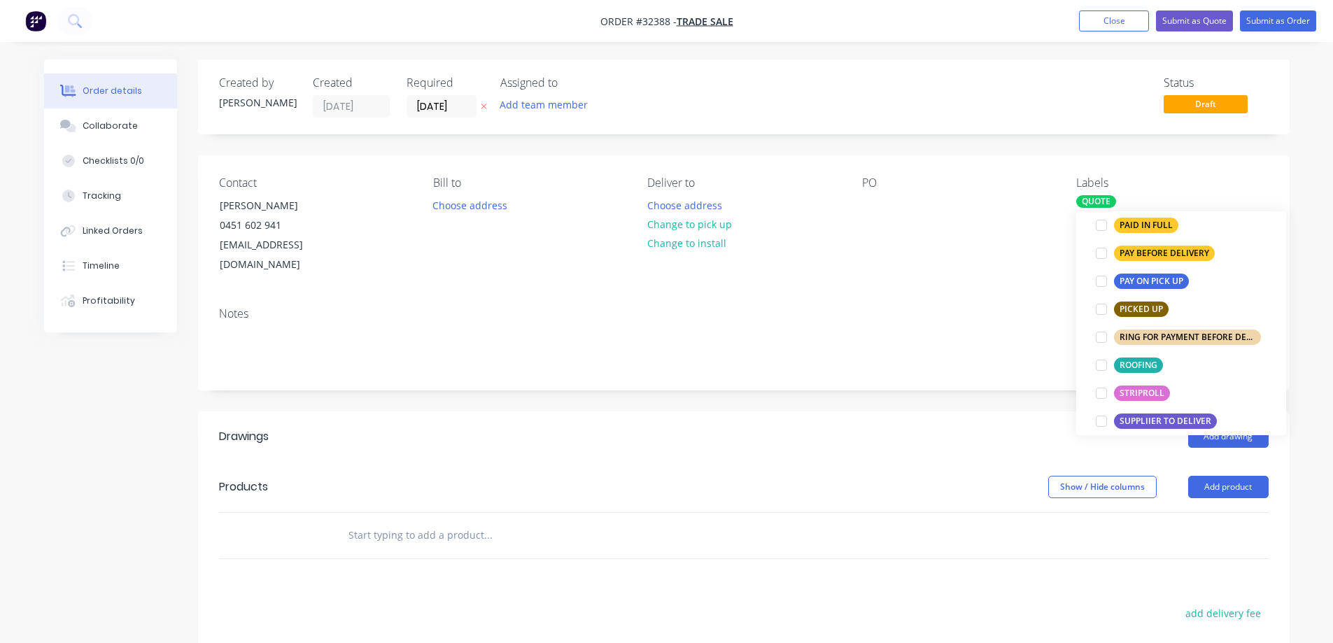
scroll to position [14, 0]
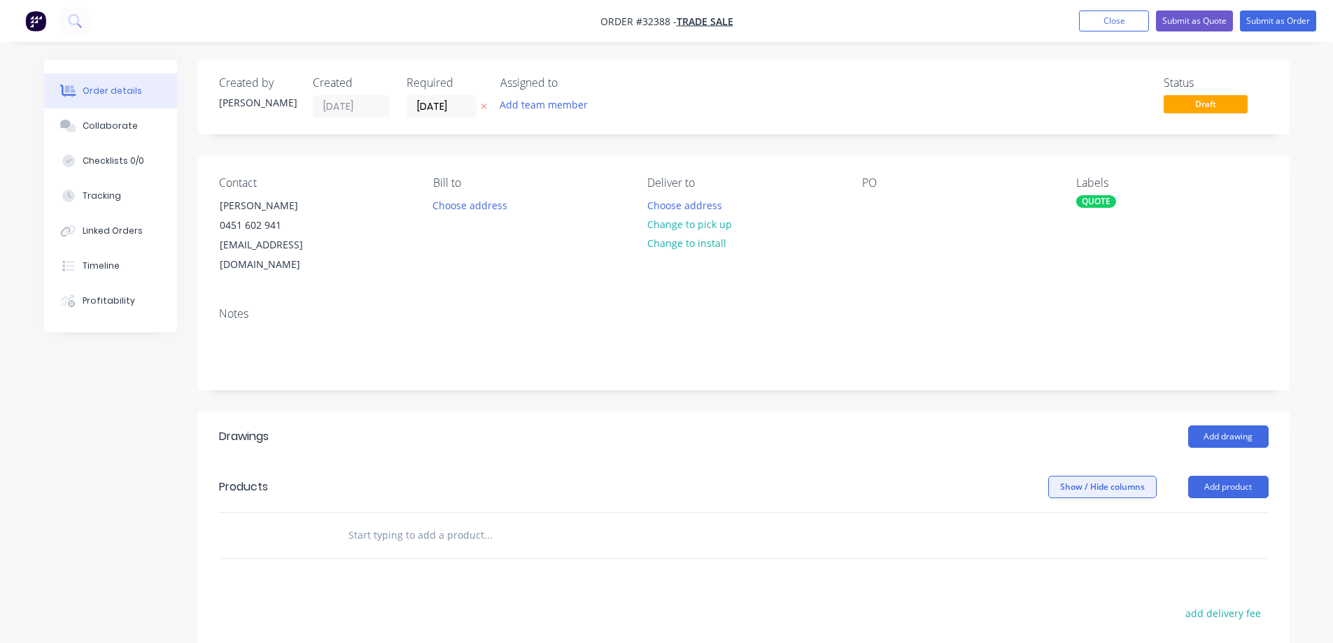
drag, startPoint x: 851, startPoint y: 401, endPoint x: 1079, endPoint y: 474, distance: 239.4
click at [851, 411] on header "Drawings Add drawing" at bounding box center [743, 436] width 1091 height 50
click at [1217, 476] on button "Add product" at bounding box center [1228, 487] width 80 height 22
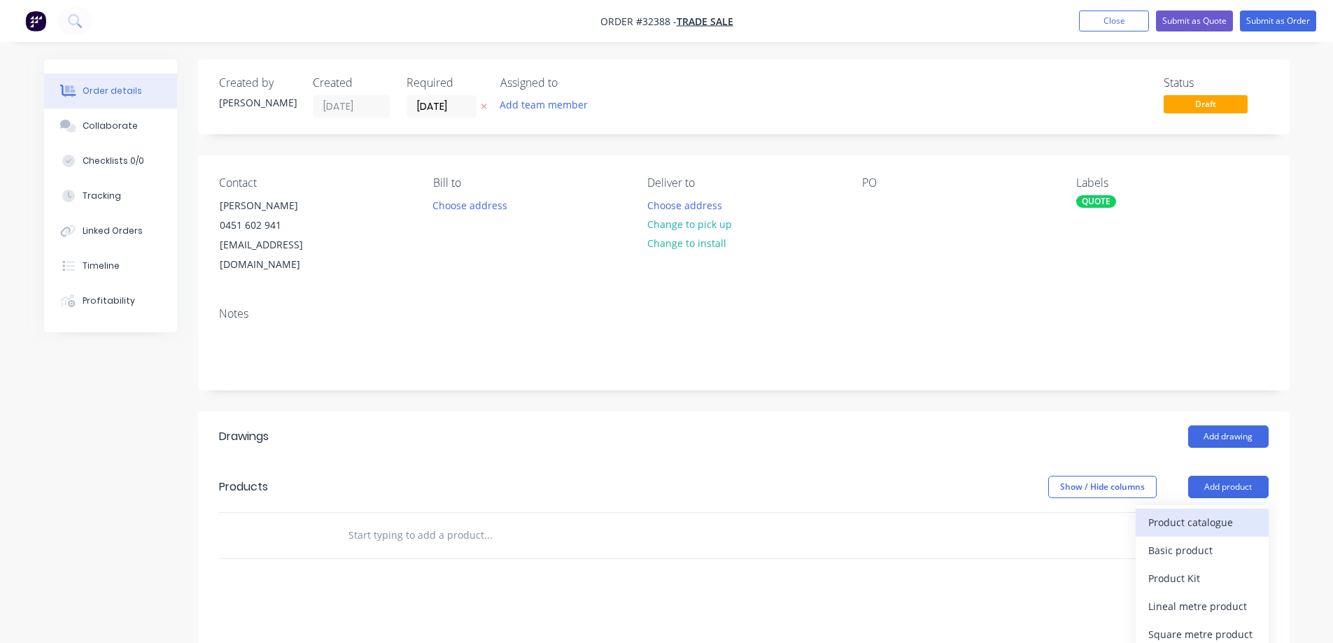
click at [1165, 512] on div "Product catalogue" at bounding box center [1202, 522] width 108 height 20
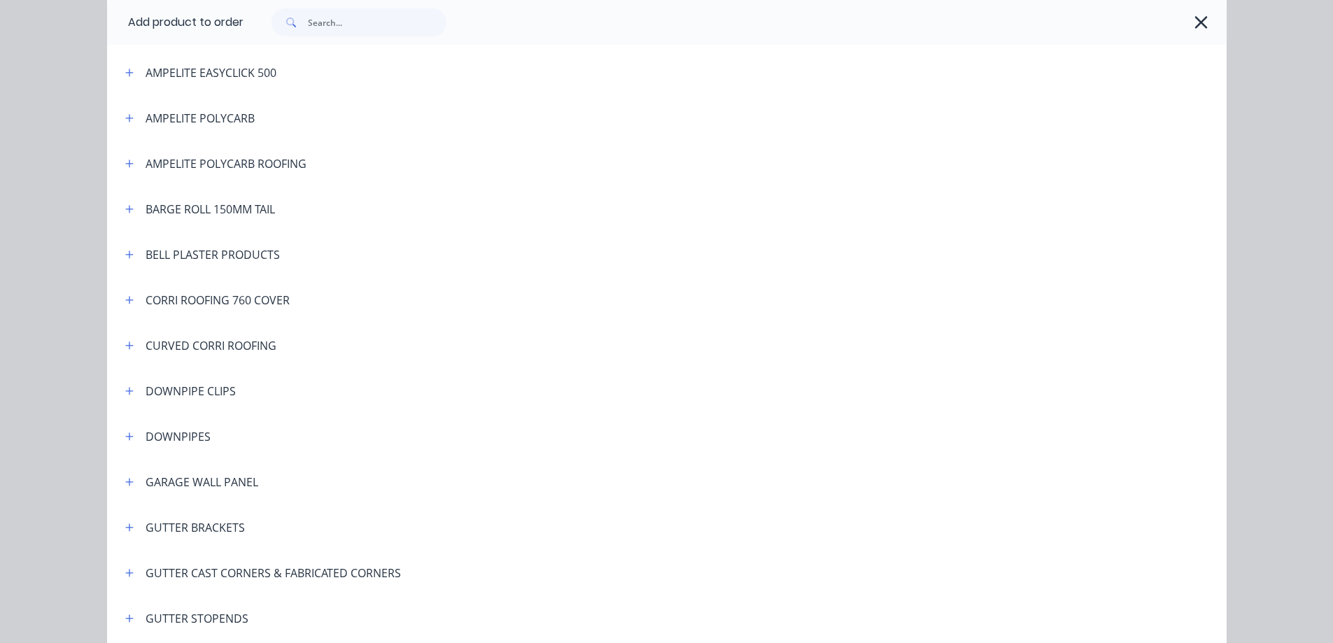
scroll to position [210, 0]
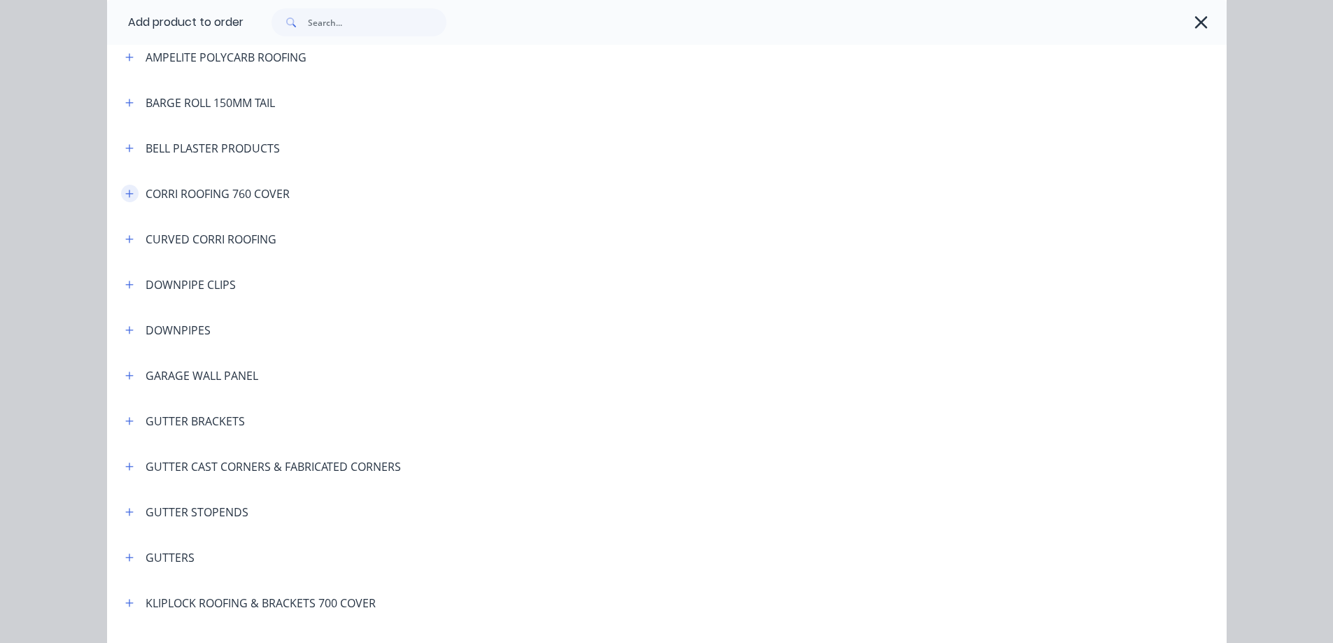
click at [126, 199] on button "button" at bounding box center [129, 193] width 17 height 17
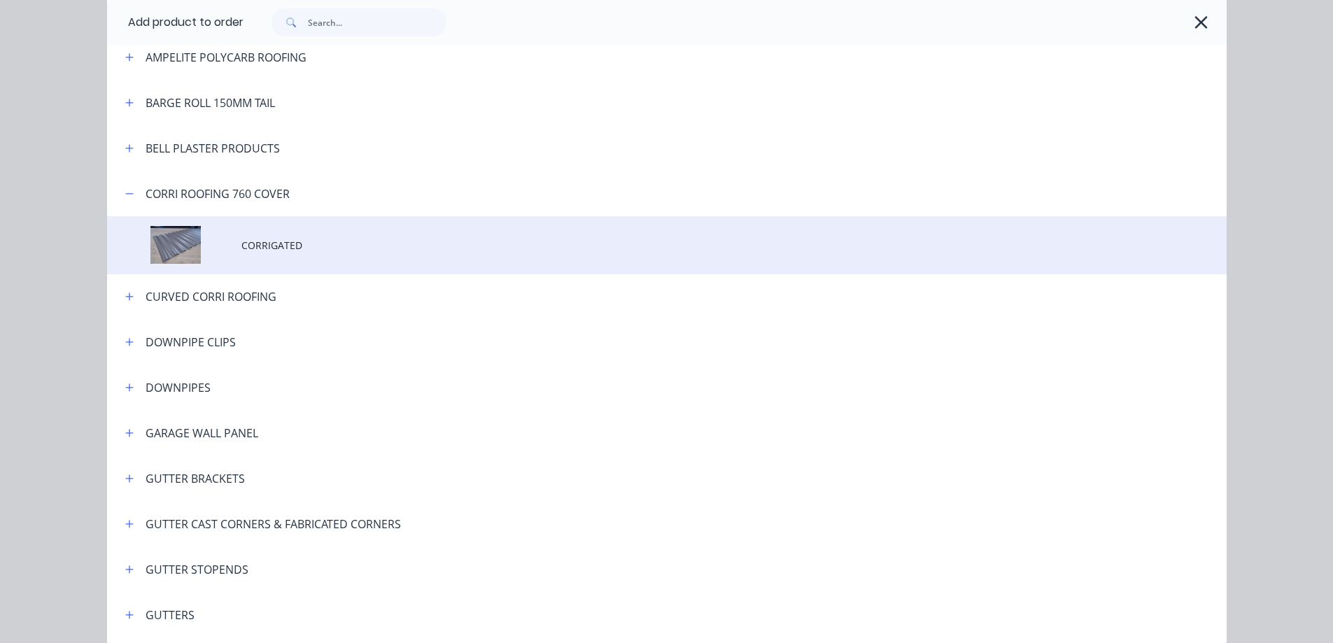
click at [318, 264] on td "CORRIGATED" at bounding box center [733, 245] width 985 height 58
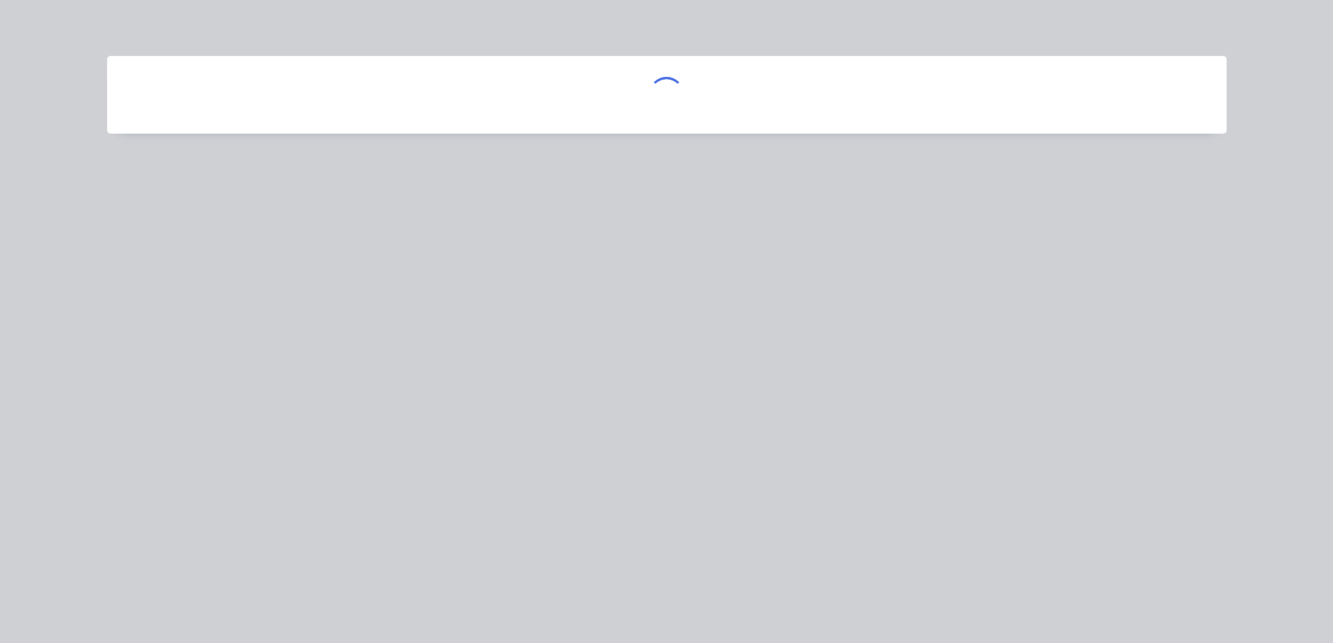
scroll to position [0, 0]
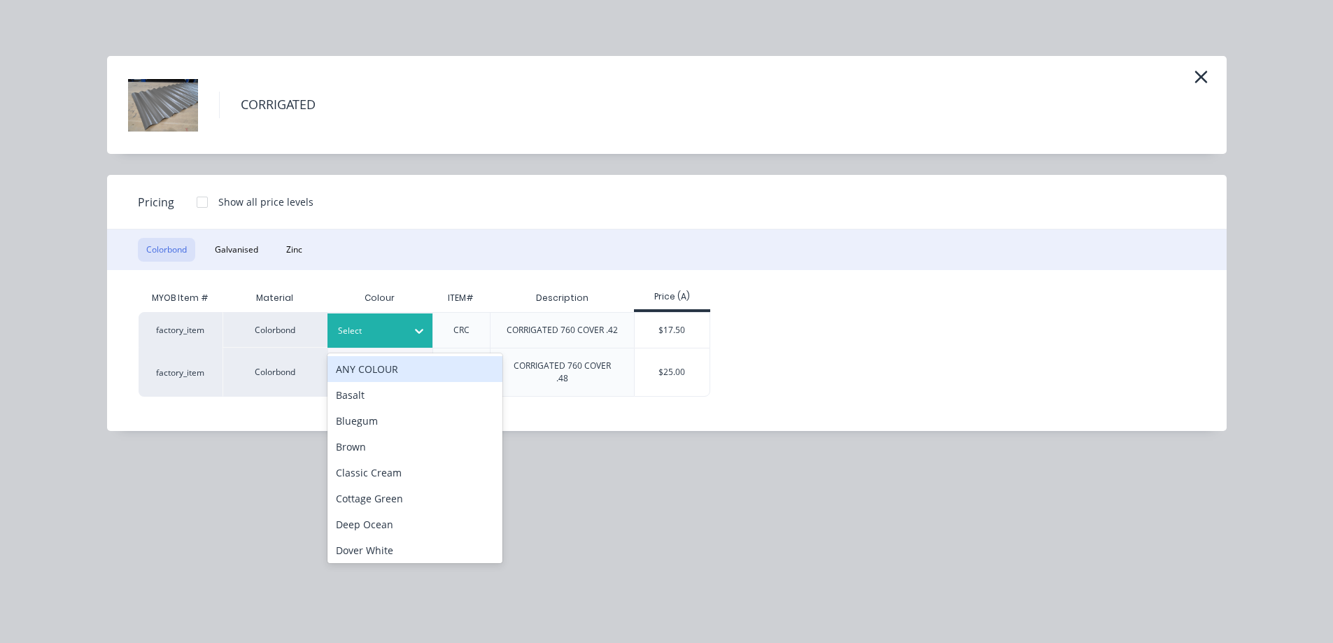
click at [373, 331] on div at bounding box center [369, 330] width 63 height 15
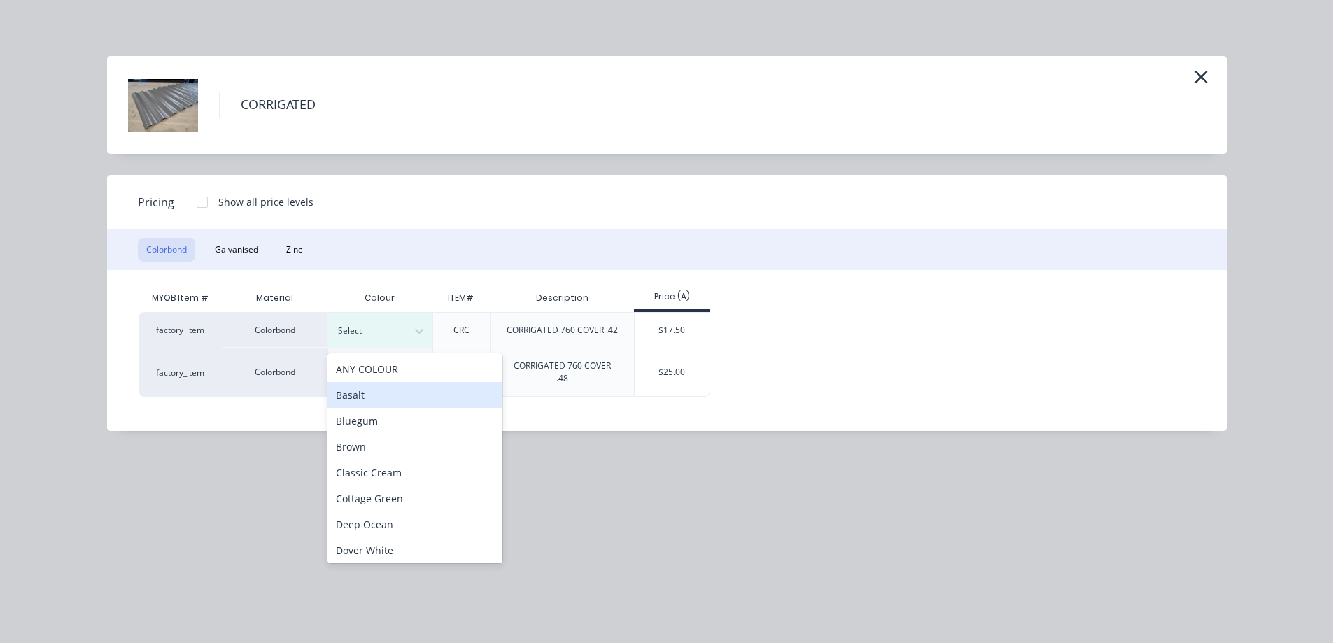
click at [361, 395] on div "Basalt" at bounding box center [414, 395] width 175 height 26
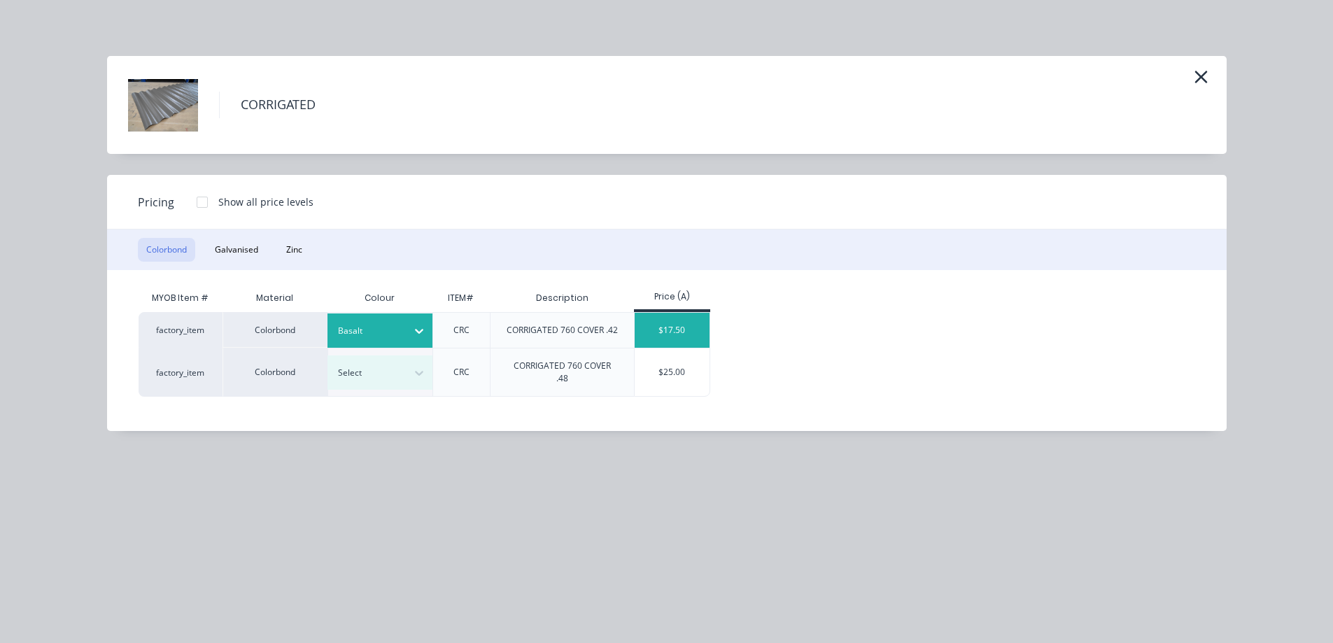
click at [668, 329] on div "$17.50" at bounding box center [672, 330] width 75 height 35
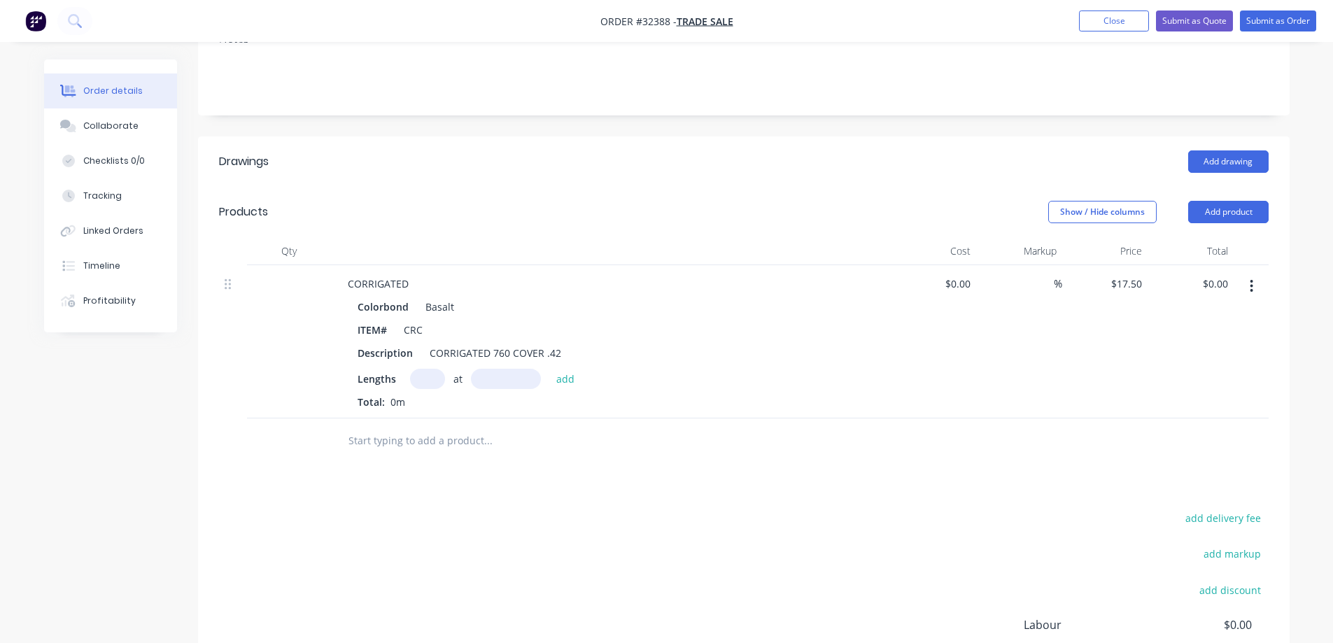
scroll to position [280, 0]
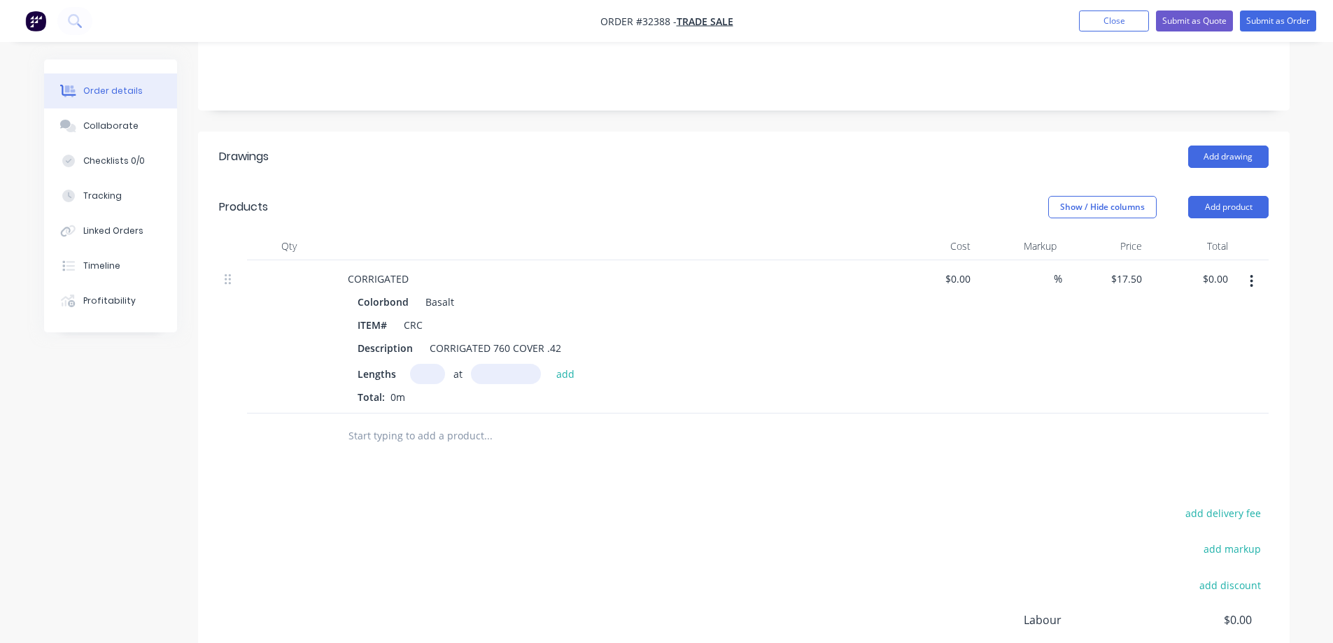
click at [430, 364] on input "text" at bounding box center [427, 374] width 35 height 20
type input "55"
type input "6200"
click at [549, 364] on button "add" at bounding box center [565, 373] width 33 height 19
type input "$5,967.50"
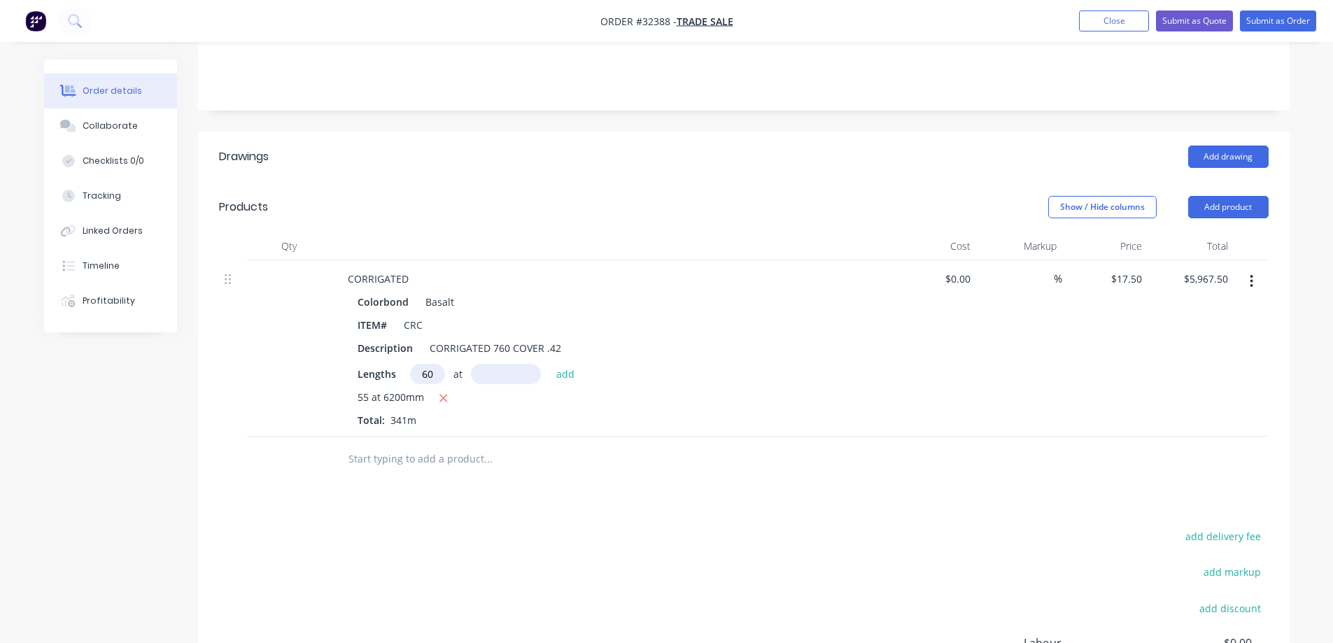
type input "60"
type input "4000"
click at [549, 364] on button "add" at bounding box center [565, 373] width 33 height 19
type input "$10,167.50"
type input "16"
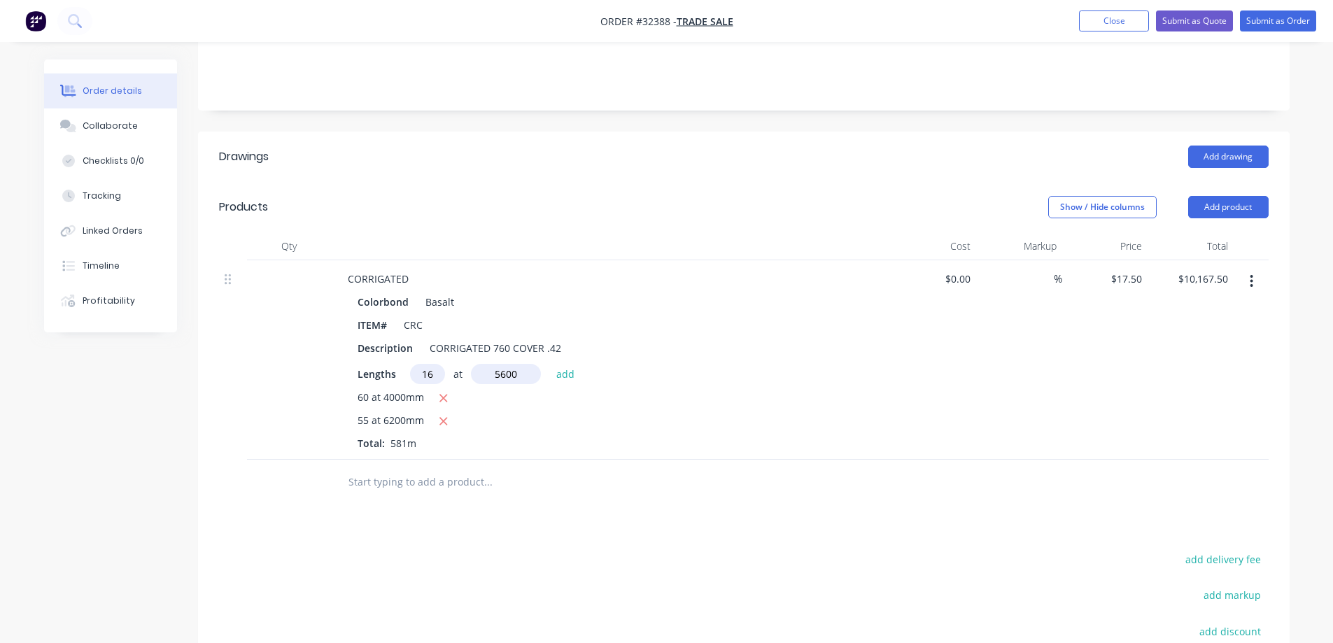
type input "5600"
click at [549, 364] on button "add" at bounding box center [565, 373] width 33 height 19
type input "$11,735.50"
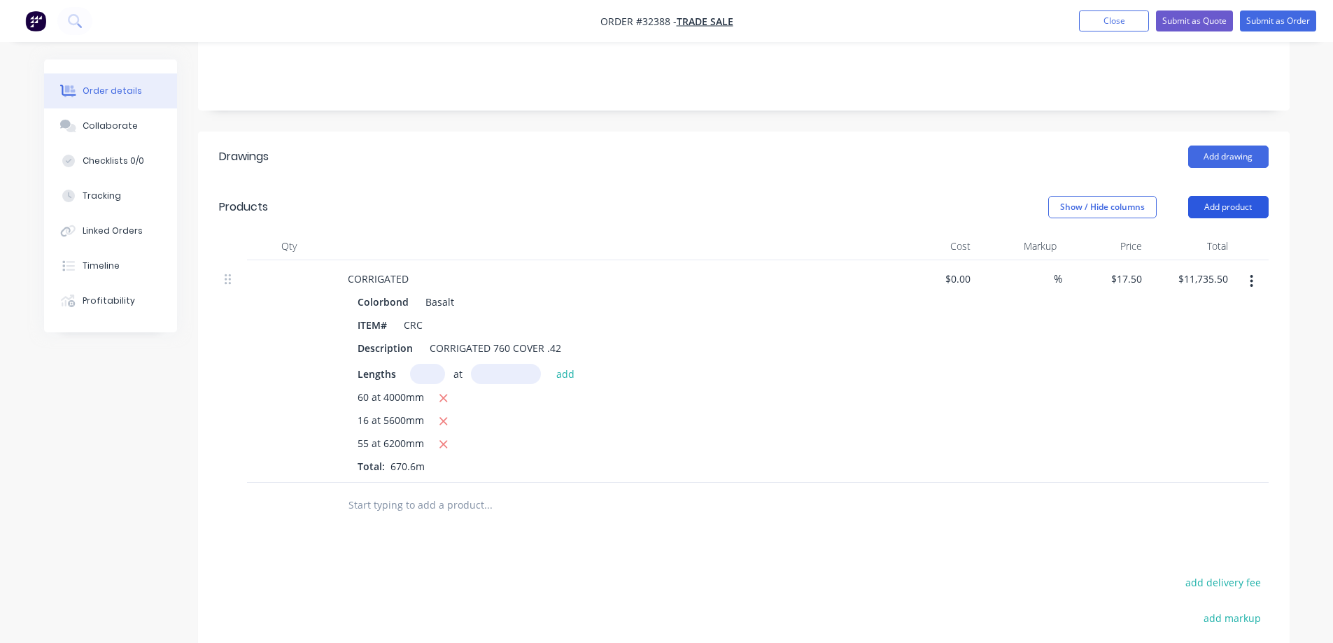
click at [1245, 196] on button "Add product" at bounding box center [1228, 207] width 80 height 22
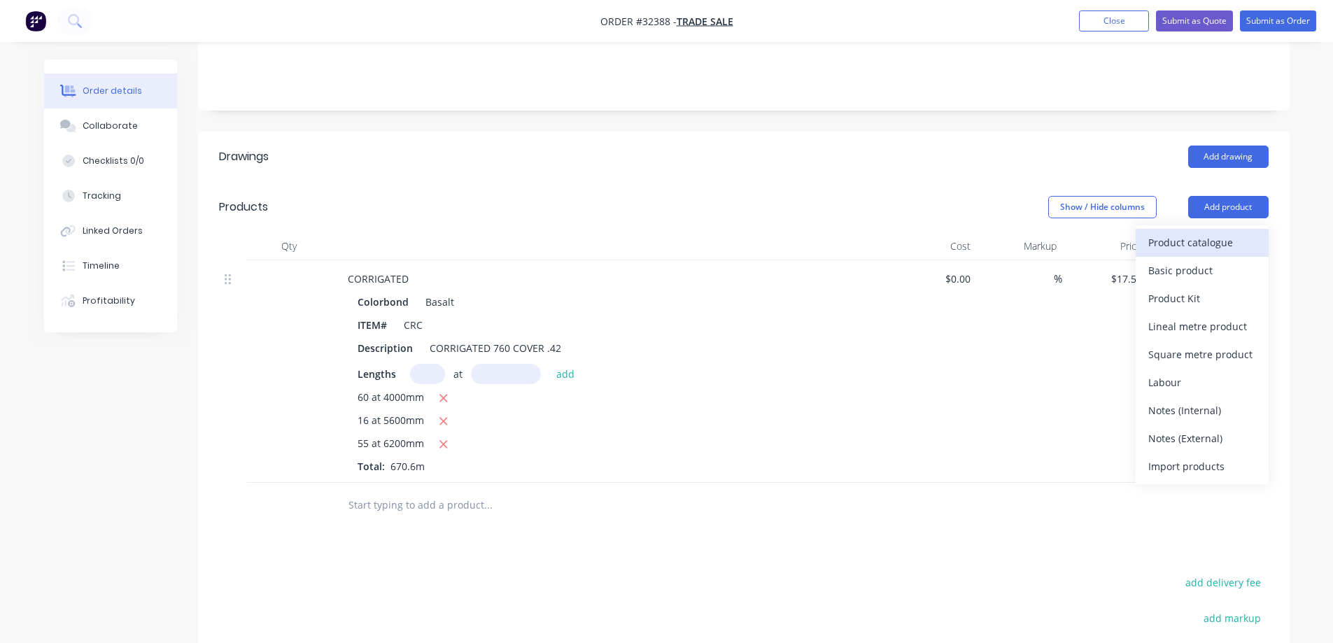
click at [1198, 232] on div "Product catalogue" at bounding box center [1202, 242] width 108 height 20
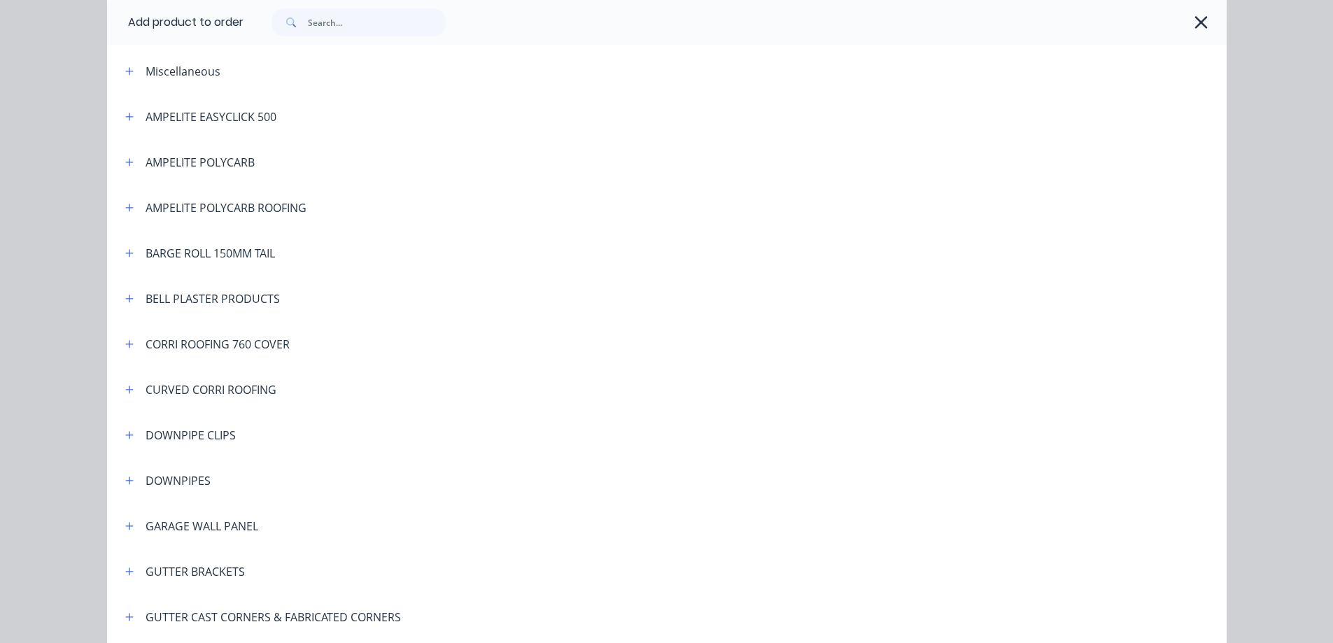
scroll to position [0, 0]
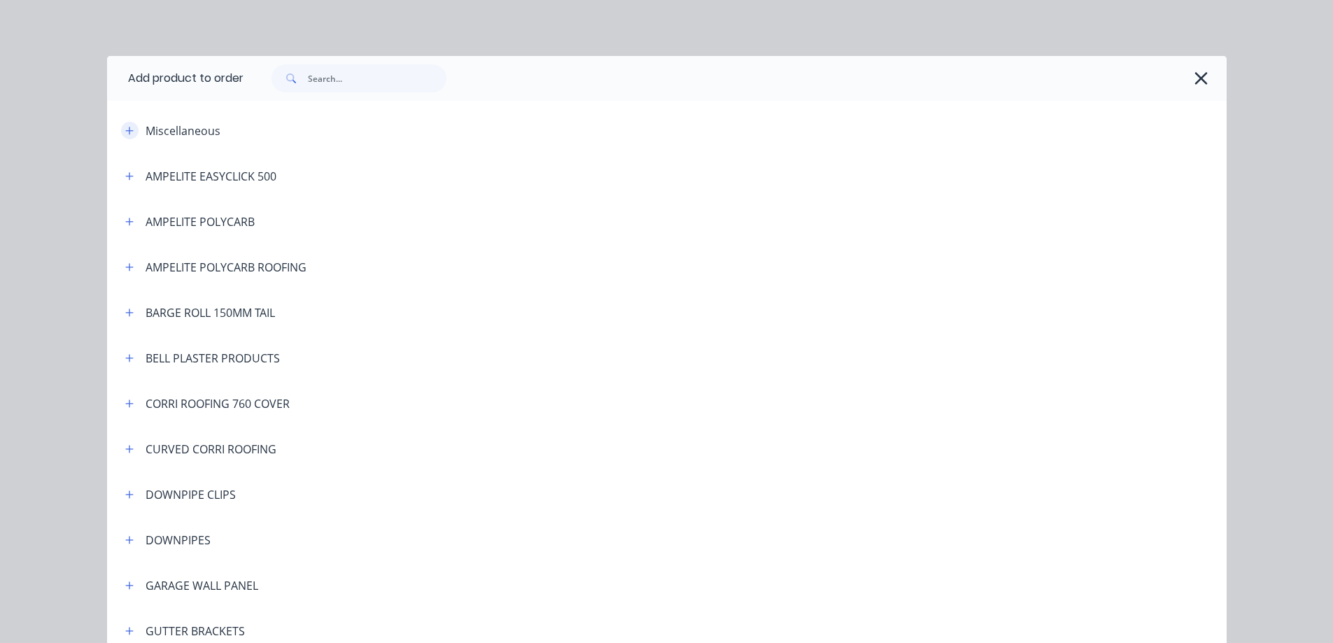
click at [132, 129] on button "button" at bounding box center [129, 130] width 17 height 17
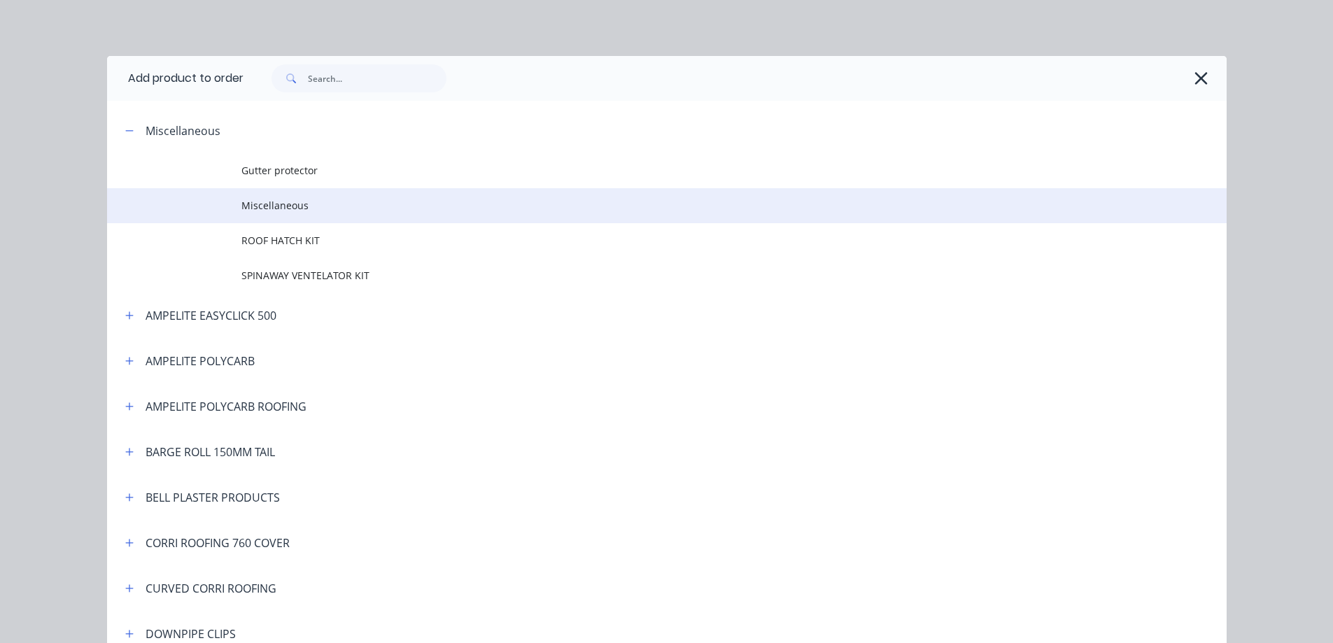
click at [296, 210] on span "Miscellaneous" at bounding box center [635, 205] width 788 height 15
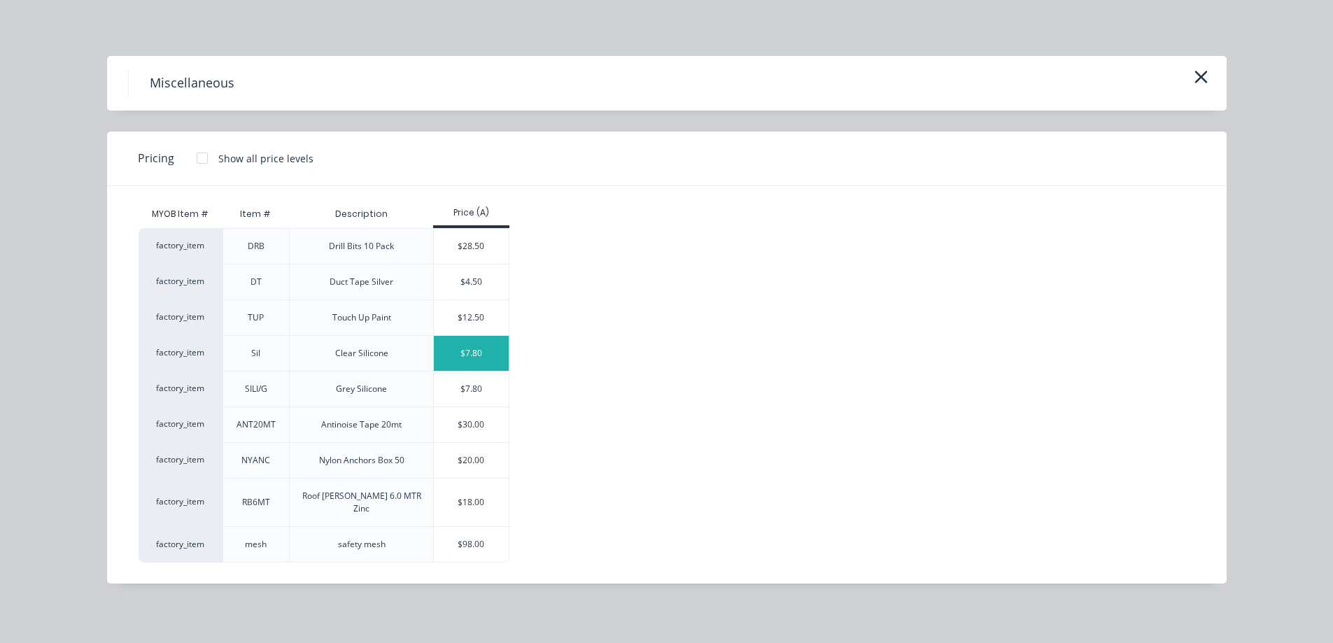
click at [460, 351] on div "$7.80" at bounding box center [471, 353] width 75 height 35
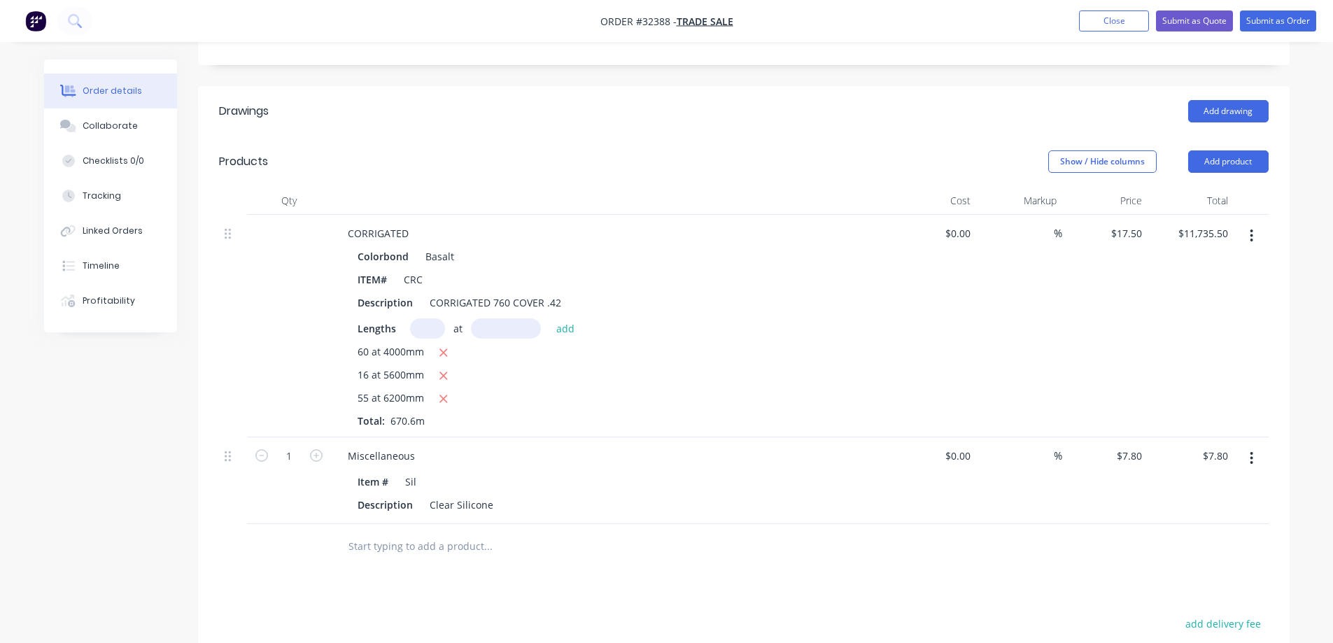
scroll to position [350, 0]
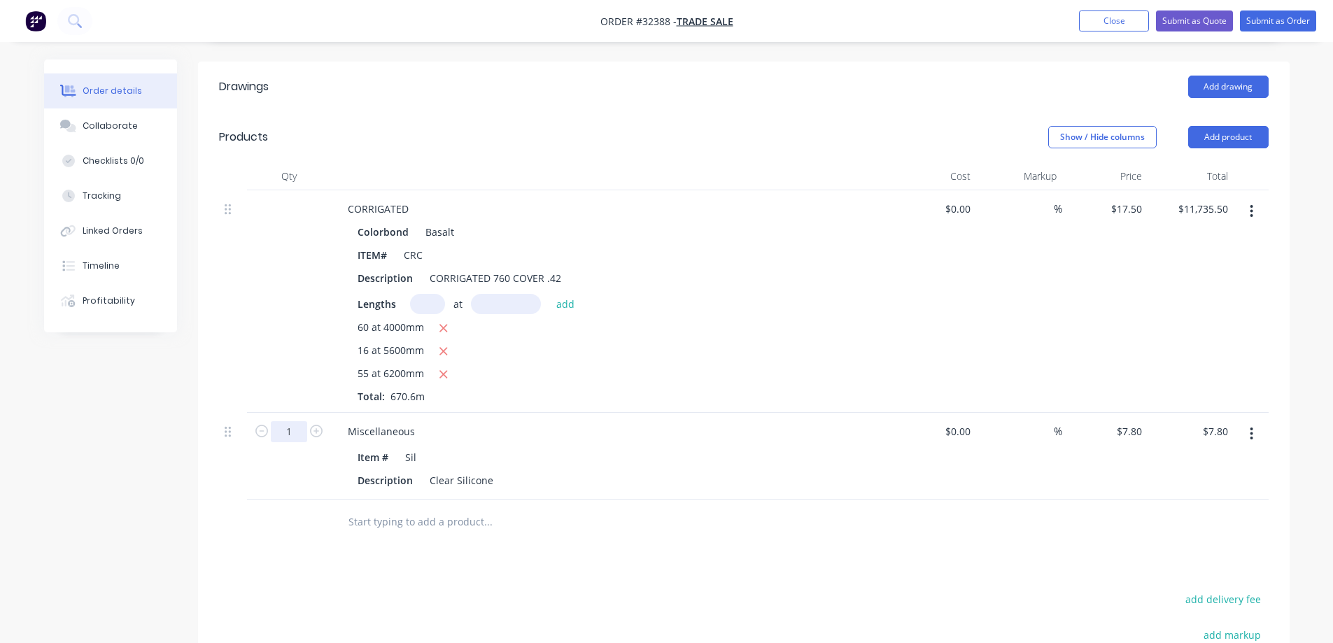
click at [295, 421] on input "1" at bounding box center [289, 431] width 36 height 21
type input "20"
type input "$156.00"
drag, startPoint x: 449, startPoint y: 544, endPoint x: 647, endPoint y: 487, distance: 206.1
click at [460, 541] on div "Drawings Add drawing Products Show / Hide columns Add product Qty Cost Markup P…" at bounding box center [743, 471] width 1091 height 819
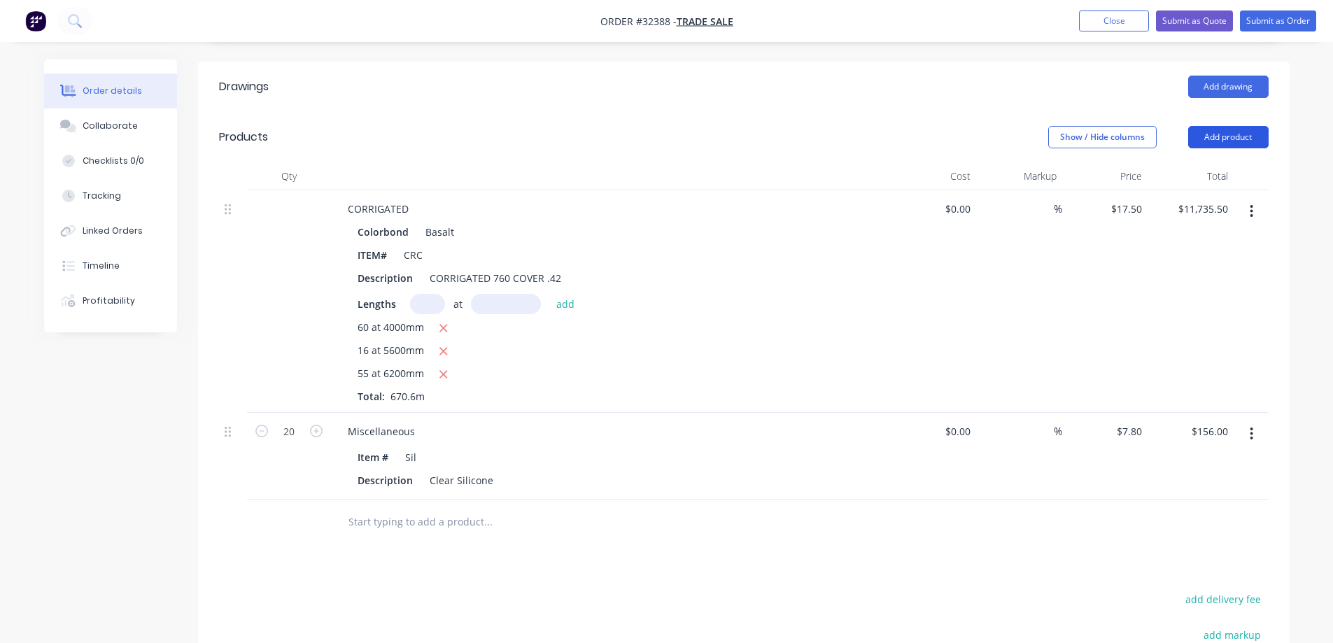
click at [1219, 126] on button "Add product" at bounding box center [1228, 137] width 80 height 22
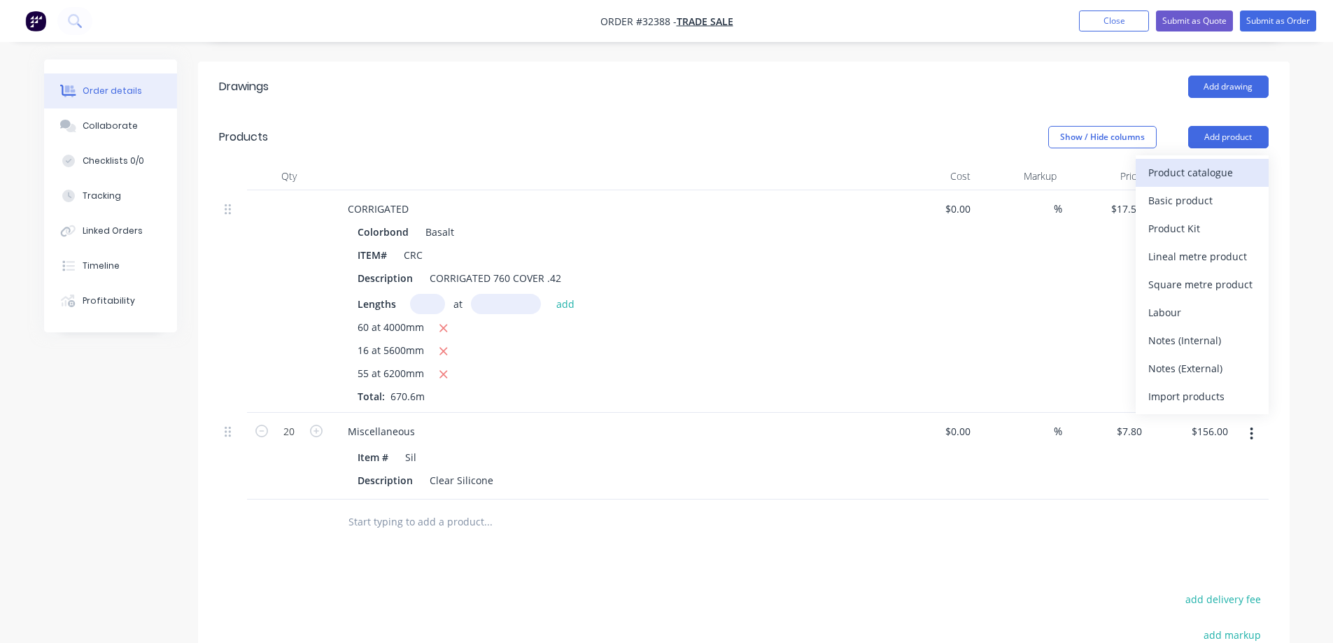
click at [1182, 162] on div "Product catalogue" at bounding box center [1202, 172] width 108 height 20
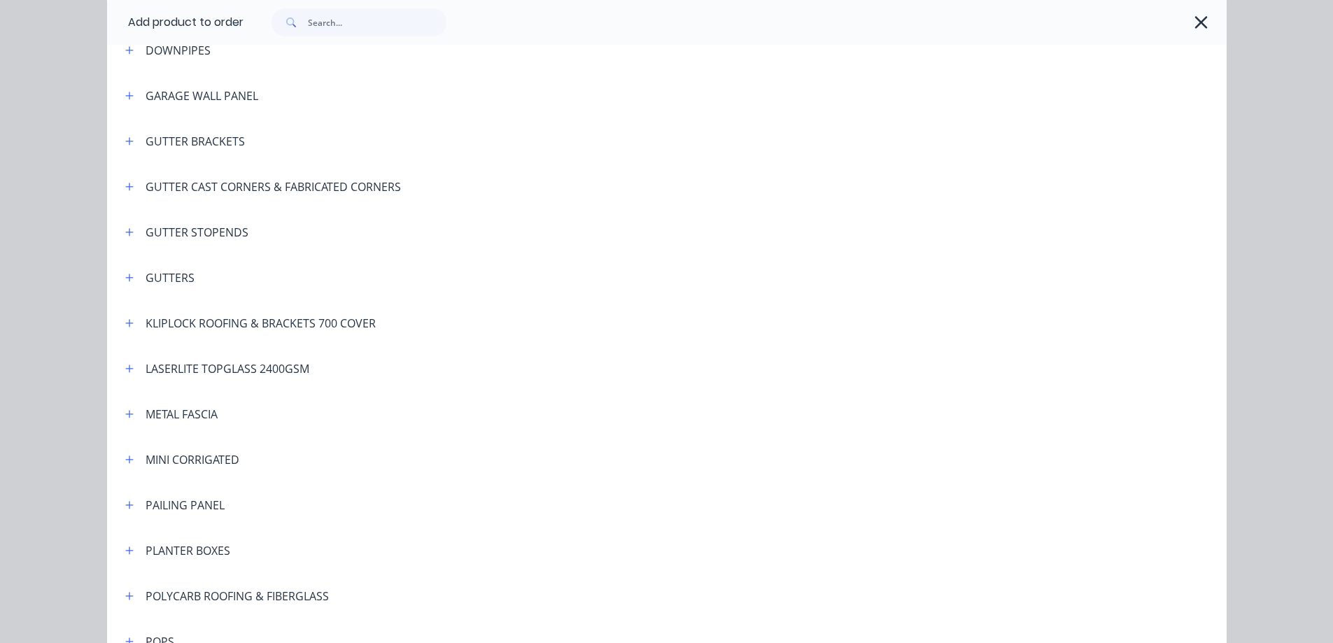
scroll to position [891, 0]
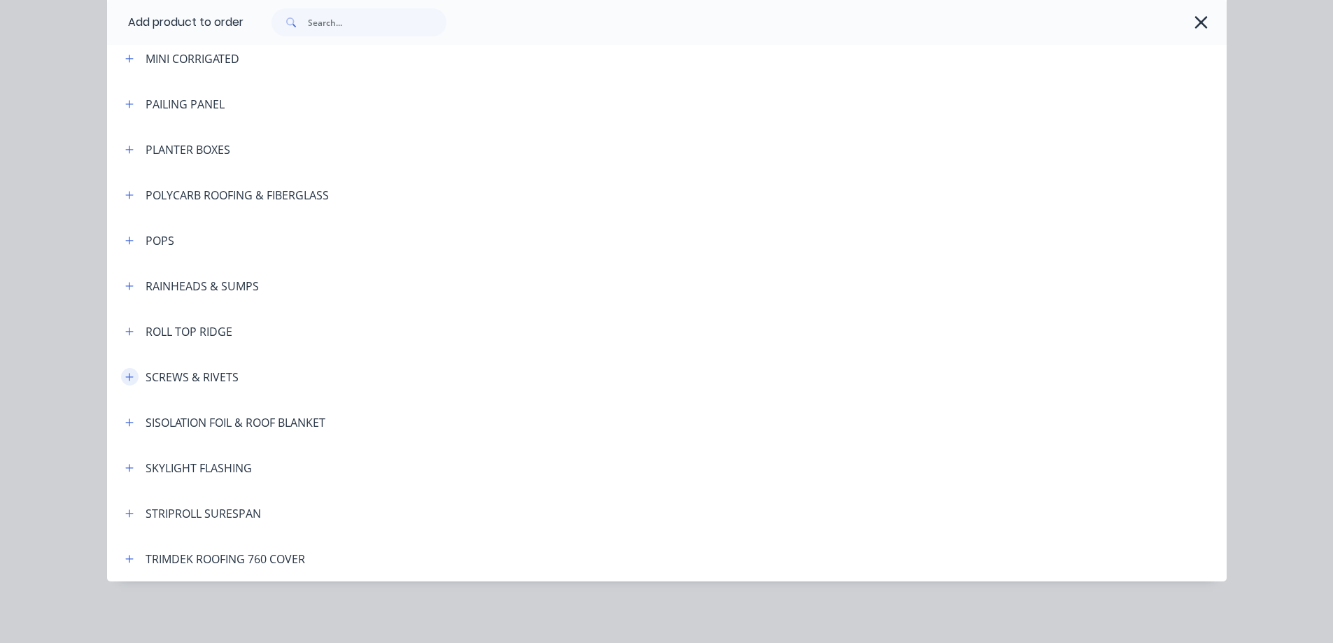
click at [125, 375] on icon "button" at bounding box center [129, 377] width 8 height 10
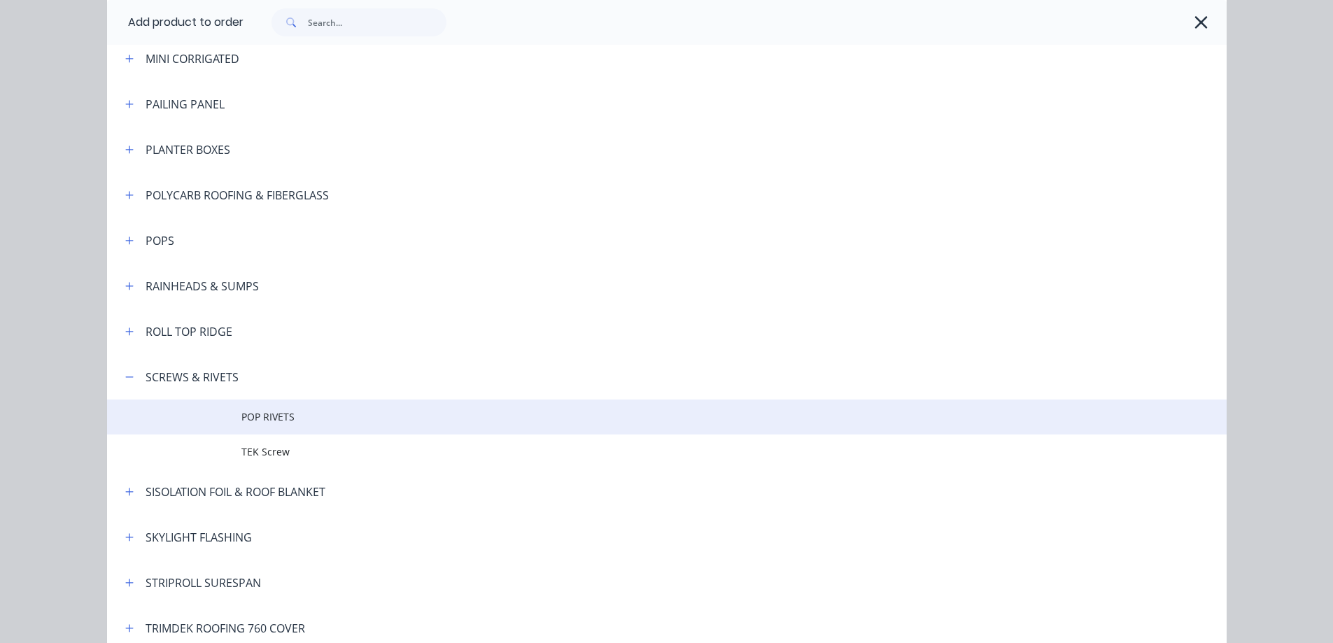
click at [297, 413] on span "POP RIVETS" at bounding box center [635, 416] width 788 height 15
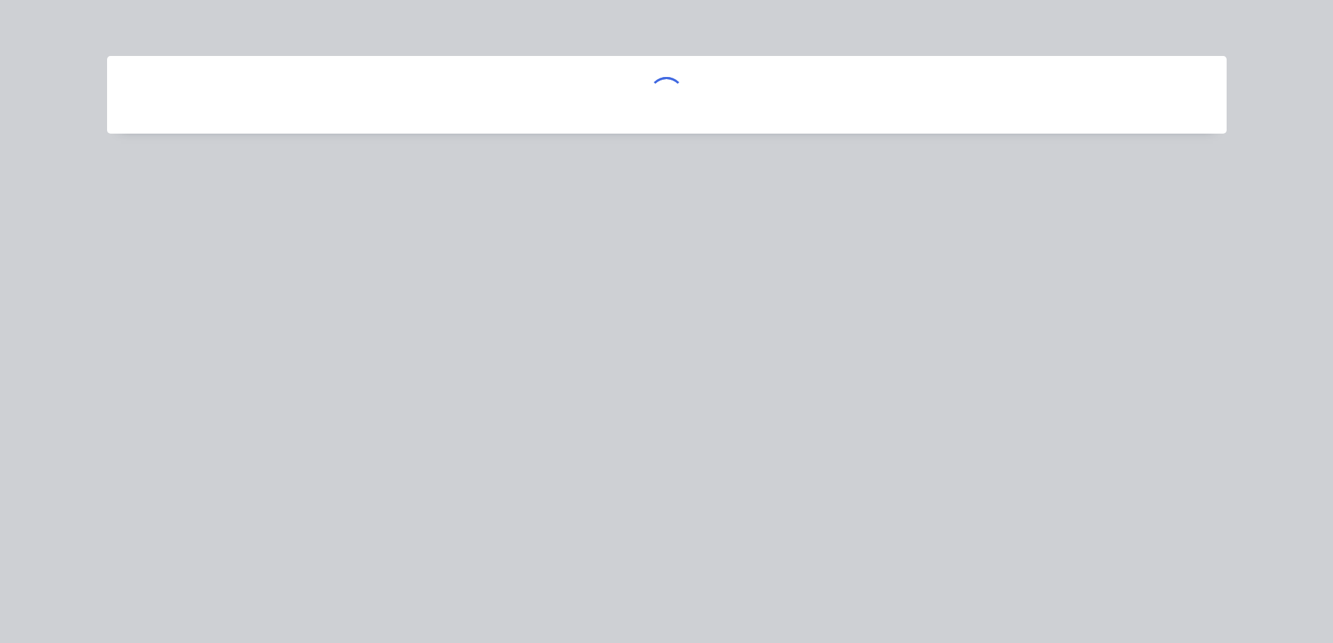
scroll to position [0, 0]
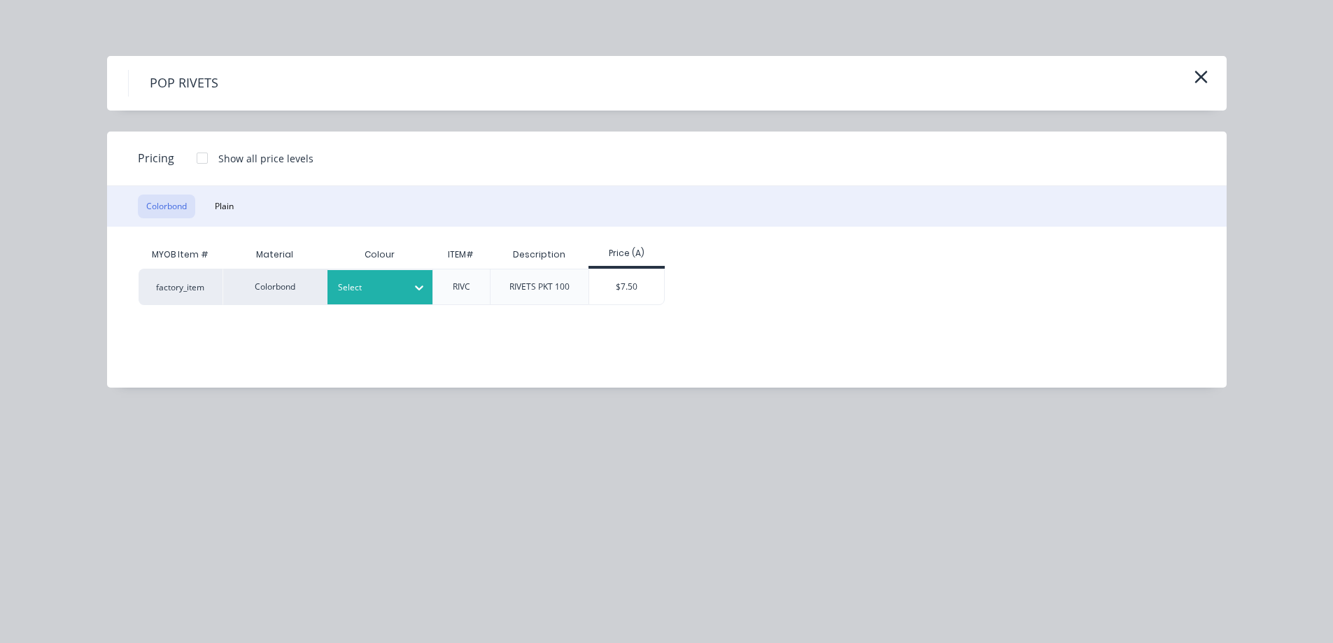
click at [383, 297] on div "Select" at bounding box center [379, 287] width 105 height 34
drag, startPoint x: 351, startPoint y: 352, endPoint x: 474, endPoint y: 313, distance: 128.5
click at [175, 351] on div "Basalt" at bounding box center [87, 340] width 175 height 26
click at [624, 286] on div "$7.50" at bounding box center [626, 286] width 75 height 35
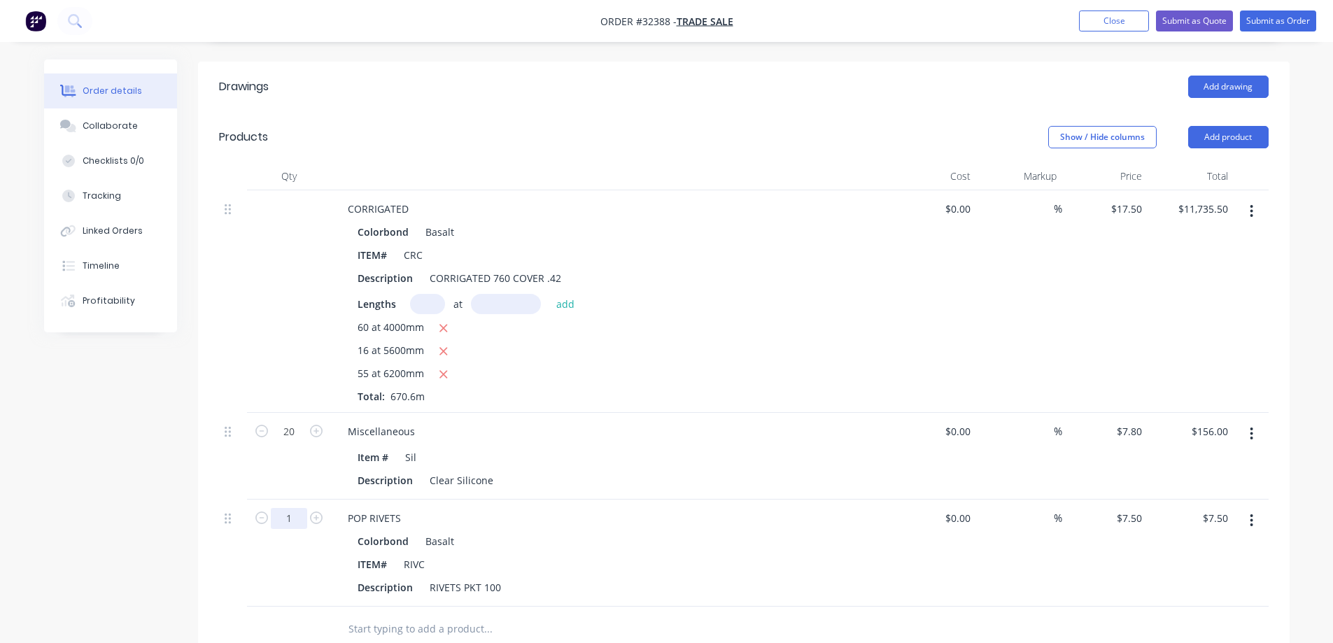
click at [299, 508] on input "1" at bounding box center [289, 518] width 36 height 21
type input "10"
type input "$75.00"
click at [212, 558] on div "Qty Cost Markup Price Total CORRIGATED Colorbond Basalt ITEM# CRC Description C…" at bounding box center [743, 407] width 1091 height 490
click at [1203, 126] on button "Add product" at bounding box center [1228, 137] width 80 height 22
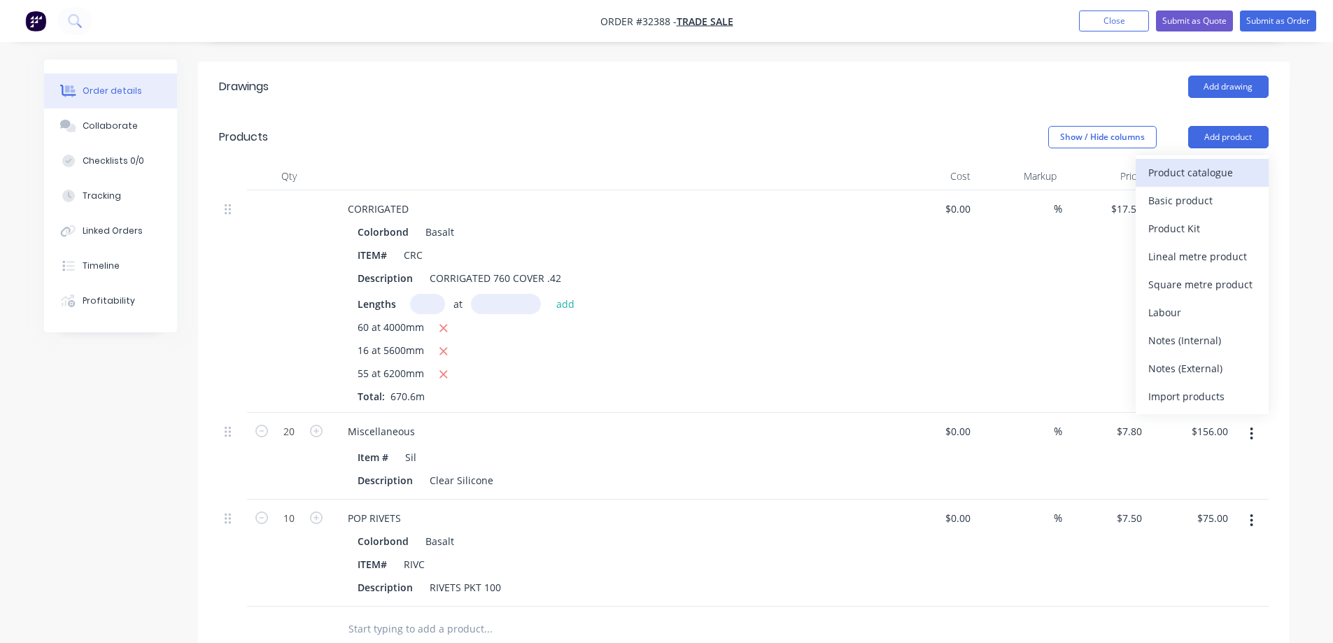
click at [1191, 162] on div "Product catalogue" at bounding box center [1202, 172] width 108 height 20
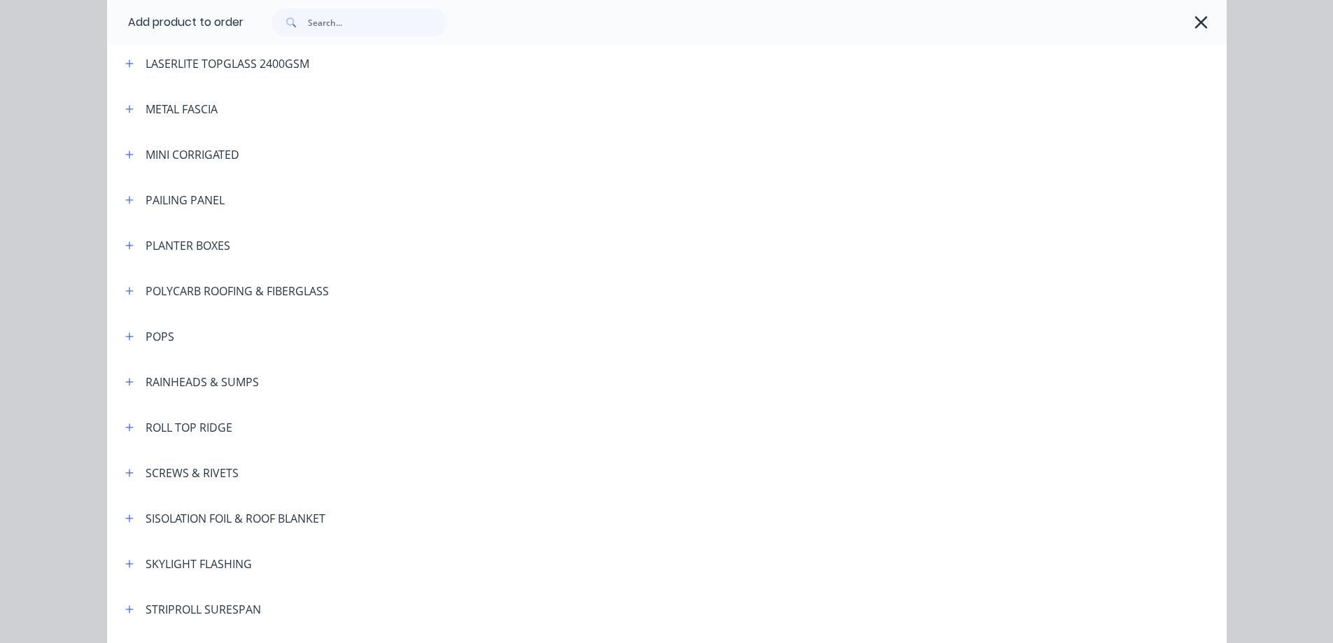
scroll to position [891, 0]
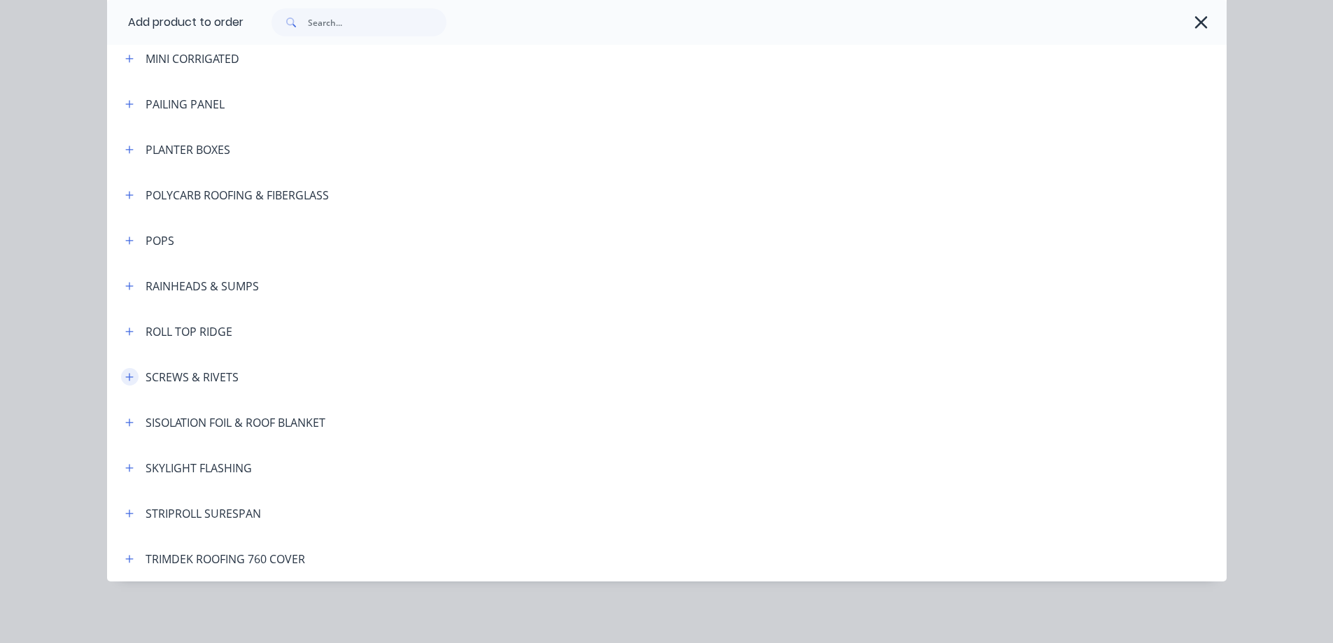
click at [125, 376] on icon "button" at bounding box center [129, 377] width 8 height 8
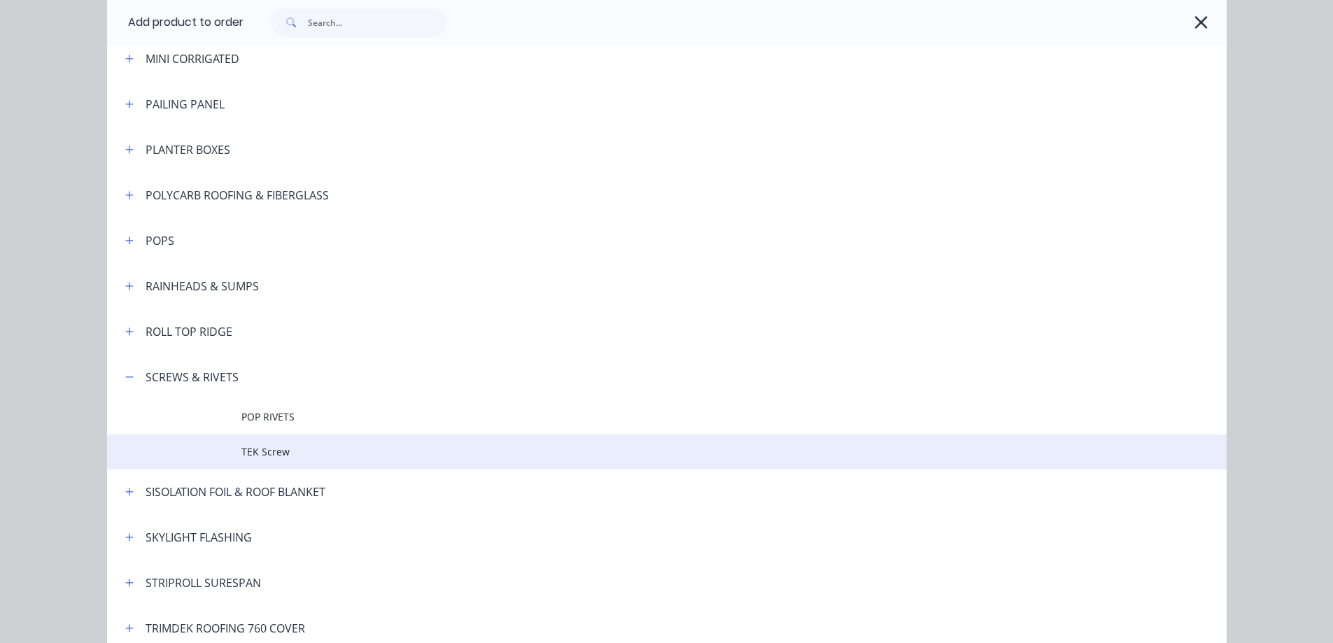
click at [322, 458] on span "TEK Screw" at bounding box center [635, 451] width 788 height 15
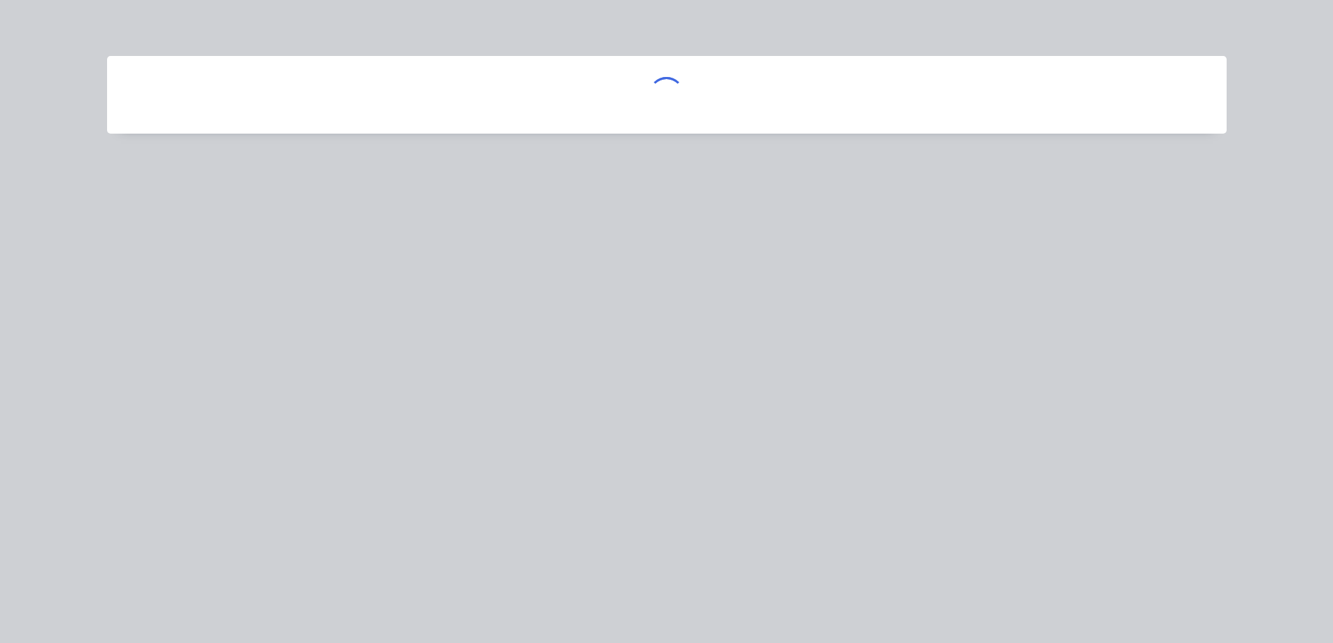
scroll to position [0, 0]
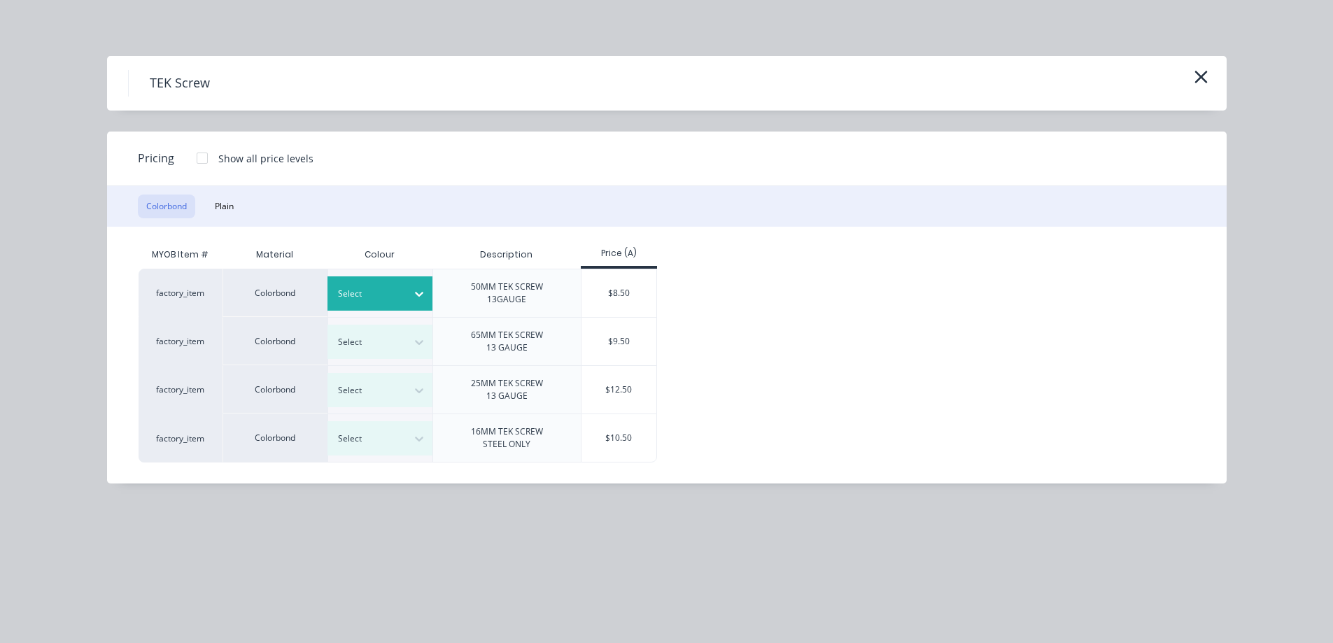
click at [384, 301] on div at bounding box center [369, 293] width 63 height 15
click at [175, 353] on div "Basalt" at bounding box center [87, 340] width 175 height 26
click at [624, 304] on div "$8.50" at bounding box center [618, 293] width 75 height 48
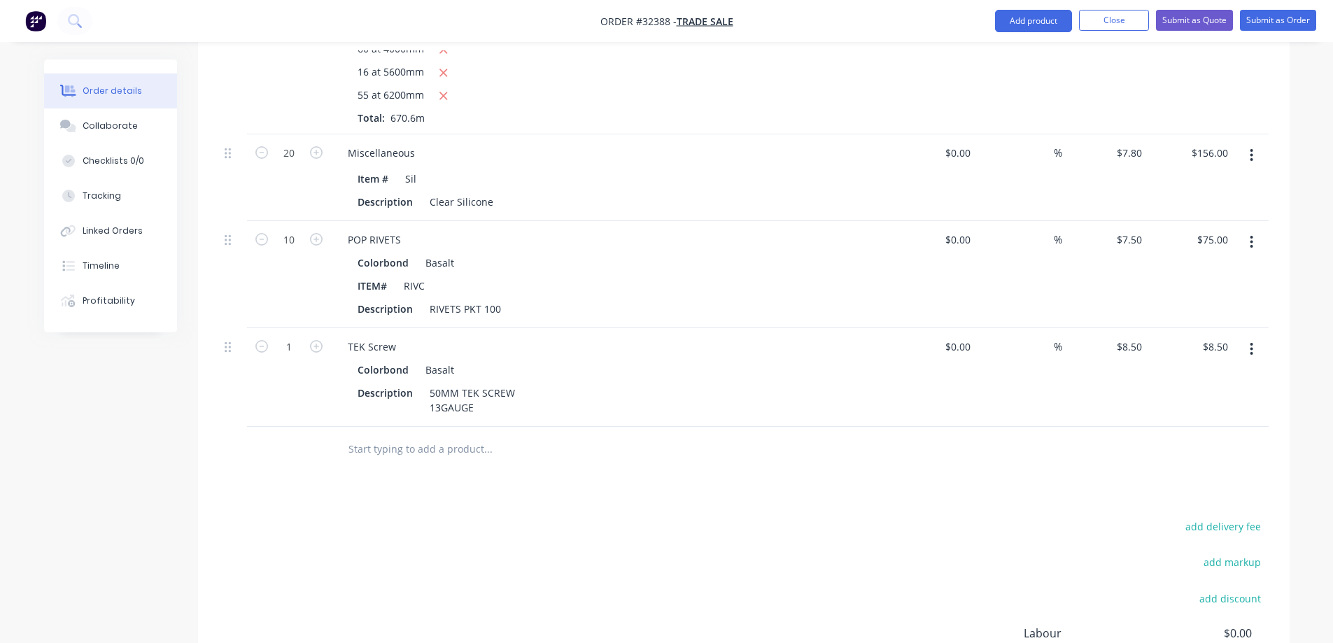
scroll to position [630, 0]
click at [287, 335] on input "1" at bounding box center [289, 345] width 36 height 21
type input "80"
type input "$680.00"
click at [329, 531] on div "add delivery fee add markup add discount Labour $0.00 Sub total $11,975.00 Marg…" at bounding box center [743, 651] width 1049 height 270
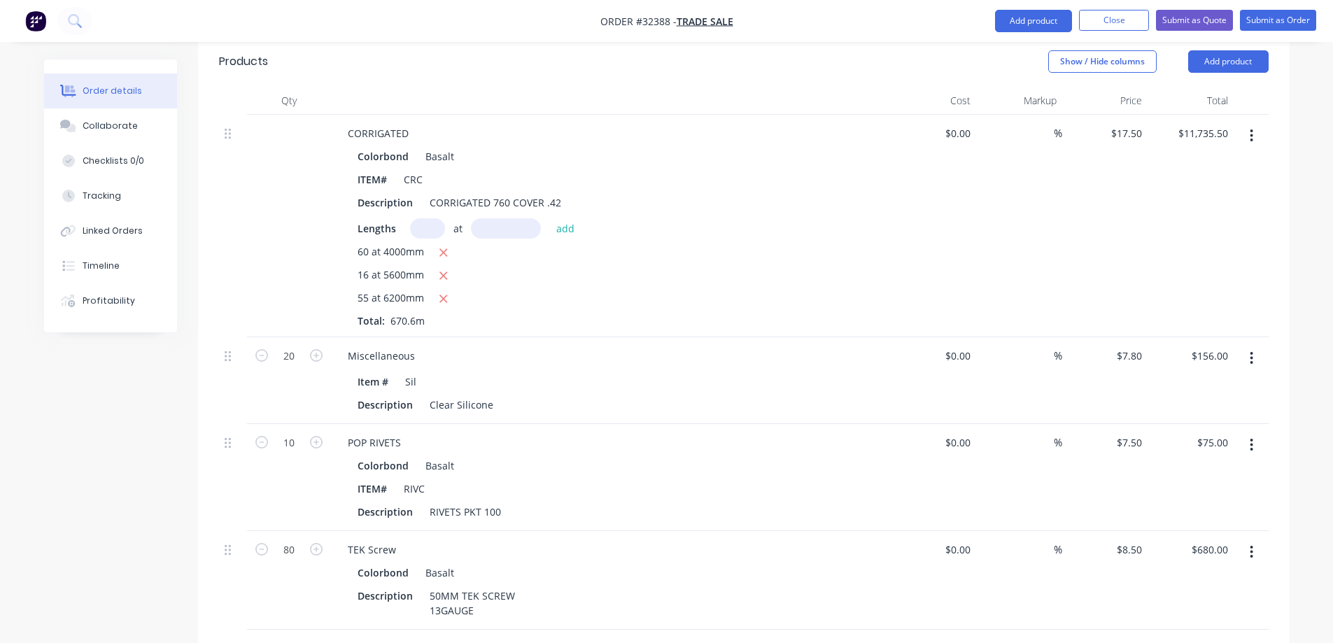
scroll to position [420, 0]
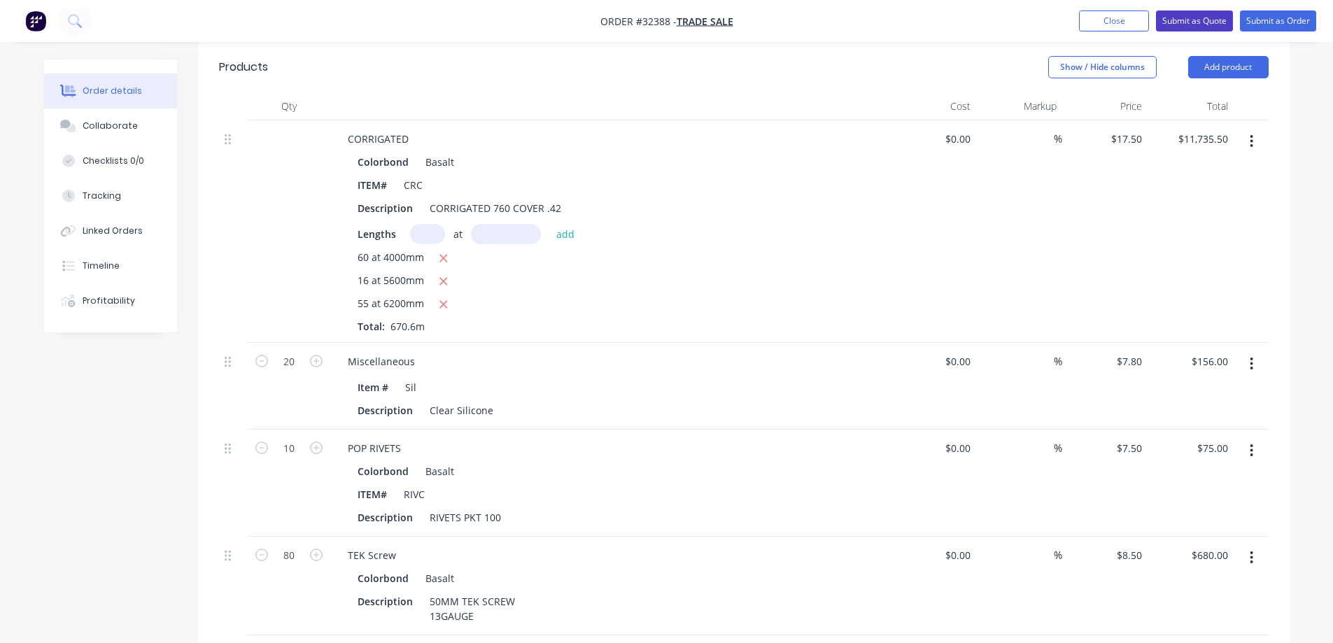
click at [1212, 20] on button "Submit as Quote" at bounding box center [1194, 20] width 77 height 21
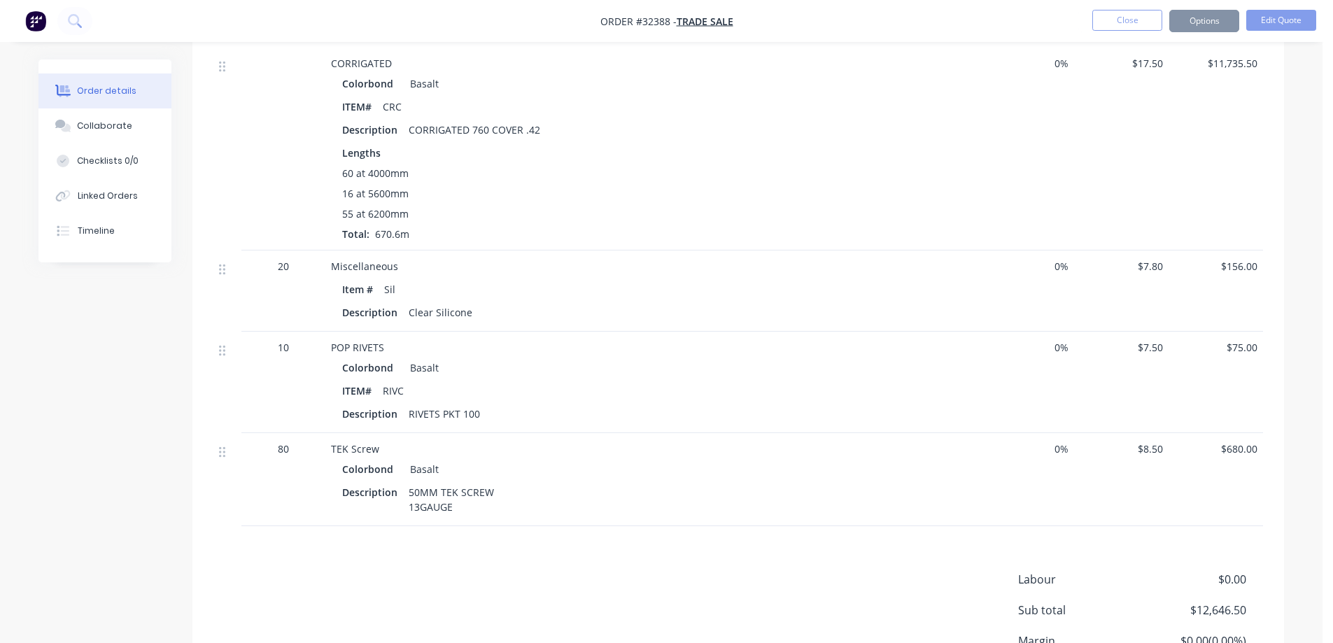
scroll to position [0, 0]
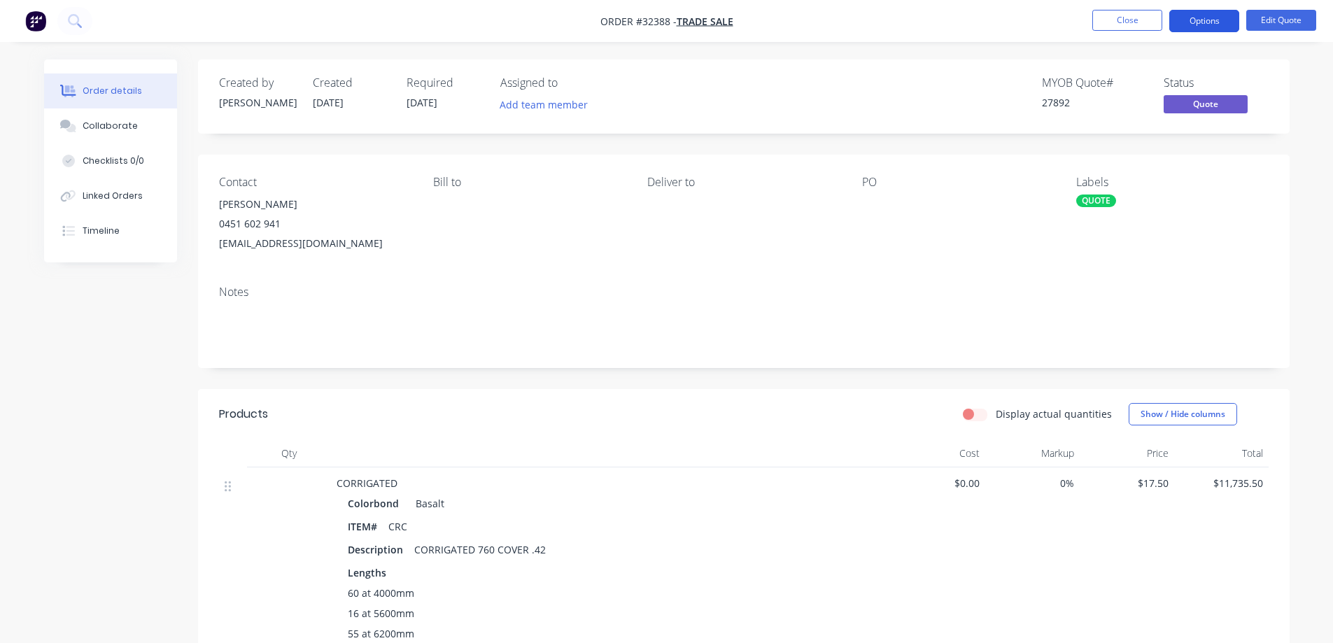
click at [1196, 24] on button "Options" at bounding box center [1204, 21] width 70 height 22
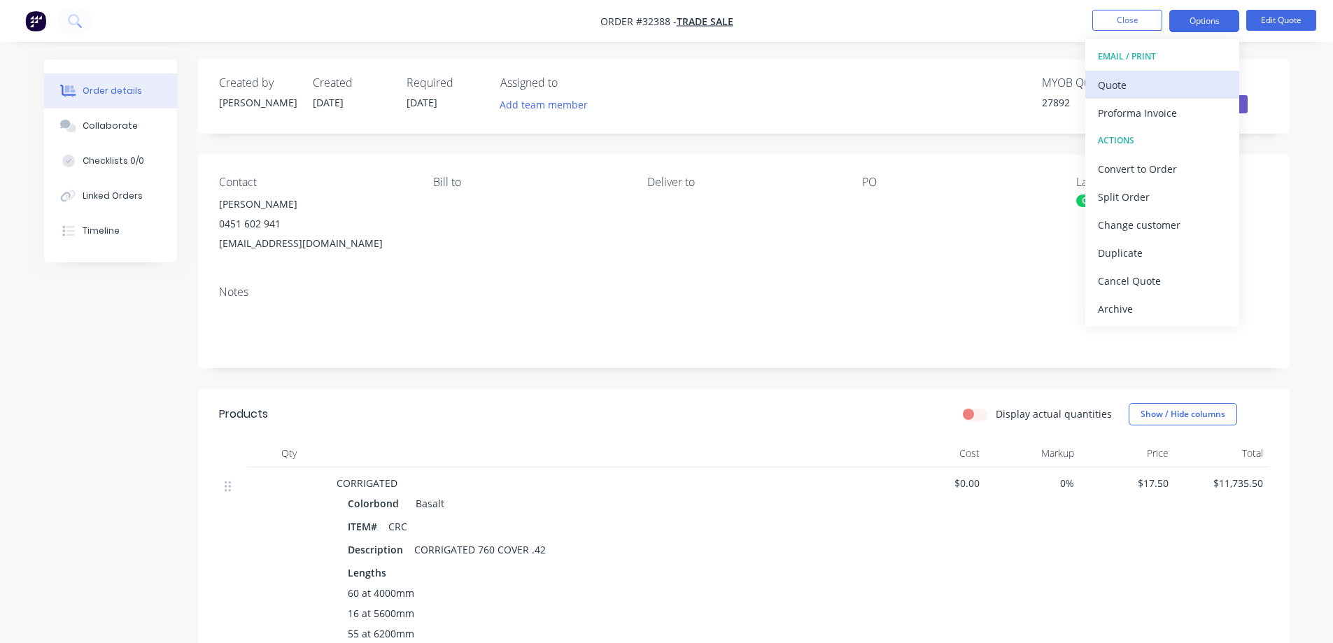
click at [1143, 84] on div "Quote" at bounding box center [1162, 85] width 129 height 20
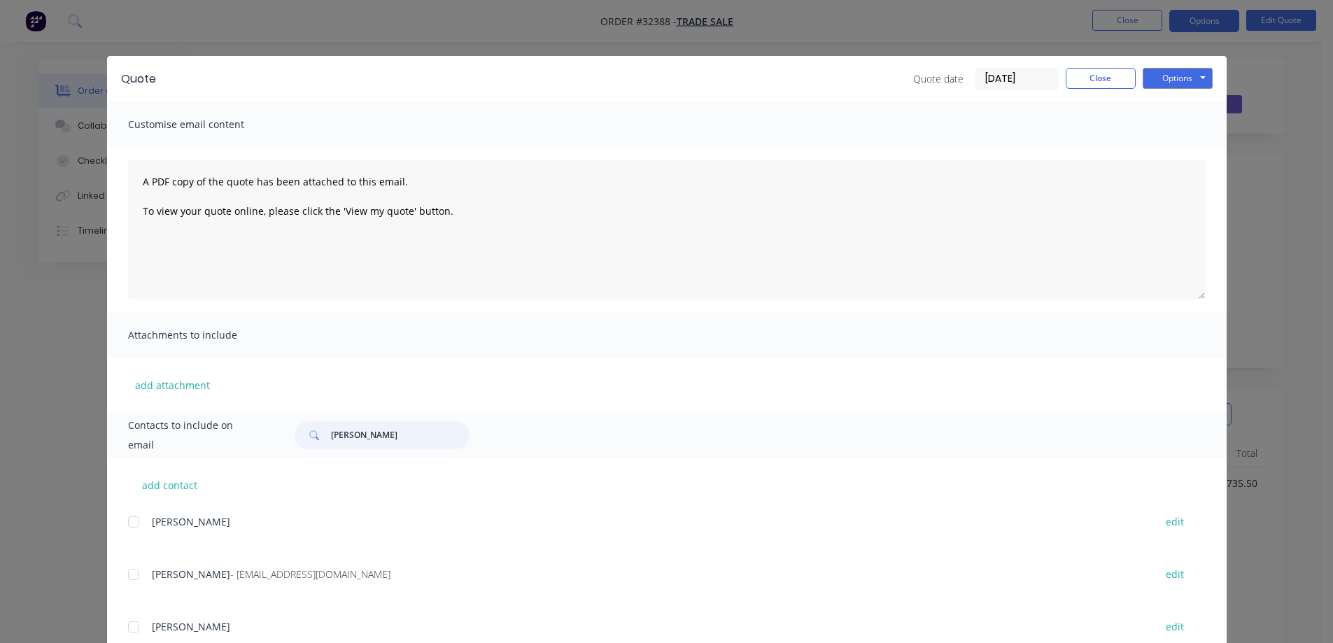
drag, startPoint x: 358, startPoint y: 437, endPoint x: 288, endPoint y: 437, distance: 70.7
click at [288, 437] on div "[PERSON_NAME]" at bounding box center [743, 435] width 924 height 28
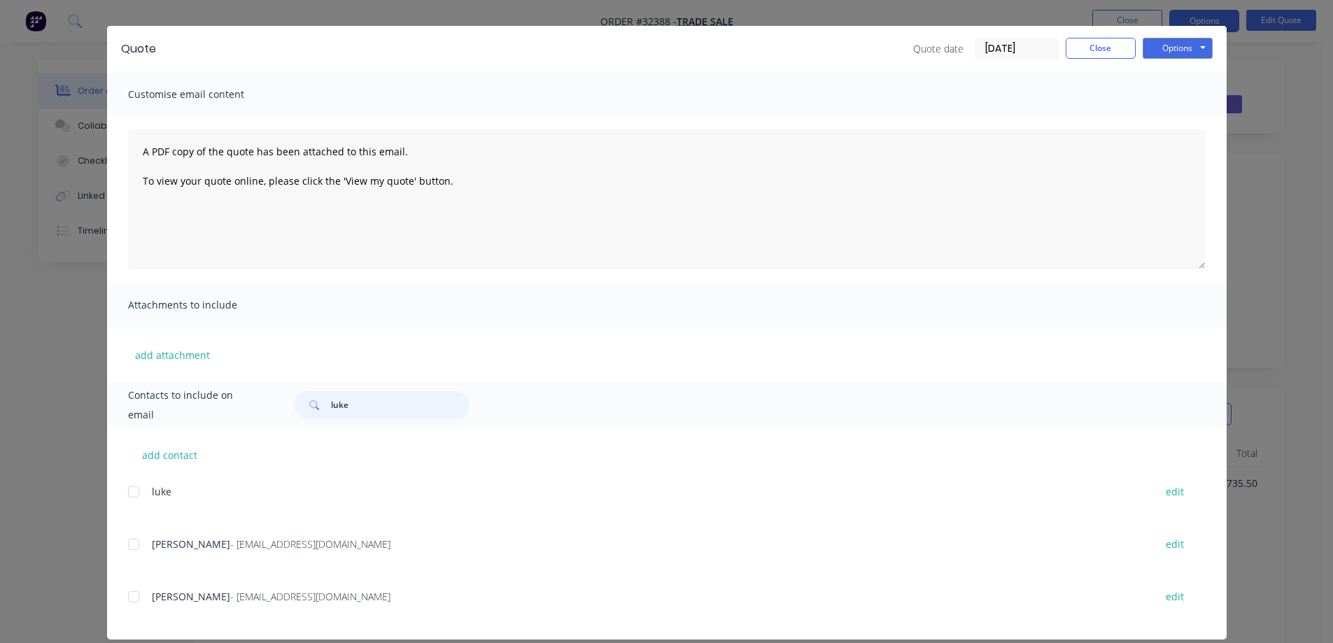
scroll to position [46, 0]
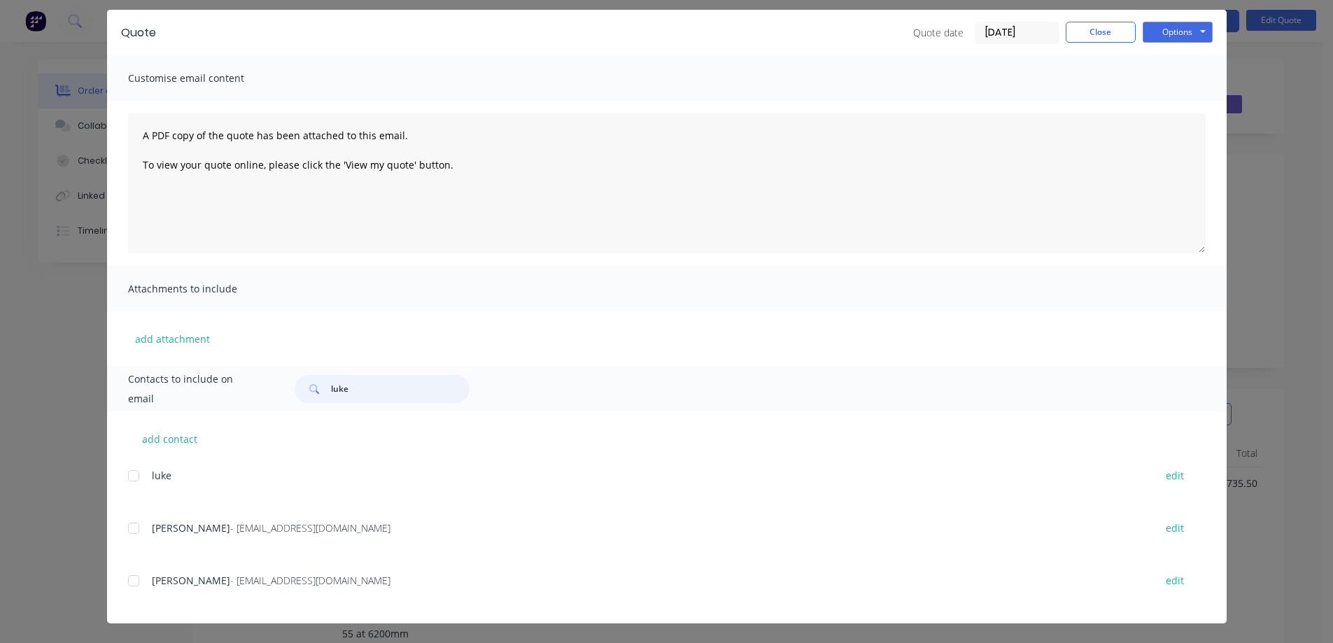
click at [126, 583] on div at bounding box center [134, 581] width 28 height 28
type input "luke"
drag, startPoint x: 1192, startPoint y: 27, endPoint x: 1186, endPoint y: 32, distance: 8.0
click at [1193, 27] on button "Options" at bounding box center [1177, 32] width 70 height 21
click at [1175, 98] on button "Email" at bounding box center [1187, 103] width 90 height 23
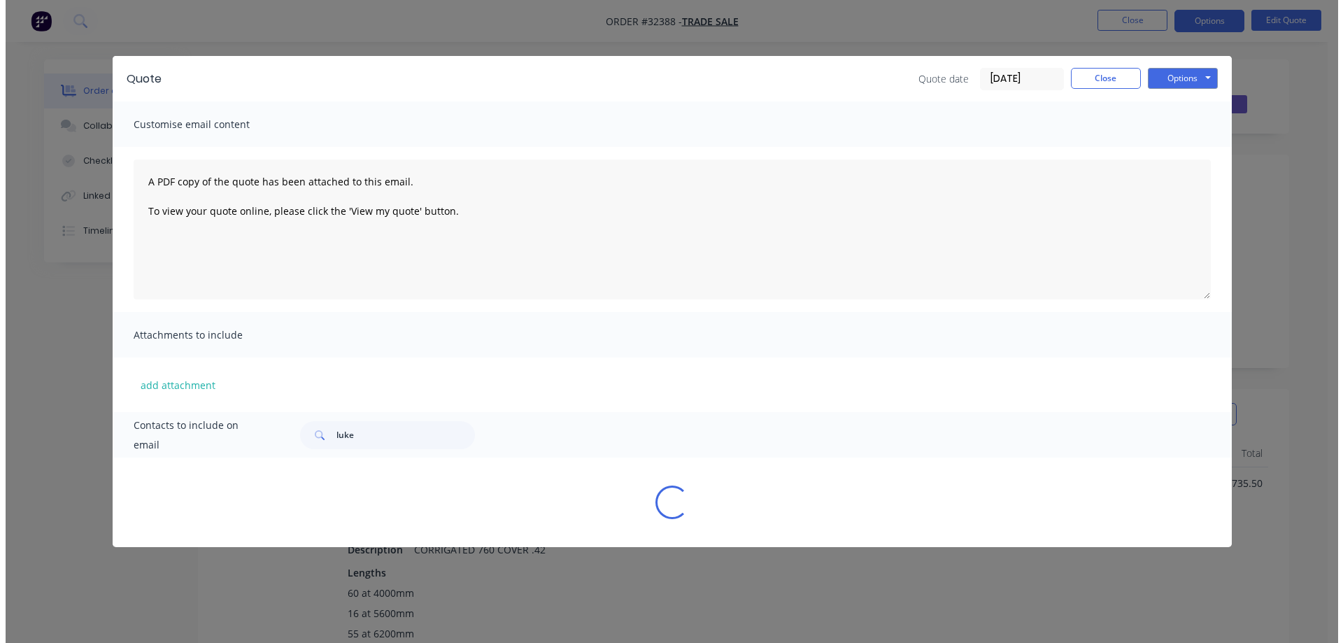
scroll to position [0, 0]
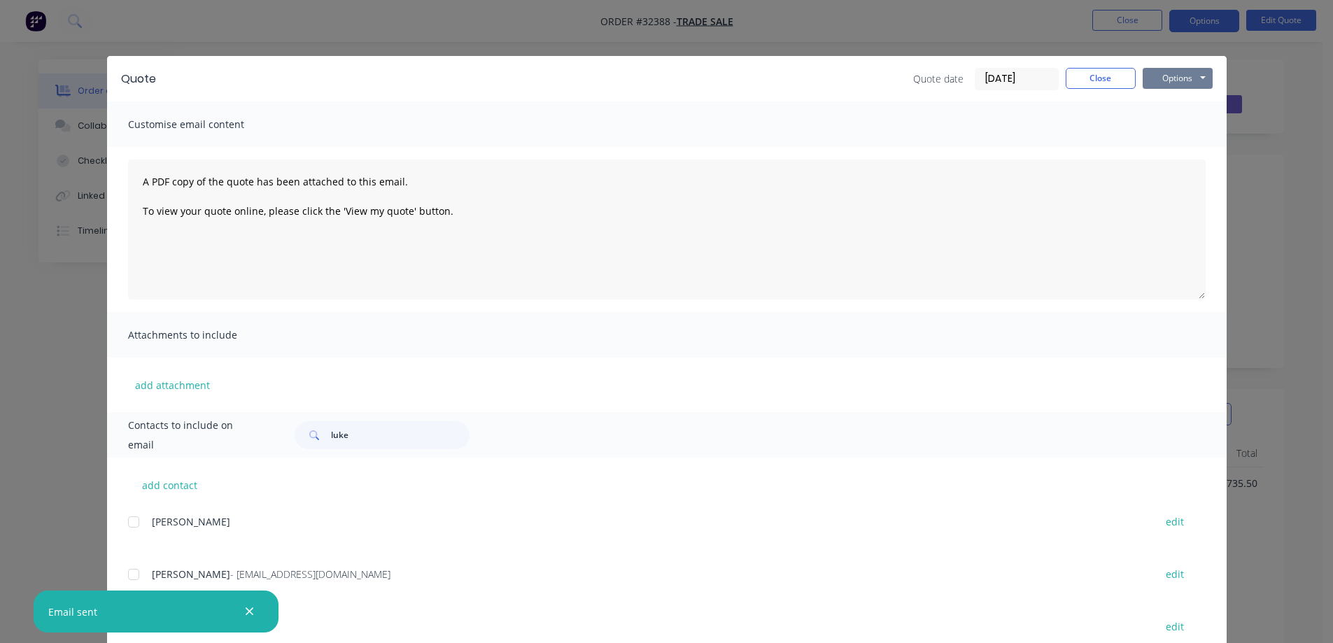
click at [1154, 73] on button "Options" at bounding box center [1177, 78] width 70 height 21
click at [1149, 128] on button "Print" at bounding box center [1187, 126] width 90 height 23
drag, startPoint x: 1098, startPoint y: 84, endPoint x: 1093, endPoint y: 52, distance: 31.9
click at [1096, 80] on button "Close" at bounding box center [1100, 78] width 70 height 21
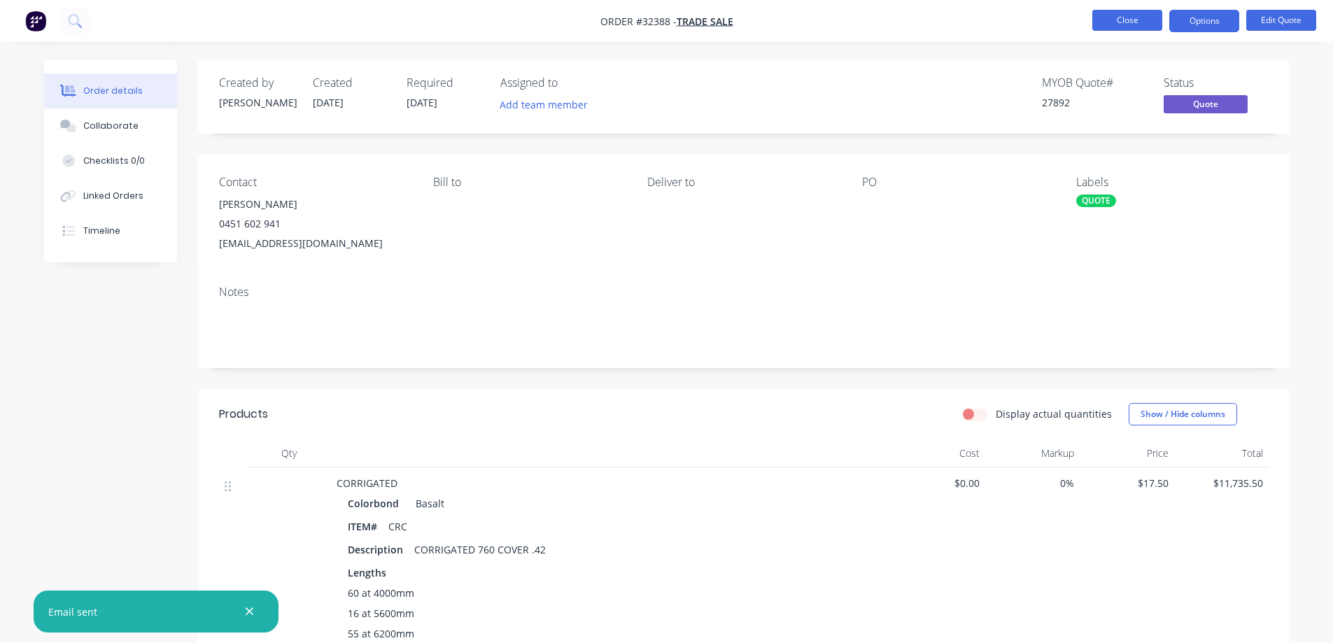
click at [1119, 19] on button "Close" at bounding box center [1127, 20] width 70 height 21
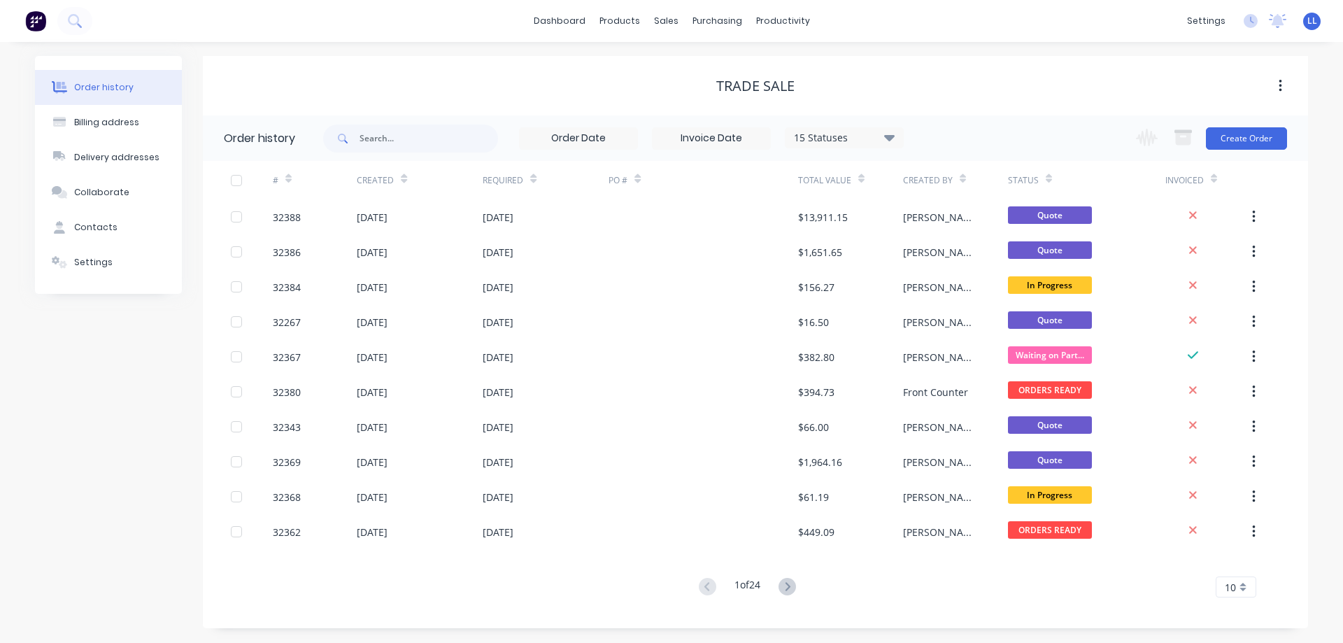
click at [31, 22] on img at bounding box center [35, 20] width 21 height 21
